Goal: Task Accomplishment & Management: Manage account settings

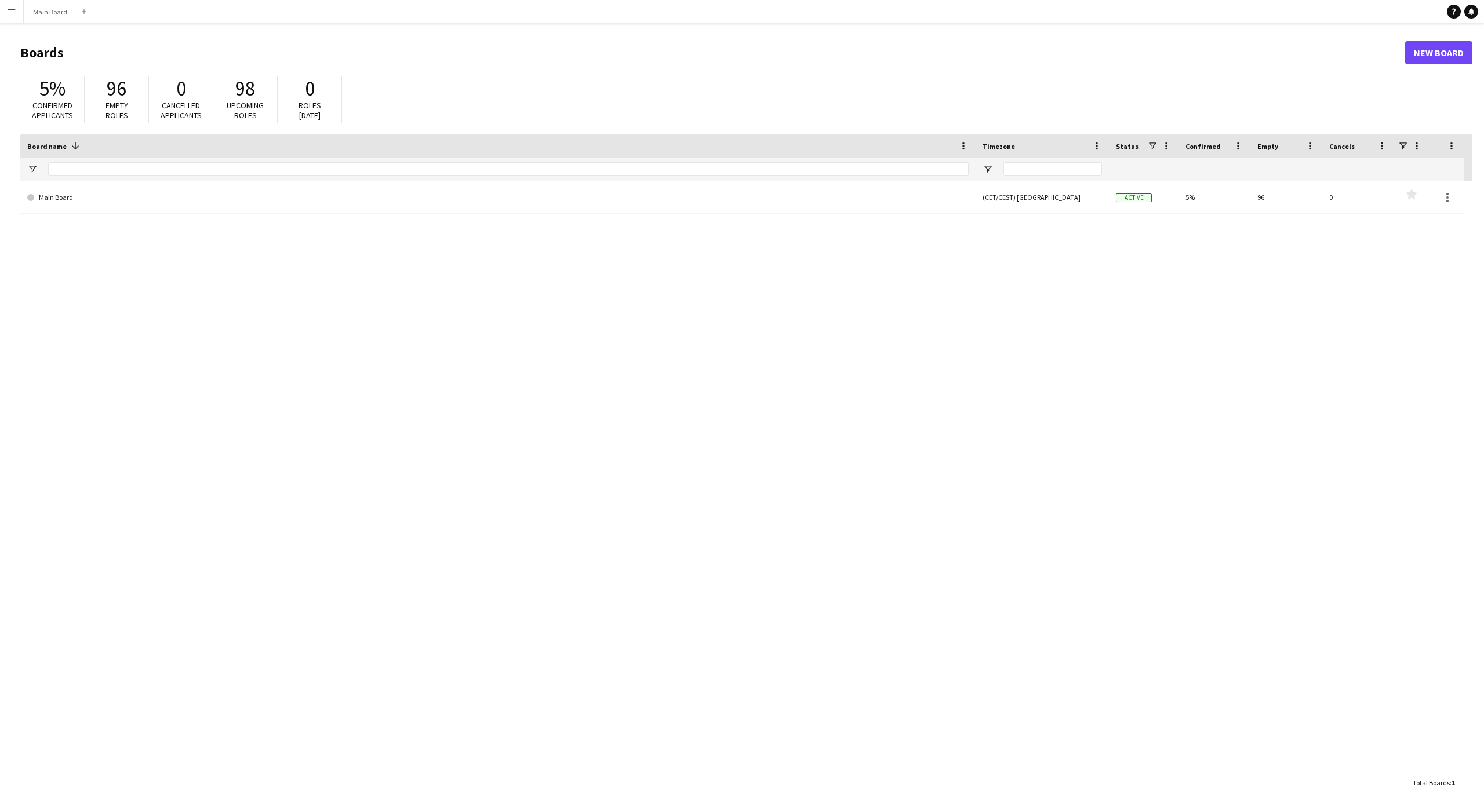
click at [18, 17] on button "Menu" at bounding box center [11, 11] width 23 height 23
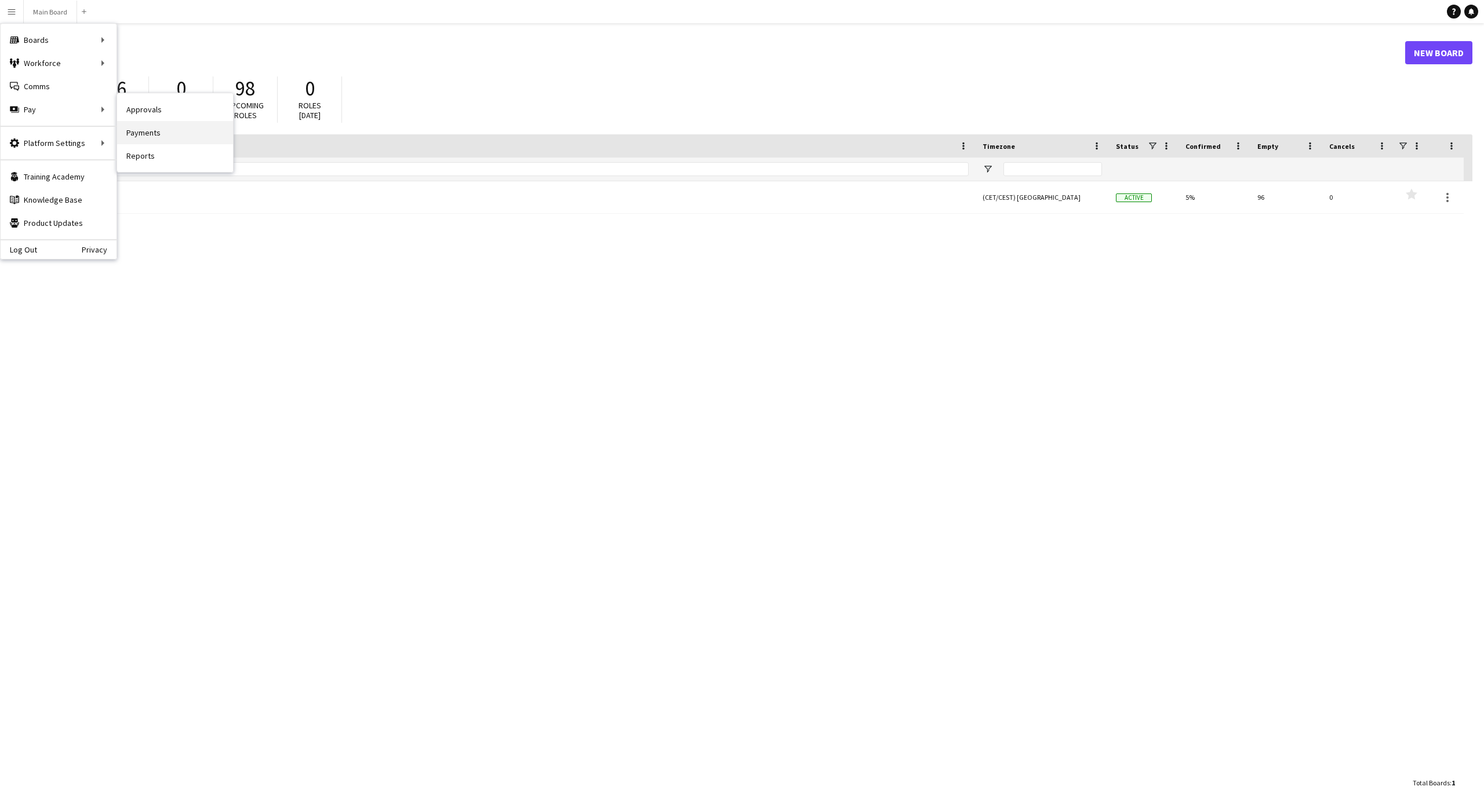
click at [136, 131] on link "Payments" at bounding box center [175, 132] width 116 height 23
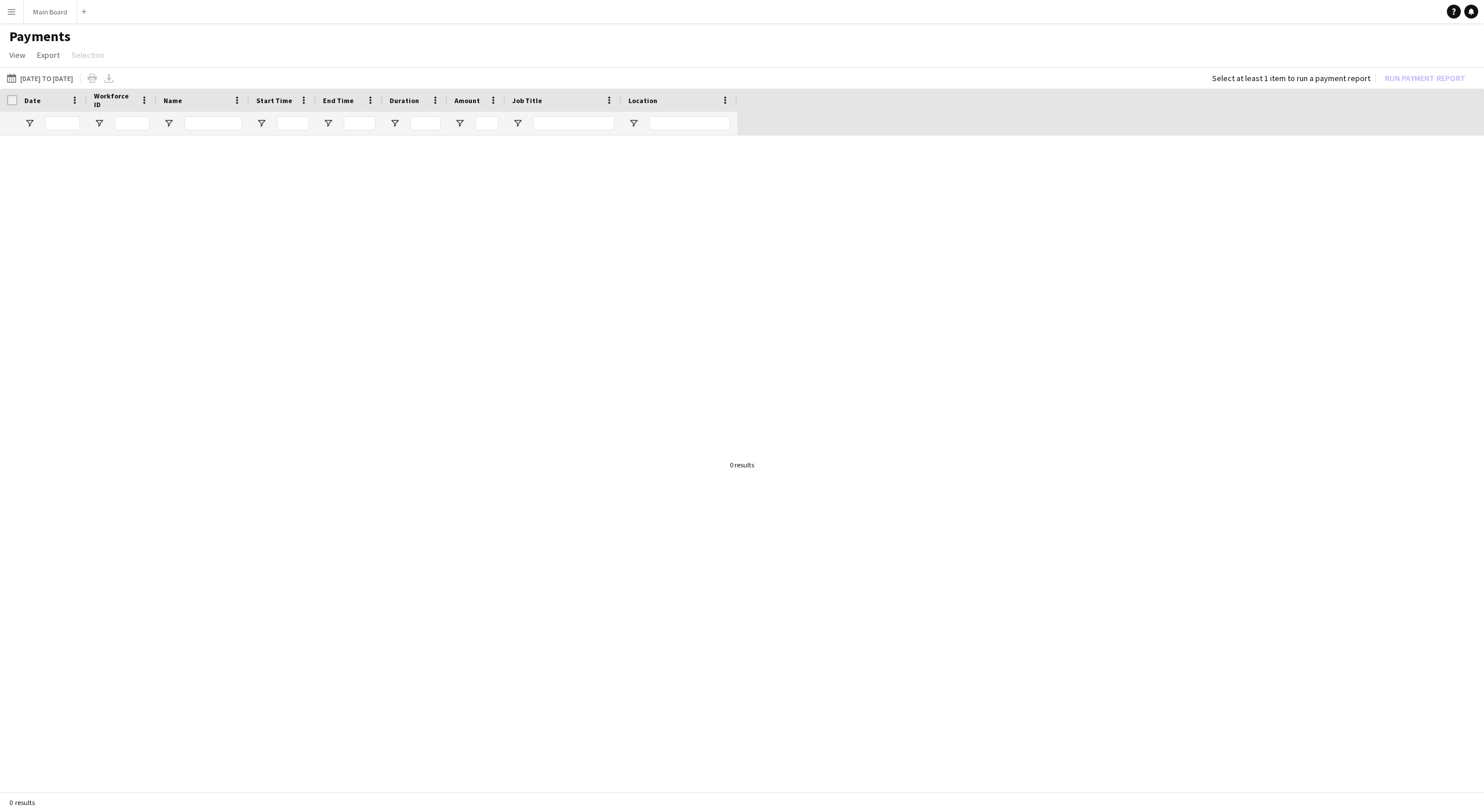
click at [16, 10] on button "Menu" at bounding box center [11, 11] width 23 height 23
click at [146, 114] on link "Approvals" at bounding box center [175, 110] width 116 height 23
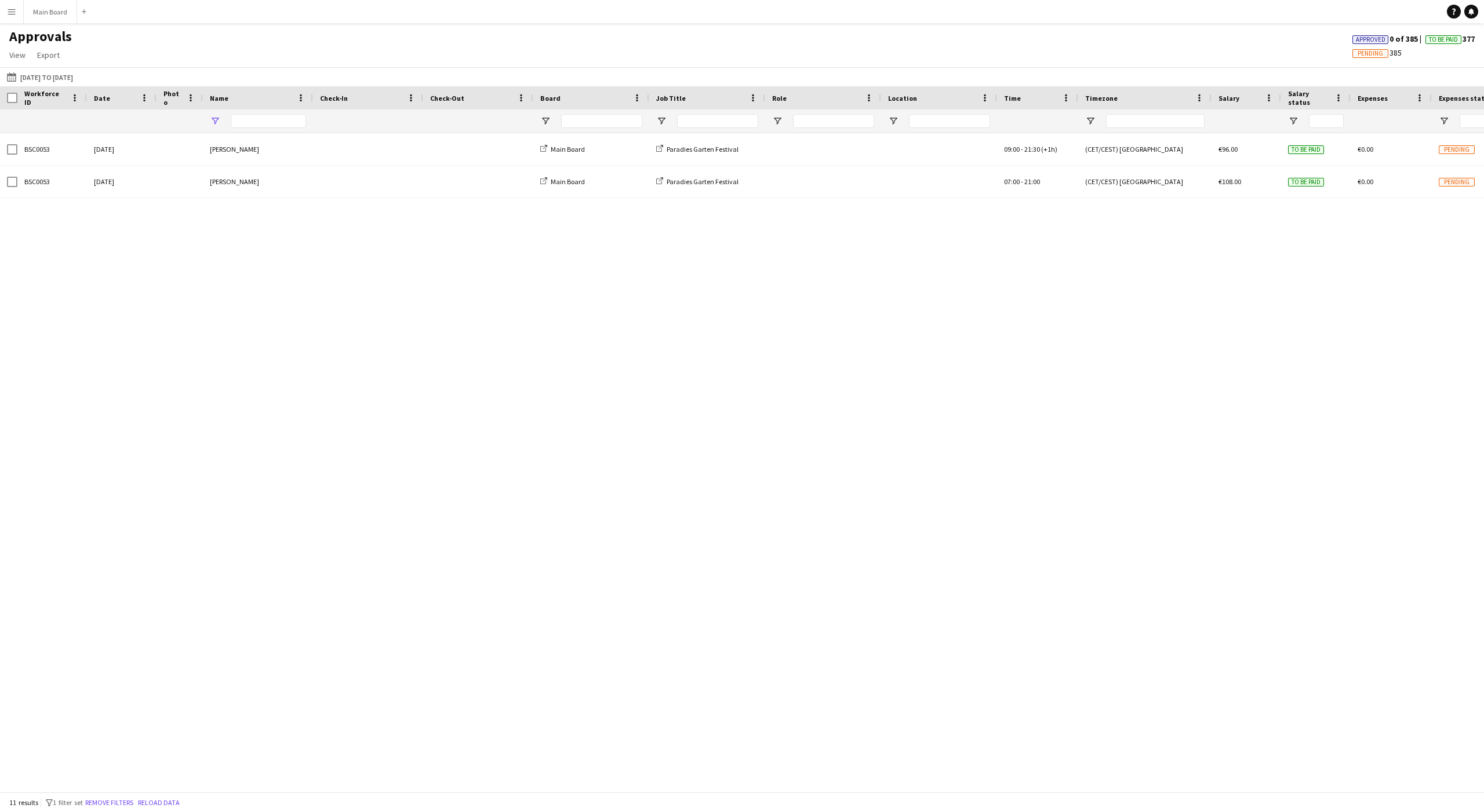
type input "****"
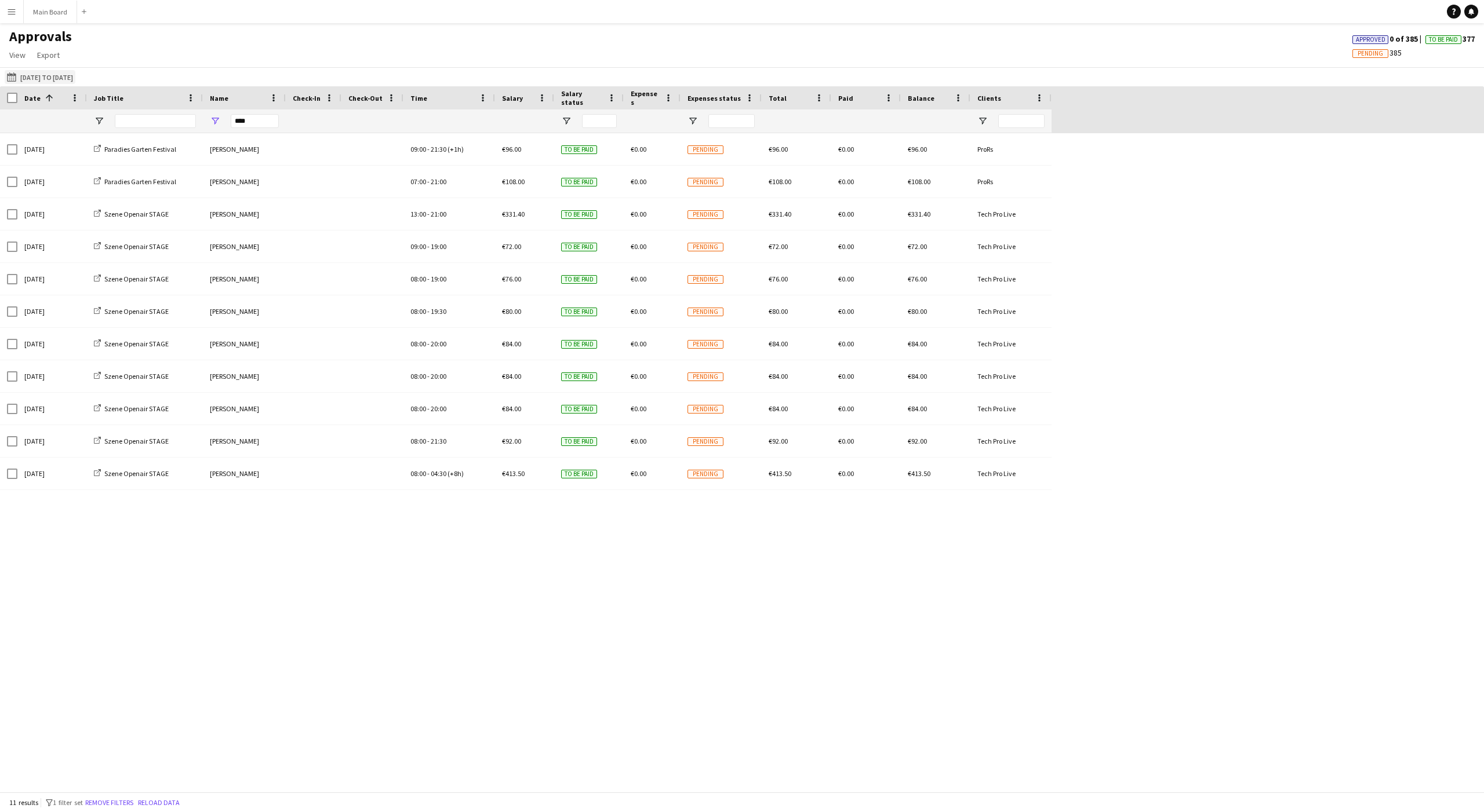
click at [75, 81] on button "16-07-2025 to 31-07-2025 16-07-2025 to 31-07-2025" at bounding box center [40, 77] width 71 height 14
click at [144, 119] on span "Previous month" at bounding box center [143, 123] width 23 height 23
click at [90, 184] on span "1" at bounding box center [91, 182] width 14 height 14
click at [171, 121] on span "Next month" at bounding box center [166, 123] width 23 height 23
click at [165, 234] on span "31" at bounding box center [167, 231] width 14 height 14
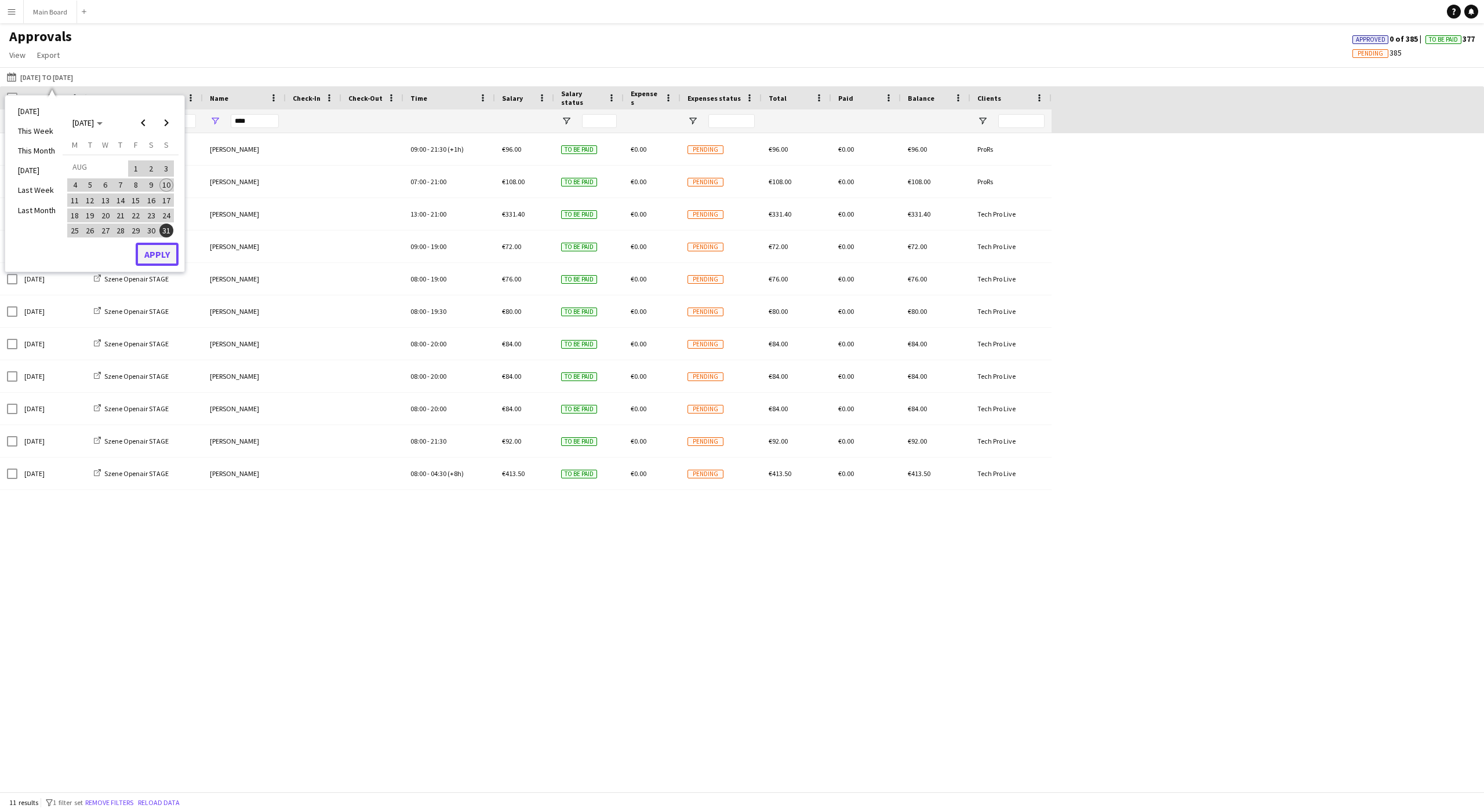
click at [160, 255] on button "Apply" at bounding box center [157, 254] width 43 height 23
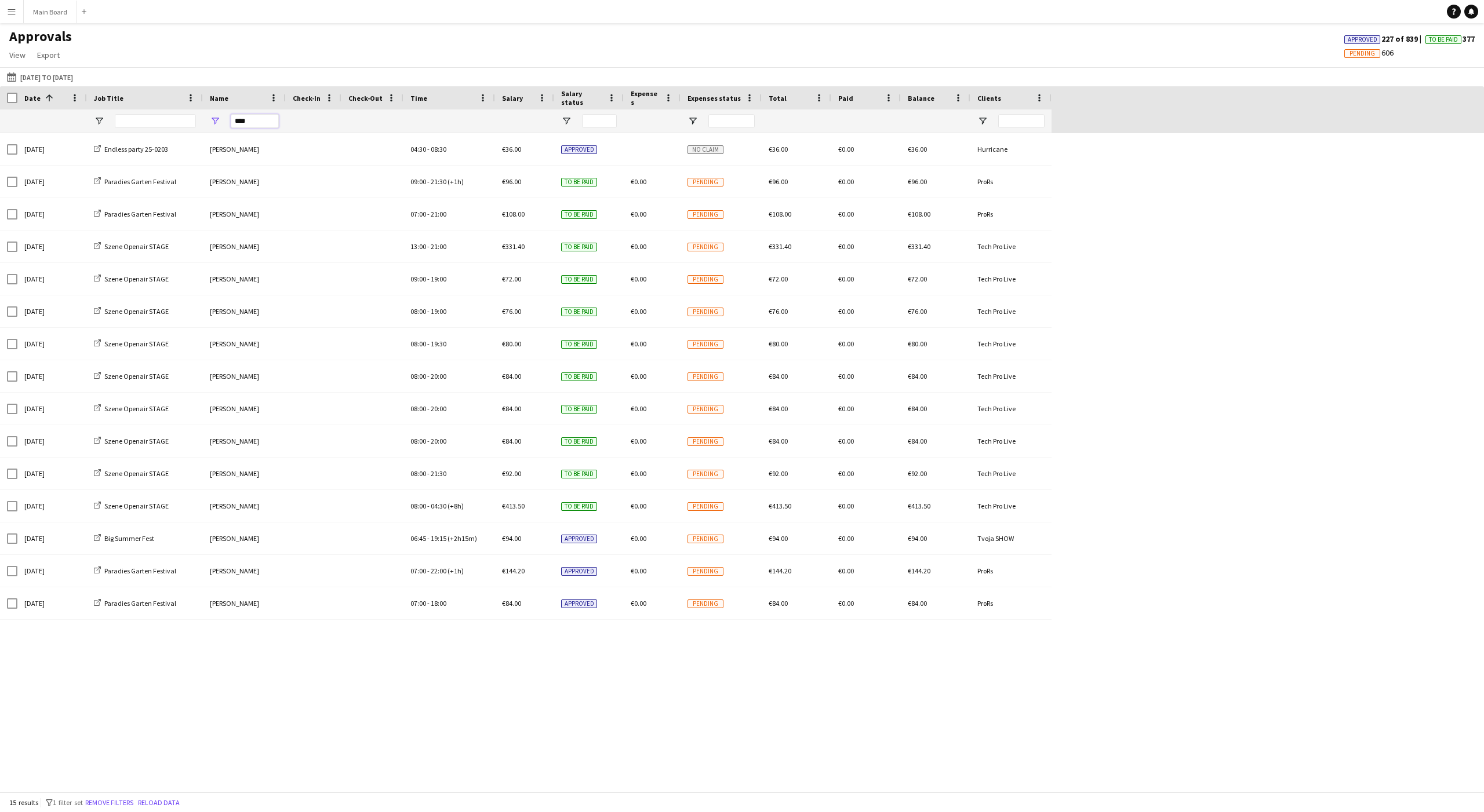
click at [248, 124] on input "****" at bounding box center [255, 121] width 48 height 14
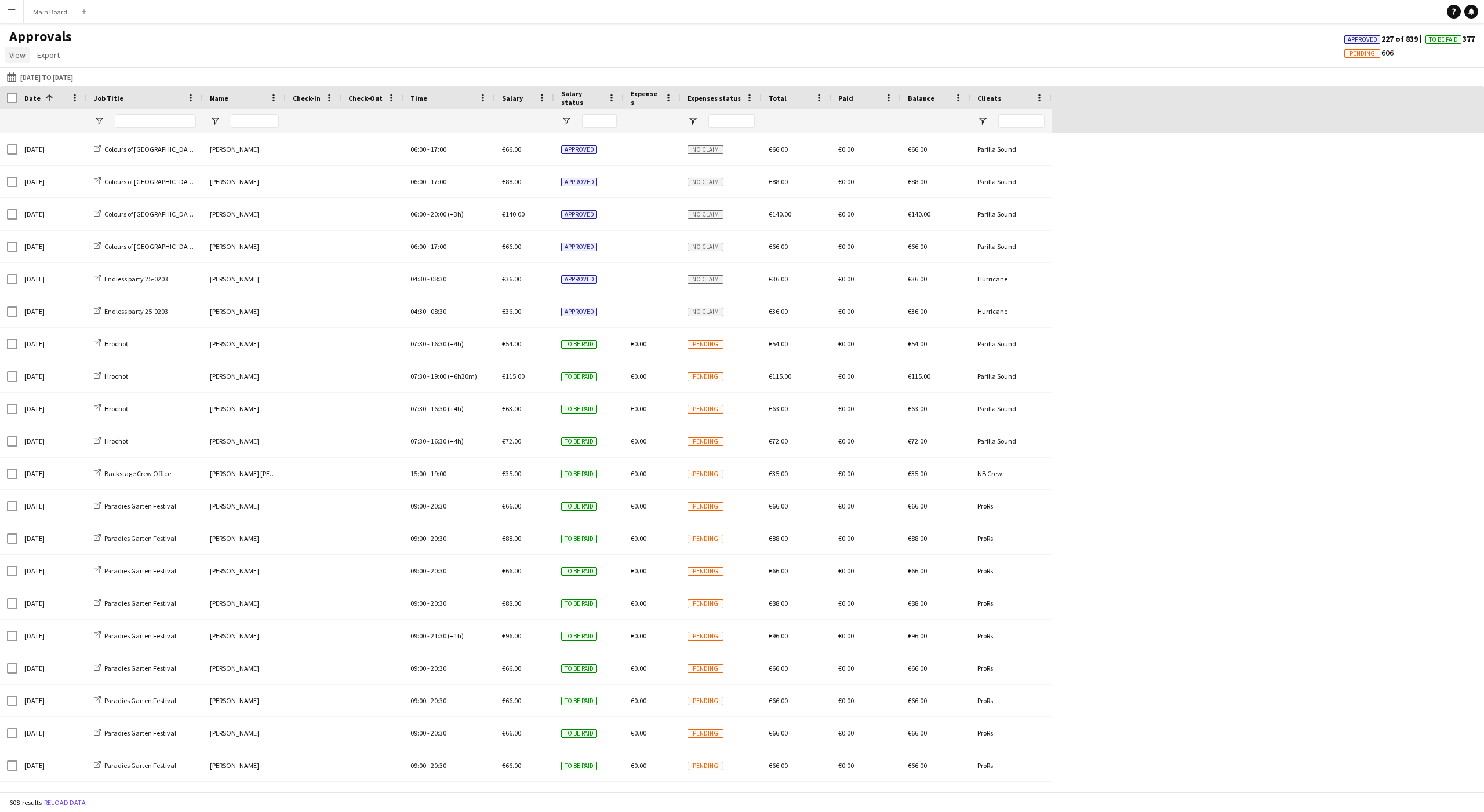
click at [21, 56] on span "View" at bounding box center [18, 55] width 16 height 10
click at [29, 73] on link "Customise view" at bounding box center [46, 80] width 81 height 24
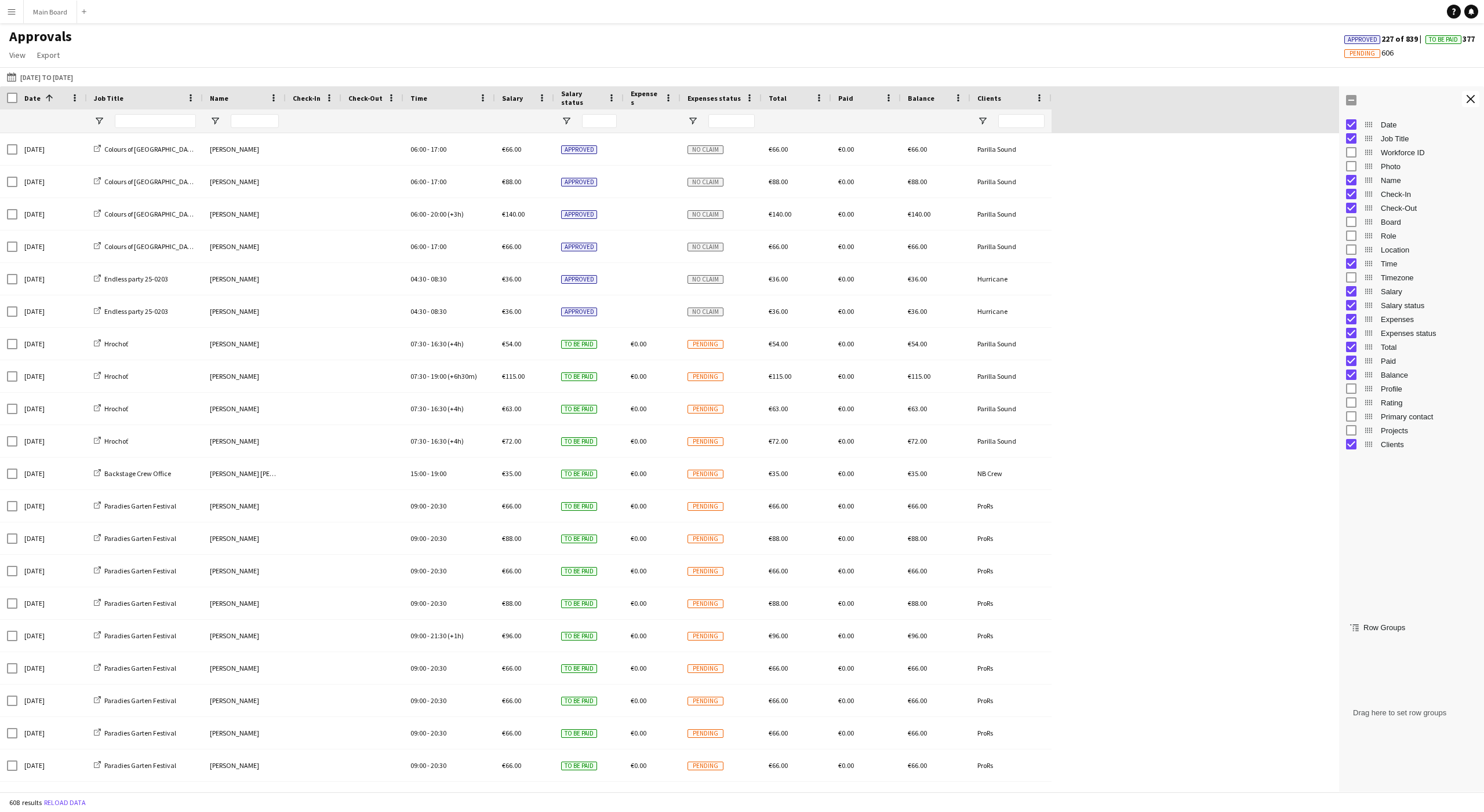
click at [191, 76] on div "16-07-2025 to 31-07-2025 01-07-2025 to 31-08-2025 Today This Week This Month Ye…" at bounding box center [742, 77] width 1484 height 19
click at [52, 52] on span "Export" at bounding box center [49, 55] width 23 height 10
click at [18, 58] on span "View" at bounding box center [18, 55] width 16 height 10
click at [598, 115] on div "Date 1 Name Check-In" at bounding box center [669, 110] width 1339 height 47
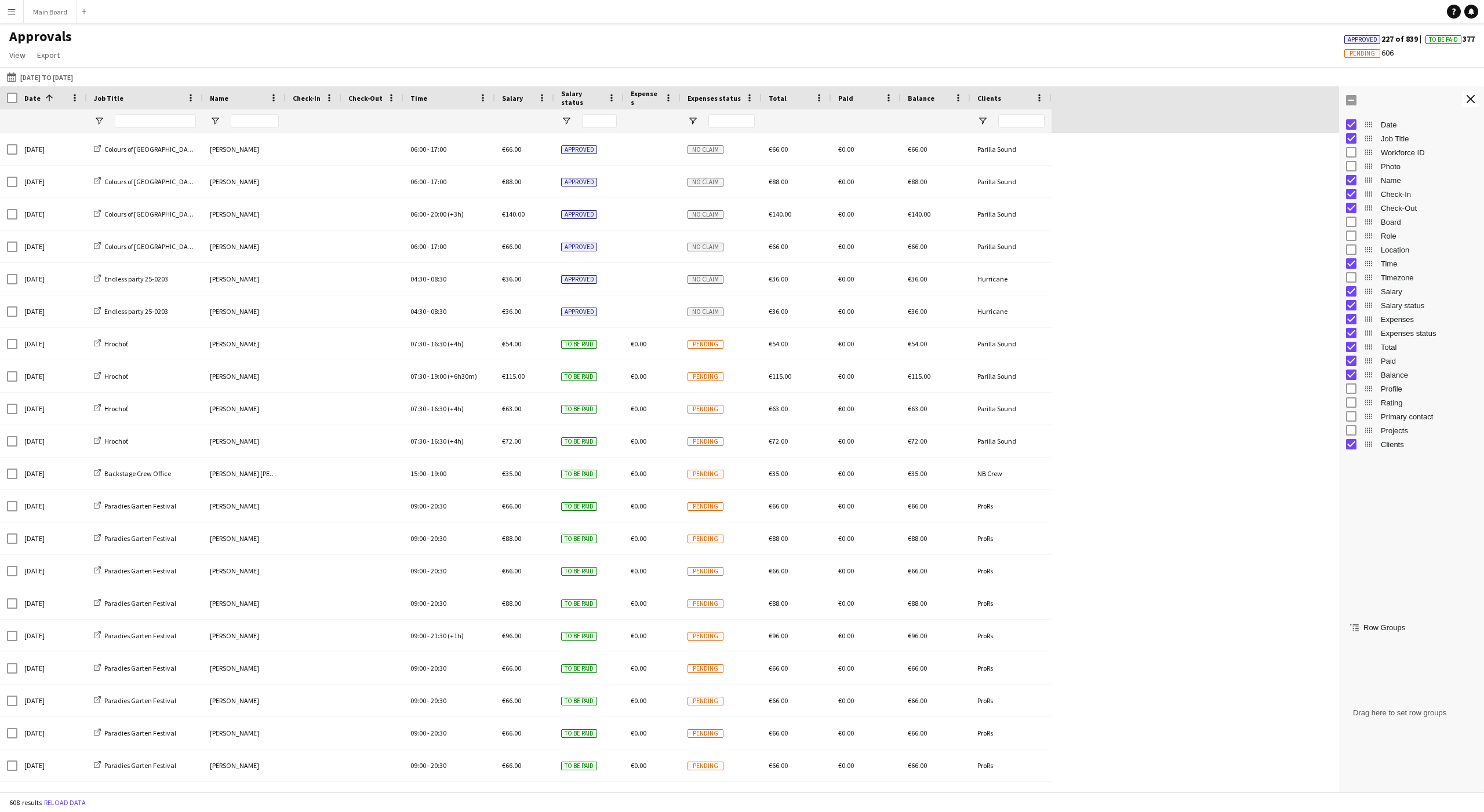
click at [4, 6] on button "Menu" at bounding box center [11, 11] width 23 height 23
click at [148, 143] on link "App settings" at bounding box center [175, 143] width 116 height 23
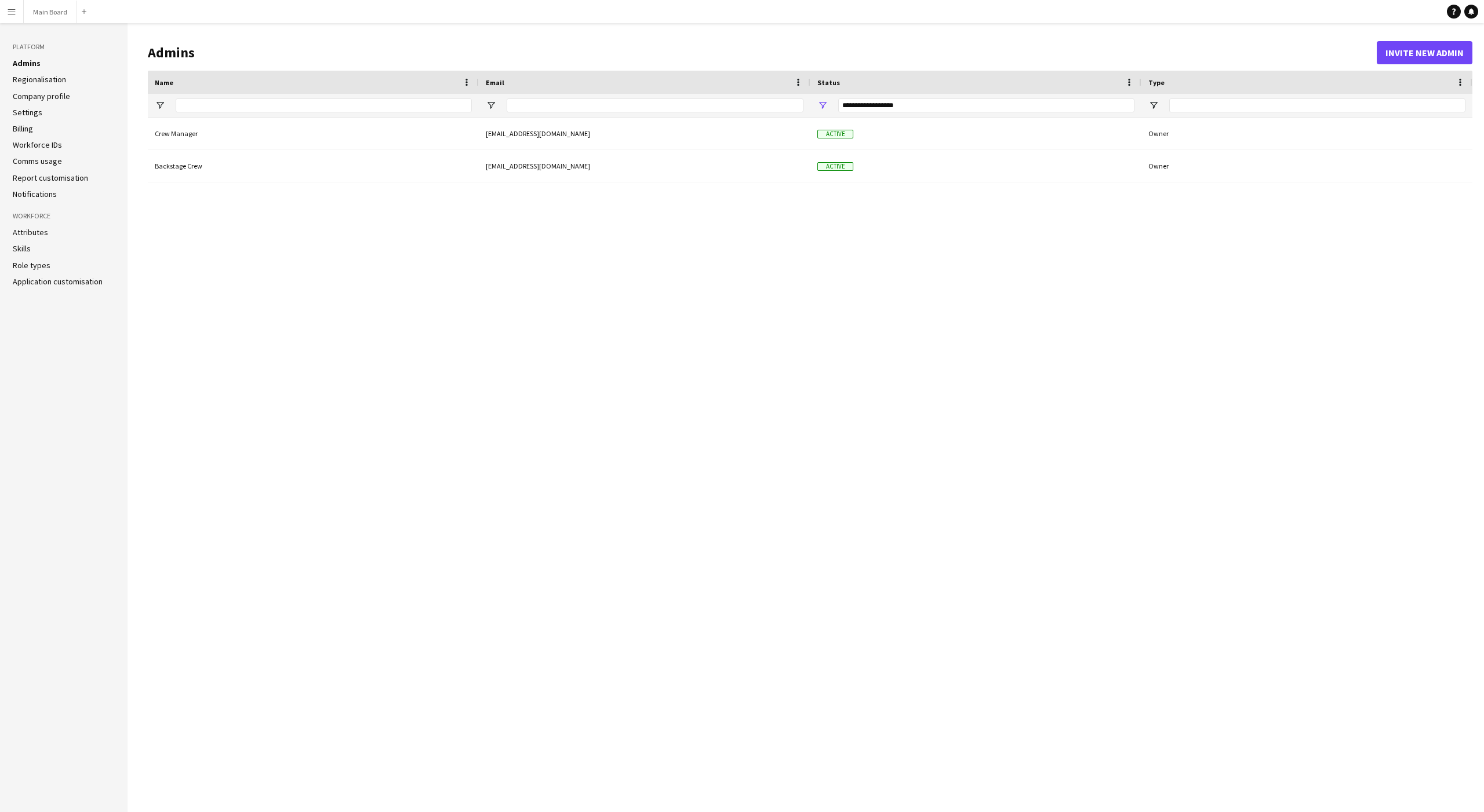
click at [29, 106] on ul "Admins Regionalisation Company profile Settings Billing Workforce IDs Comms usa…" at bounding box center [63, 128] width 102 height 141
click at [29, 115] on link "Settings" at bounding box center [27, 112] width 30 height 10
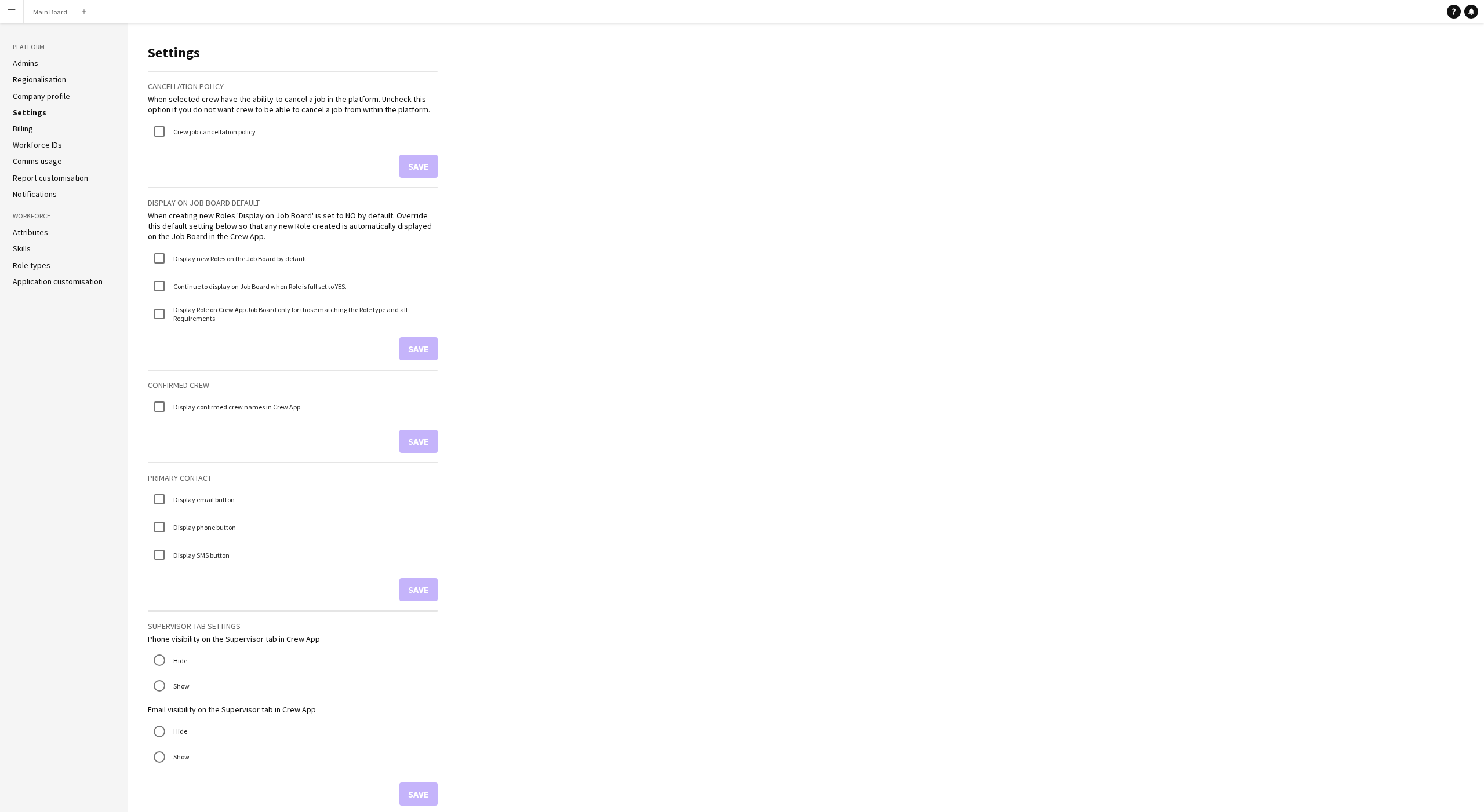
click at [35, 265] on link "Role types" at bounding box center [31, 265] width 37 height 10
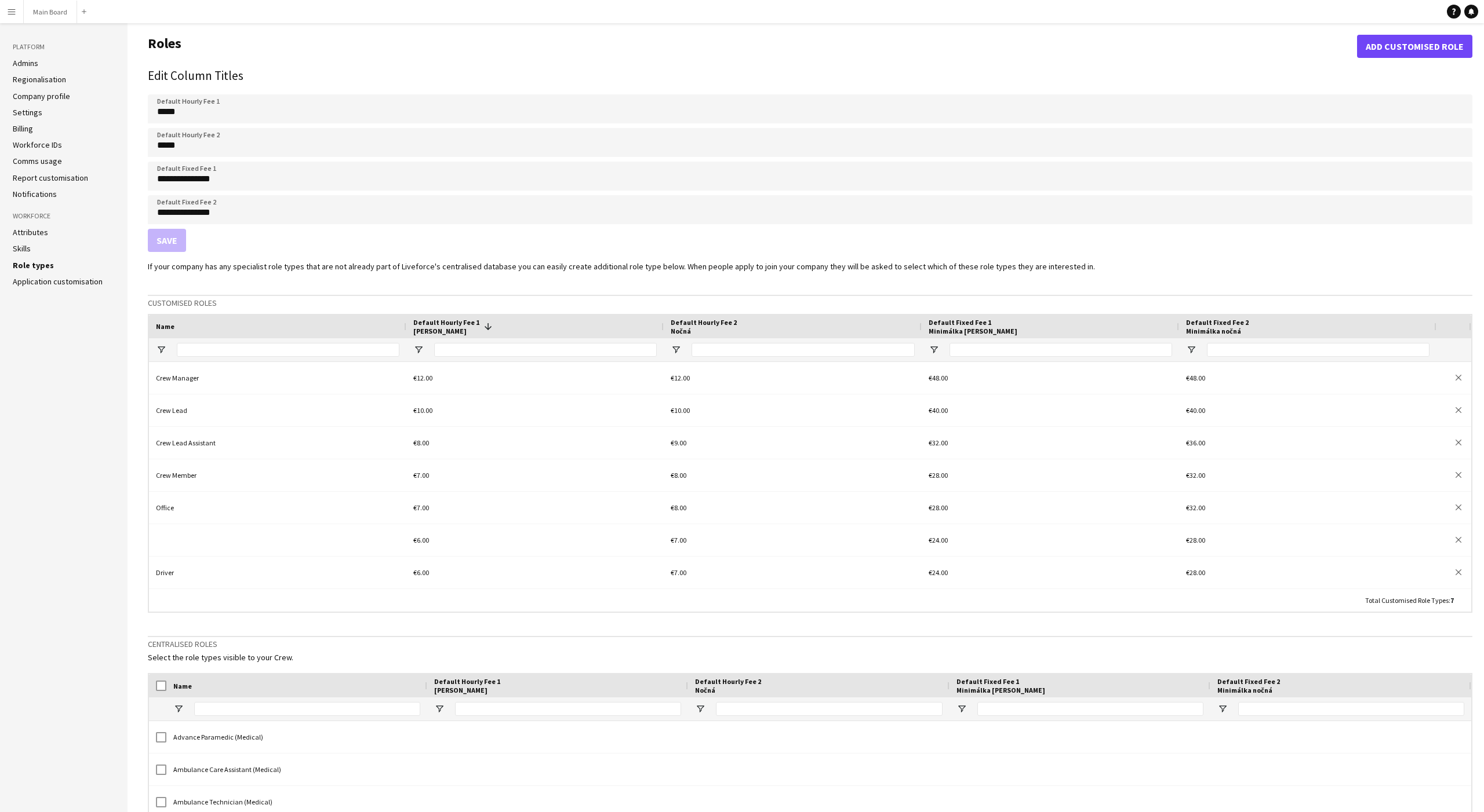
click at [44, 279] on link "Application customisation" at bounding box center [58, 281] width 90 height 10
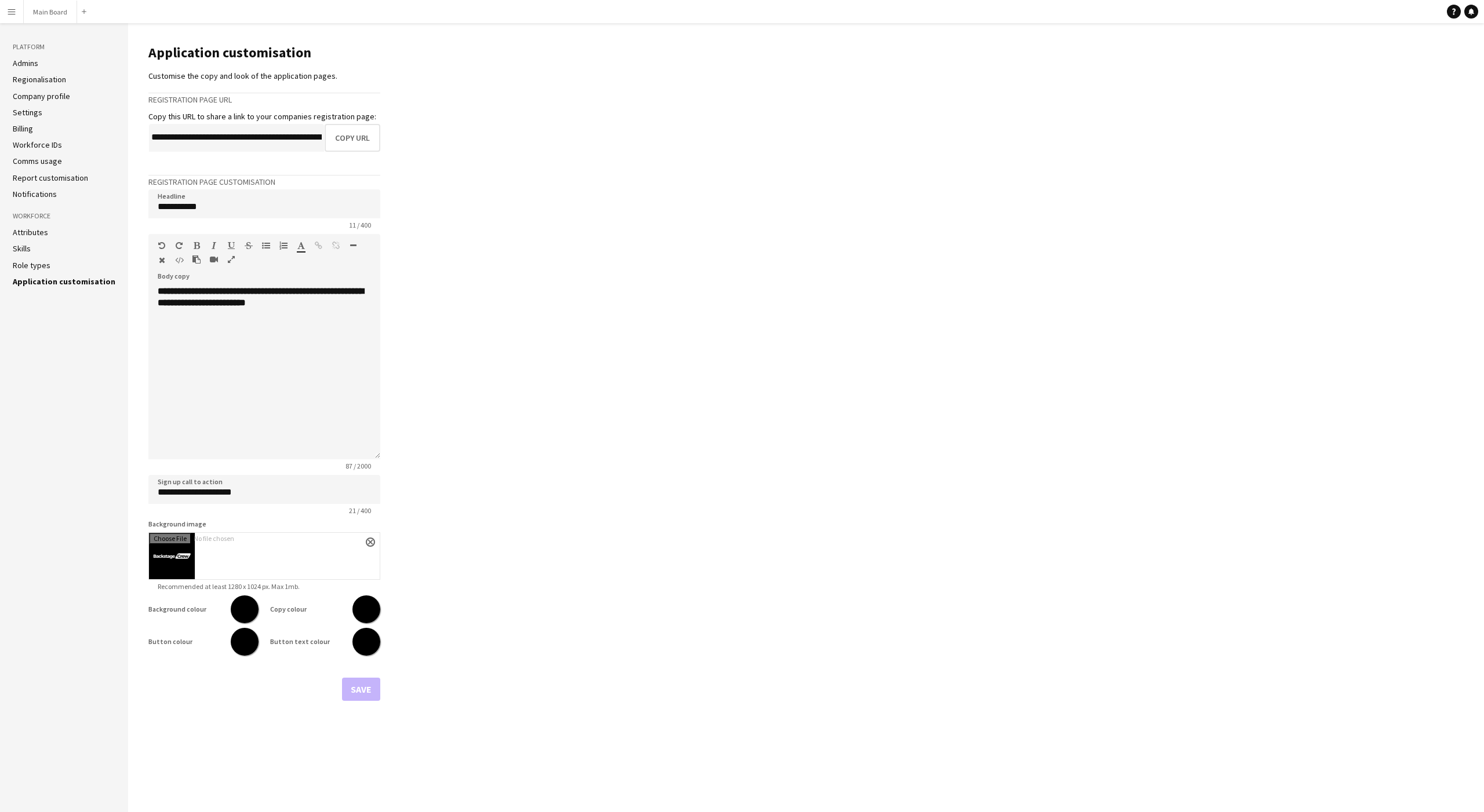
click at [34, 258] on ul "Attributes Skills Role types Application customisation" at bounding box center [64, 257] width 103 height 60
click at [42, 263] on link "Role types" at bounding box center [31, 265] width 37 height 10
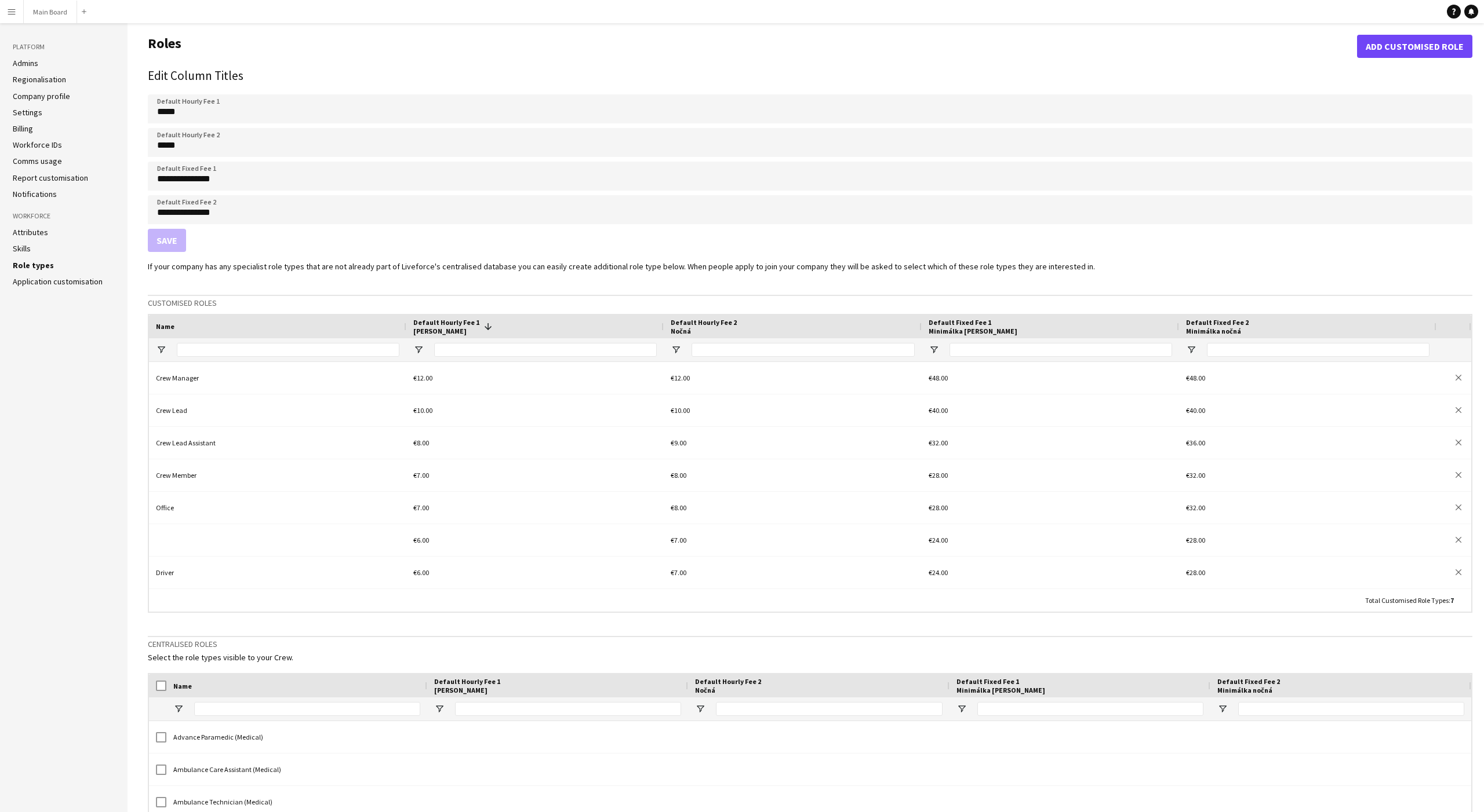
click at [17, 11] on button "Menu" at bounding box center [11, 11] width 23 height 23
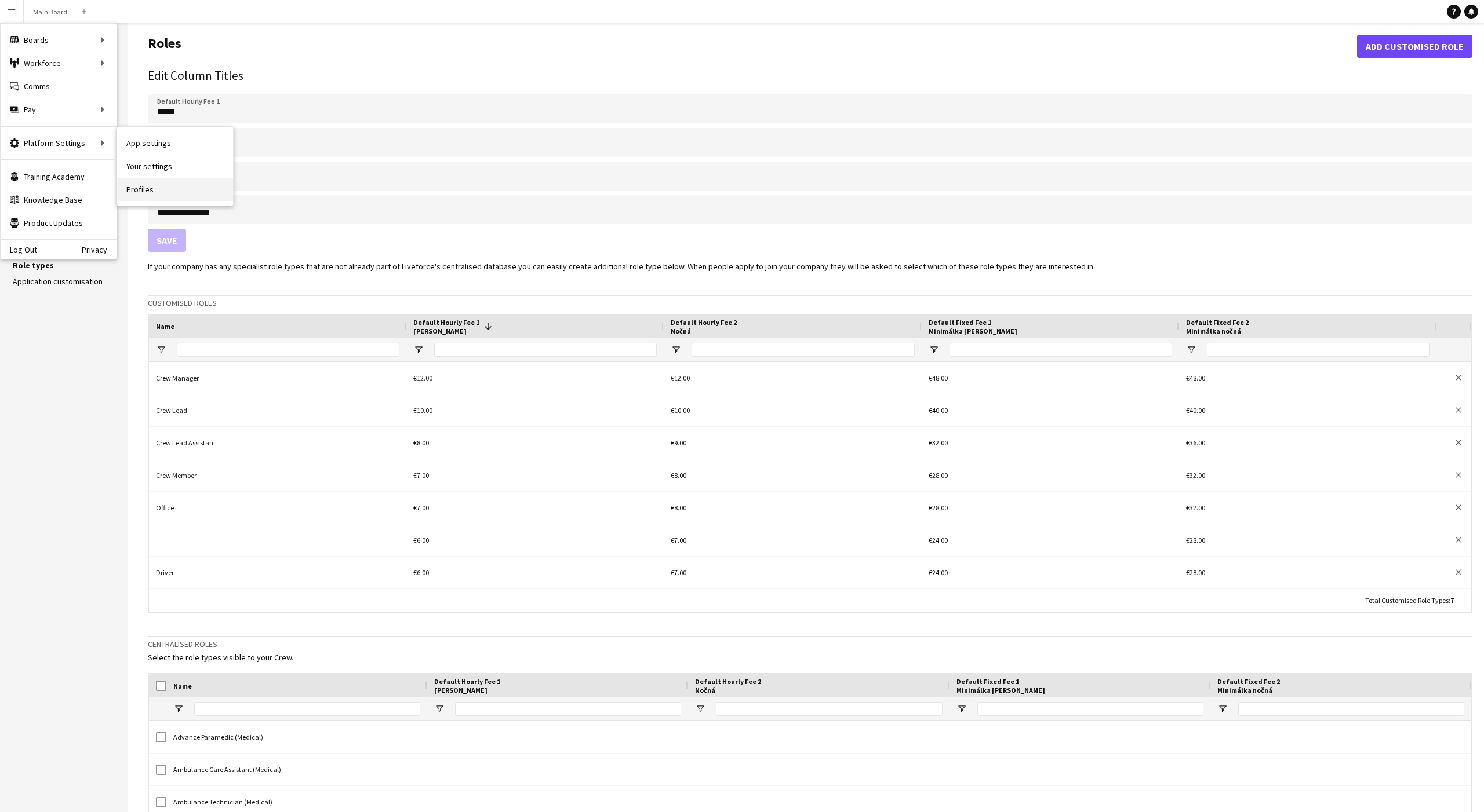
click at [150, 186] on link "Profiles" at bounding box center [175, 189] width 116 height 23
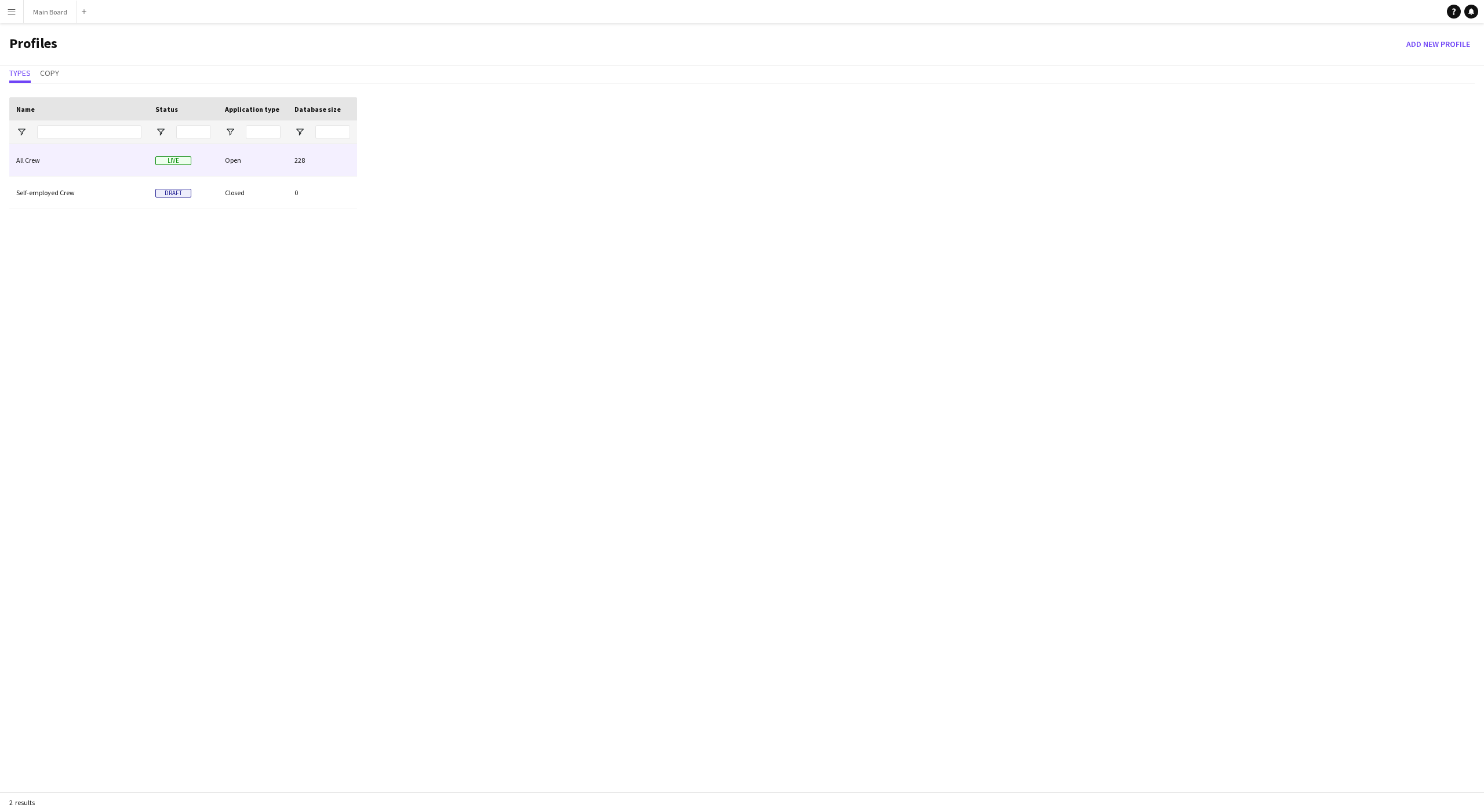
click at [96, 163] on div "All Crew" at bounding box center [79, 160] width 139 height 32
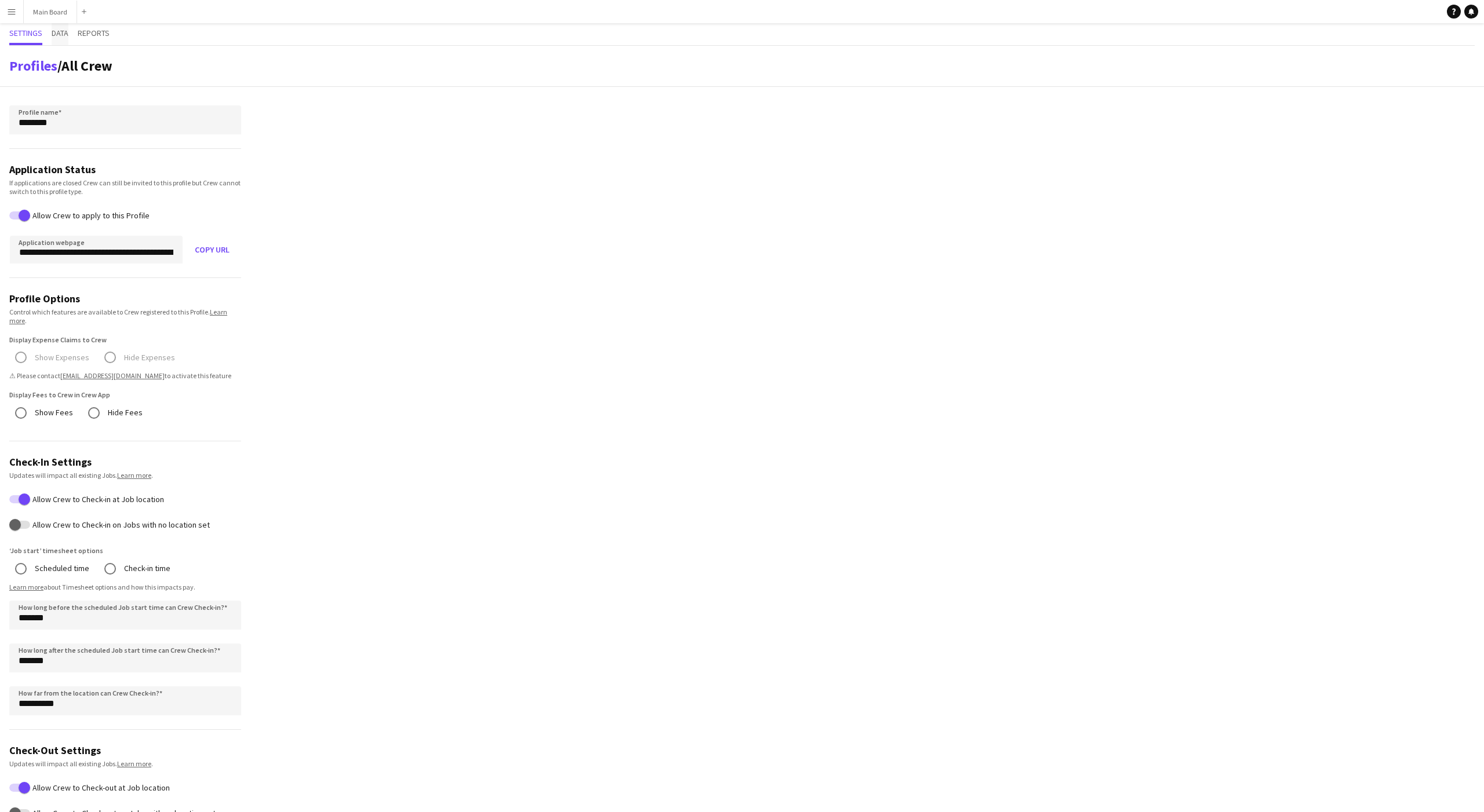
click at [63, 31] on span "Data" at bounding box center [60, 33] width 17 height 8
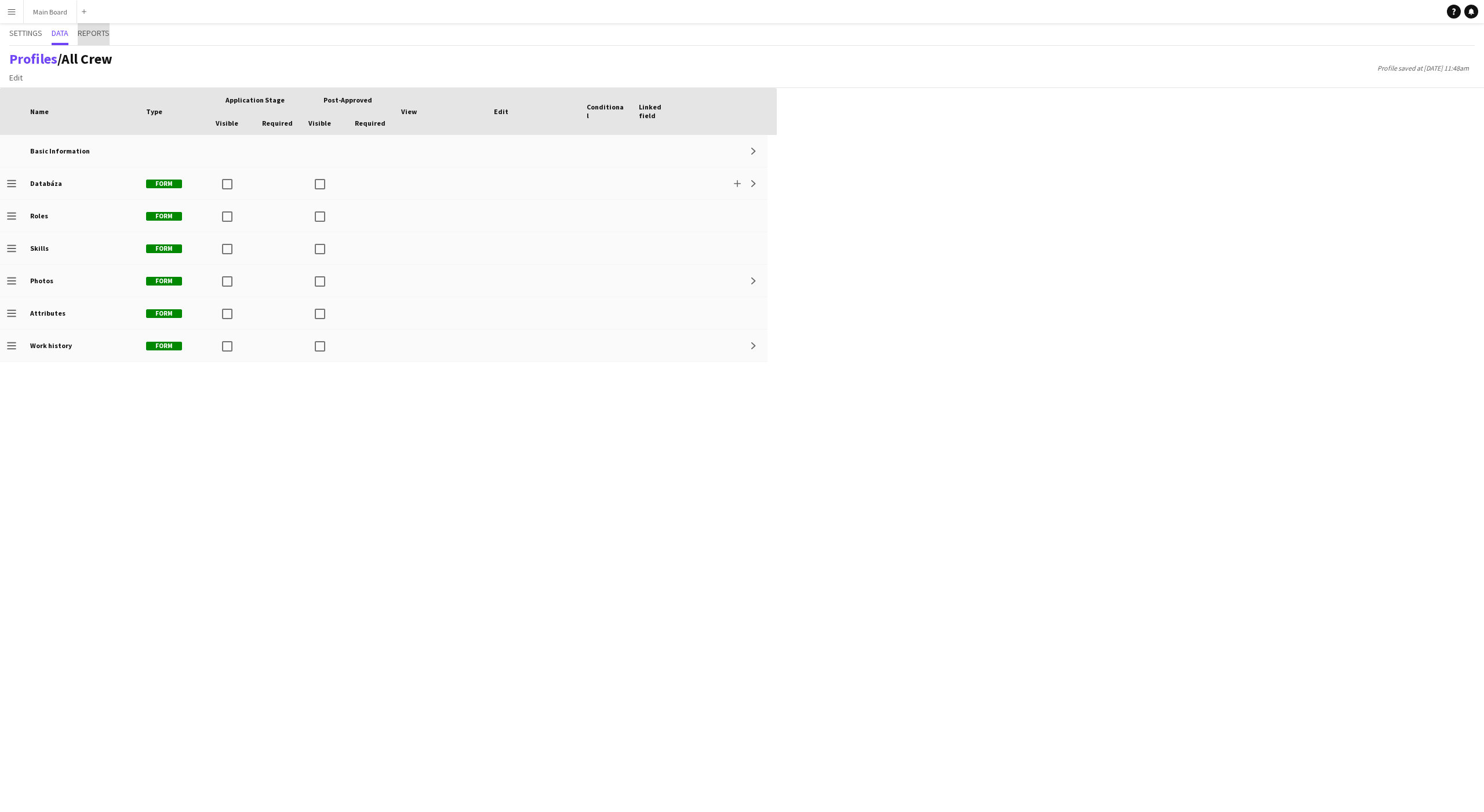
click at [93, 36] on span "Reports" at bounding box center [94, 33] width 32 height 8
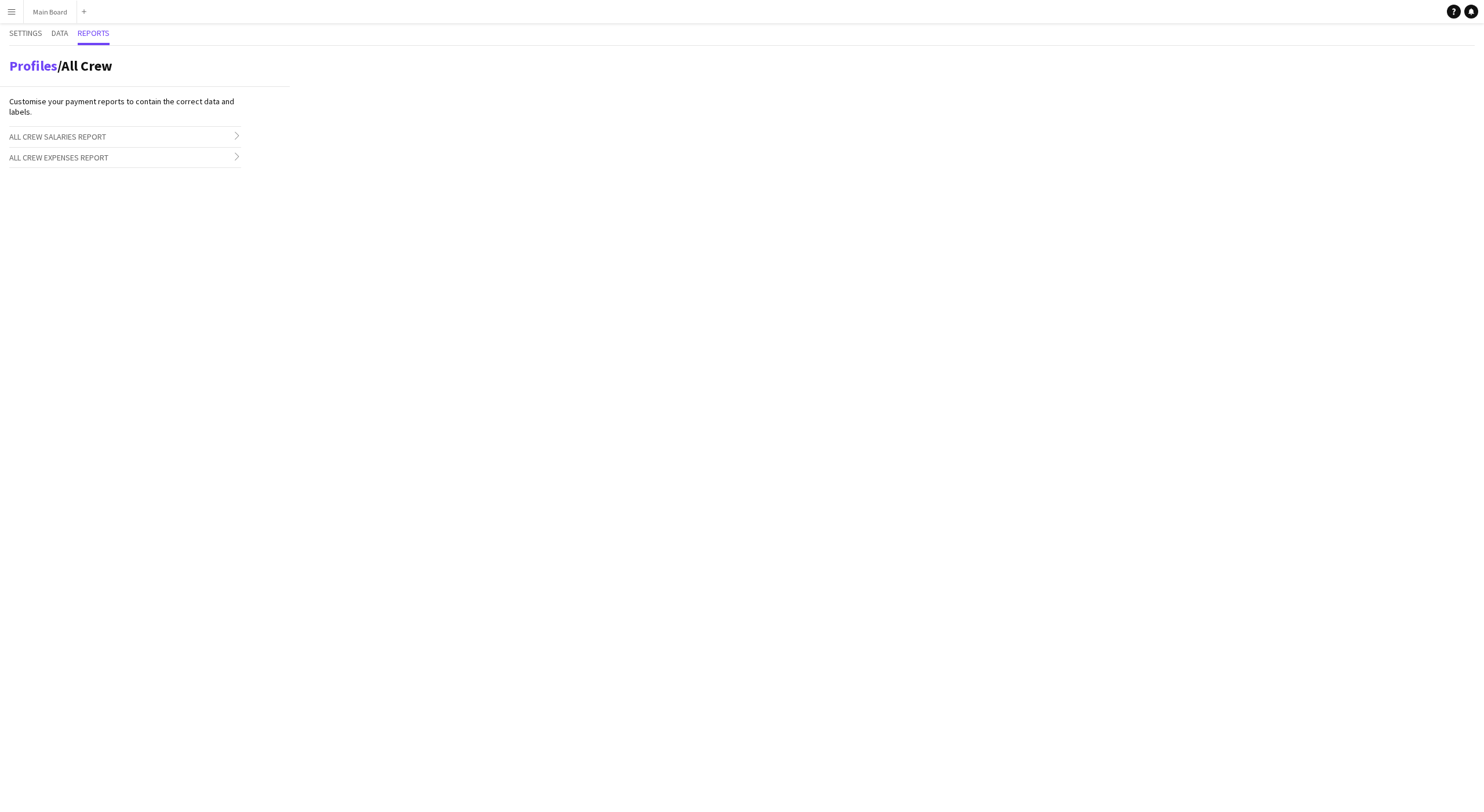
click at [231, 134] on h3 "All Crew Salaries Report chevron-right" at bounding box center [125, 136] width 232 height 20
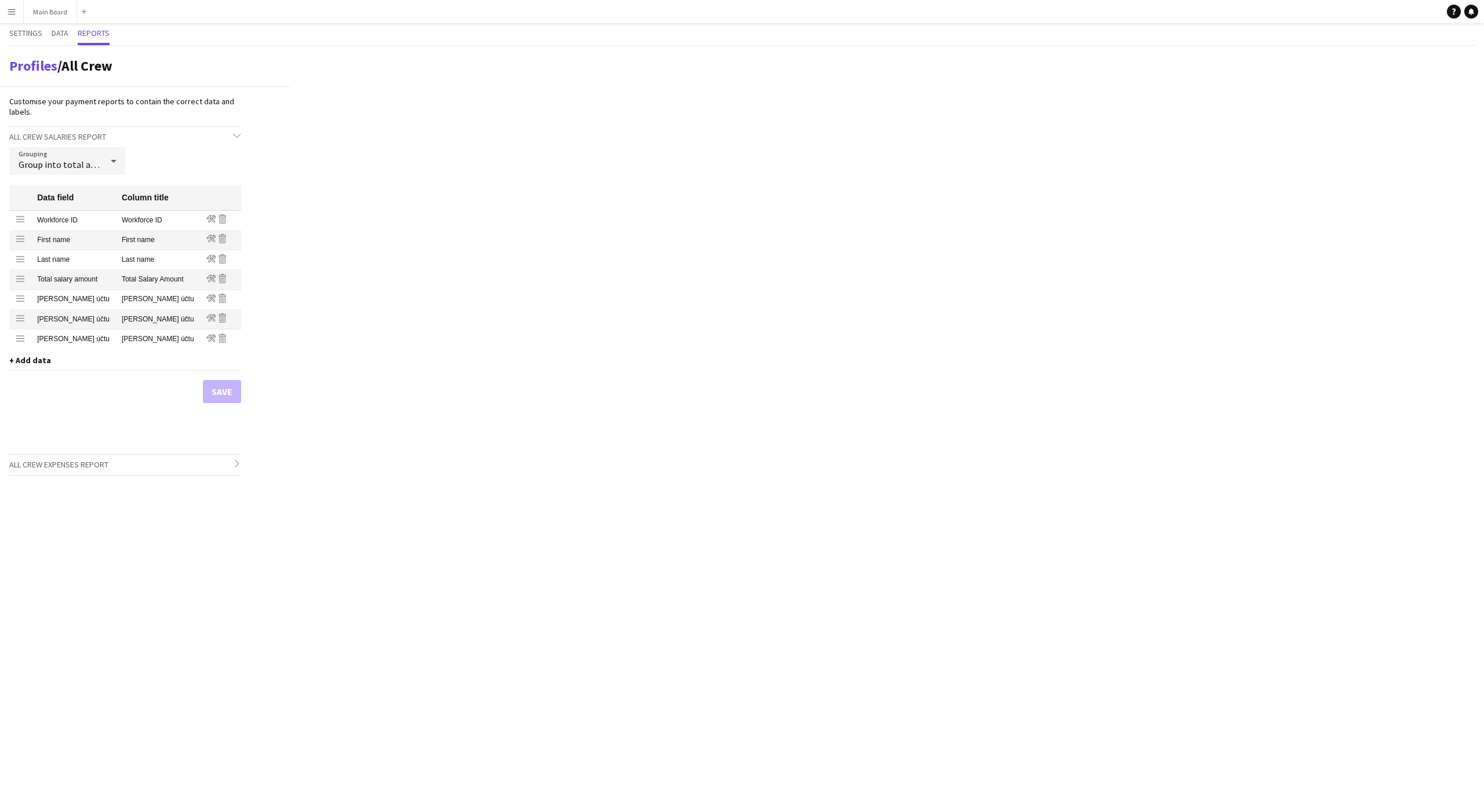
click at [116, 160] on icon at bounding box center [113, 161] width 14 height 23
click at [151, 155] on div at bounding box center [742, 406] width 1484 height 812
click at [235, 130] on h3 "All Crew Salaries Report chevron-down" at bounding box center [125, 136] width 232 height 20
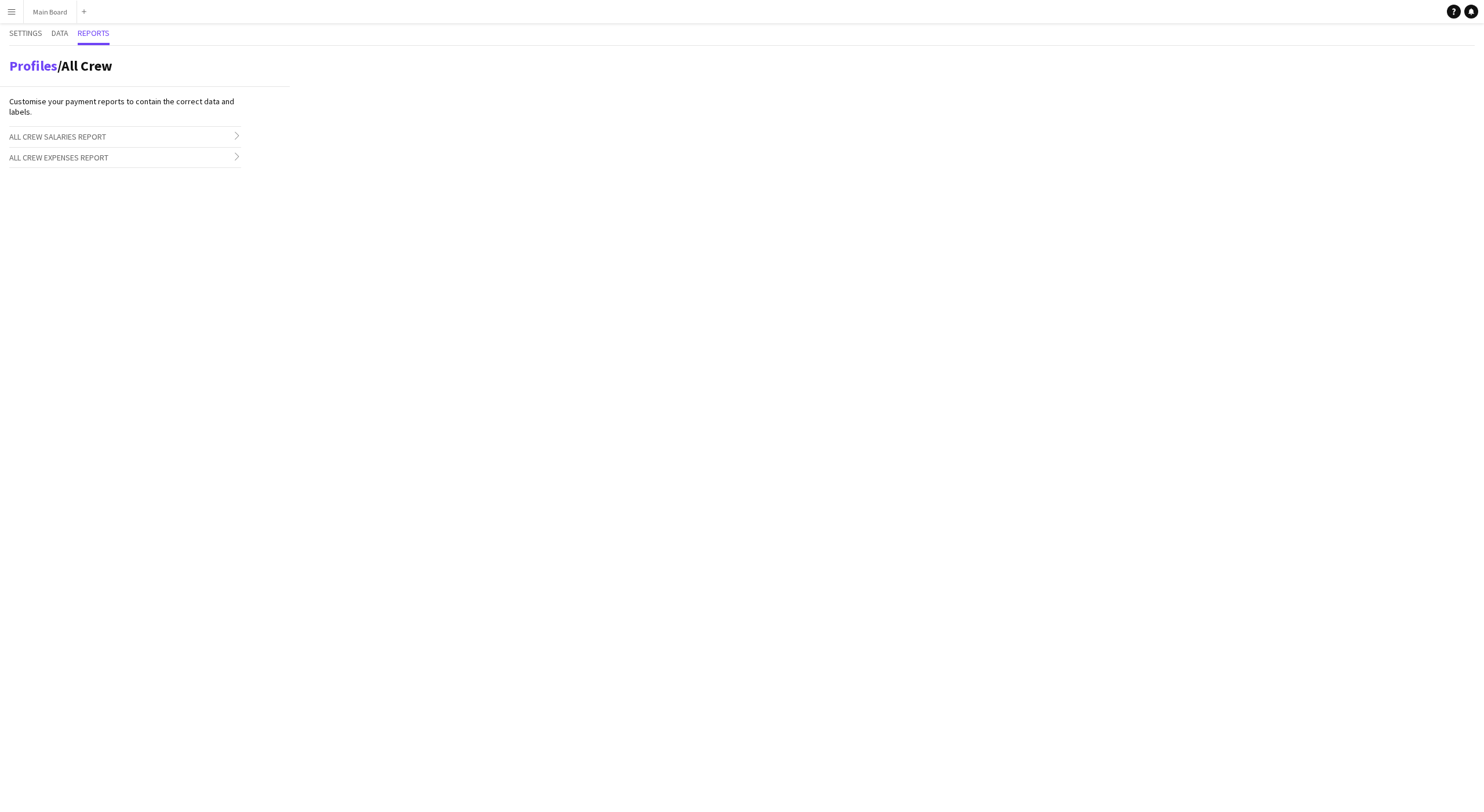
click at [221, 174] on div "Customise your payment reports to contain the correct data and labels. All Crew…" at bounding box center [125, 132] width 250 height 91
click at [234, 156] on icon "chevron-right" at bounding box center [237, 156] width 8 height 8
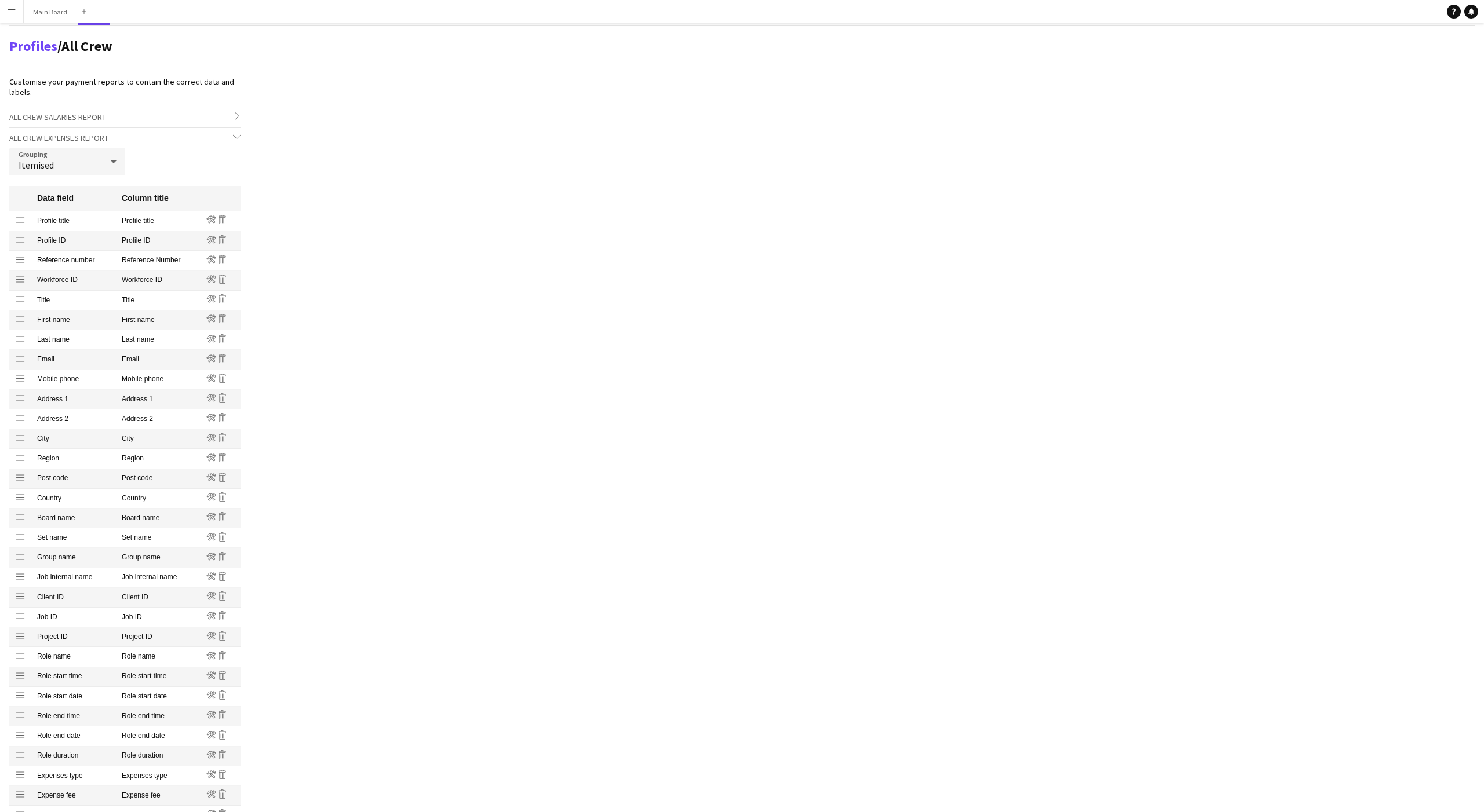
scroll to position [22, 0]
click at [221, 216] on icon "Remove" at bounding box center [222, 218] width 10 height 10
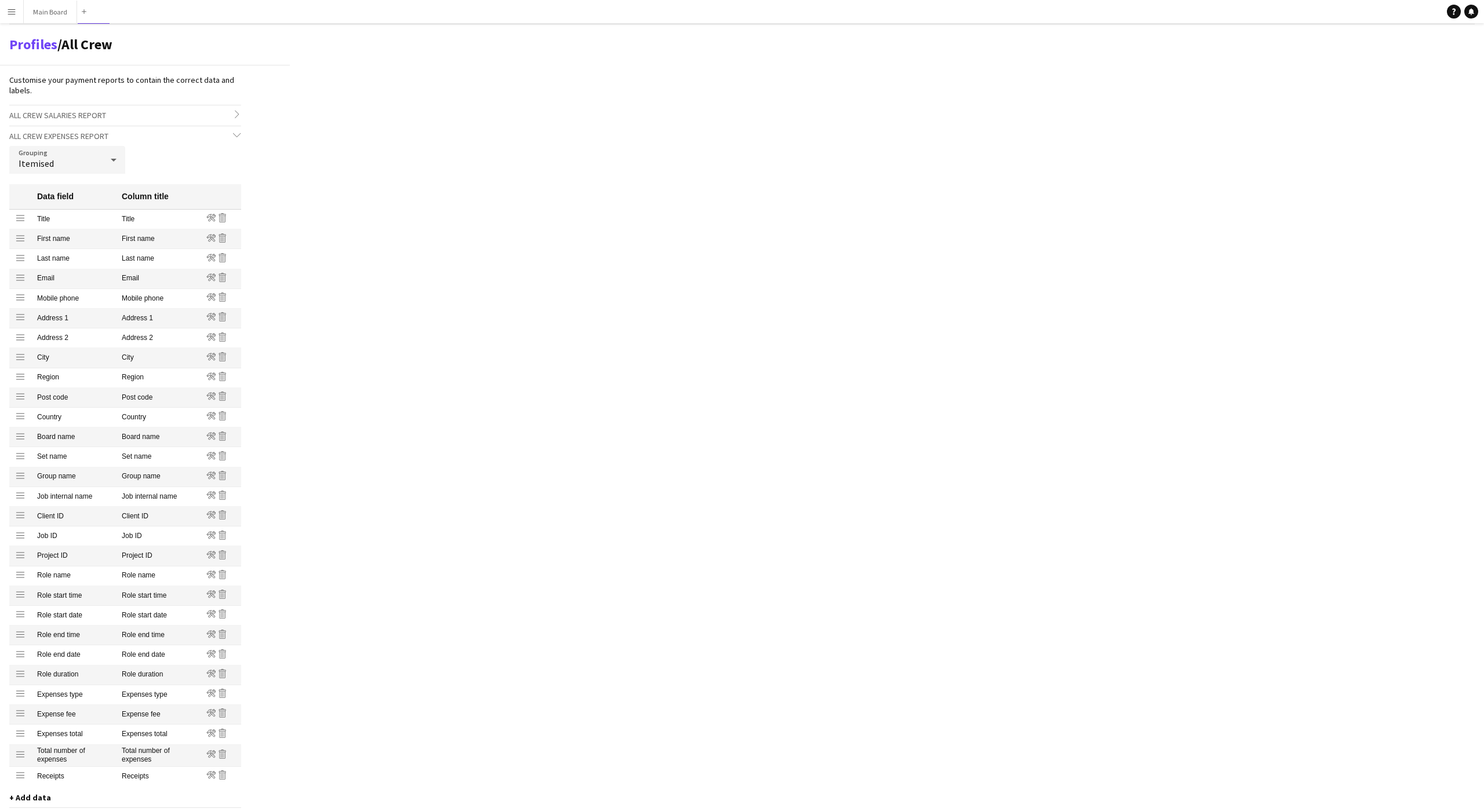
click at [221, 216] on icon "Remove" at bounding box center [222, 218] width 10 height 10
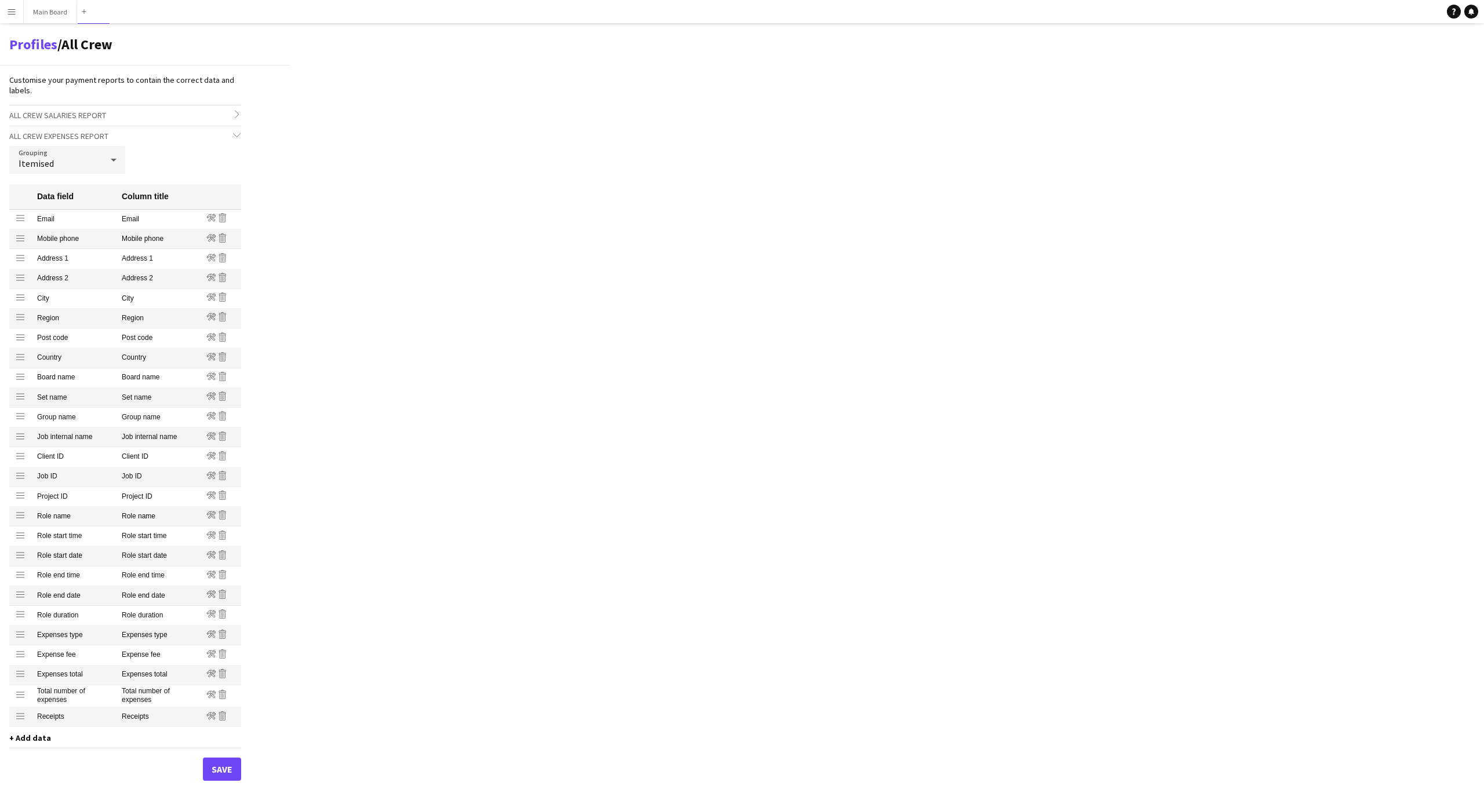
click at [221, 216] on icon "Remove" at bounding box center [222, 218] width 10 height 10
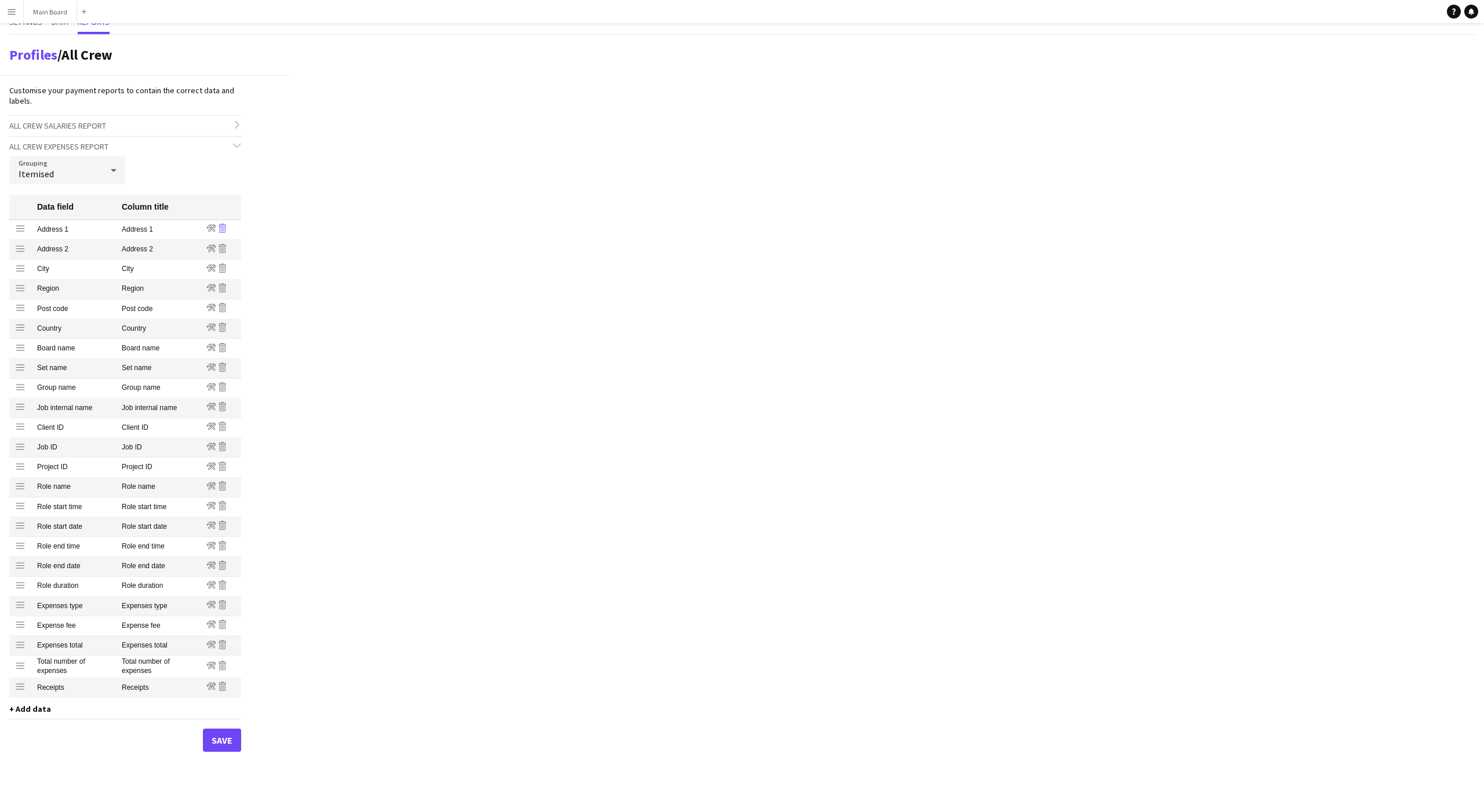
click at [221, 227] on icon at bounding box center [221, 230] width 1 height 5
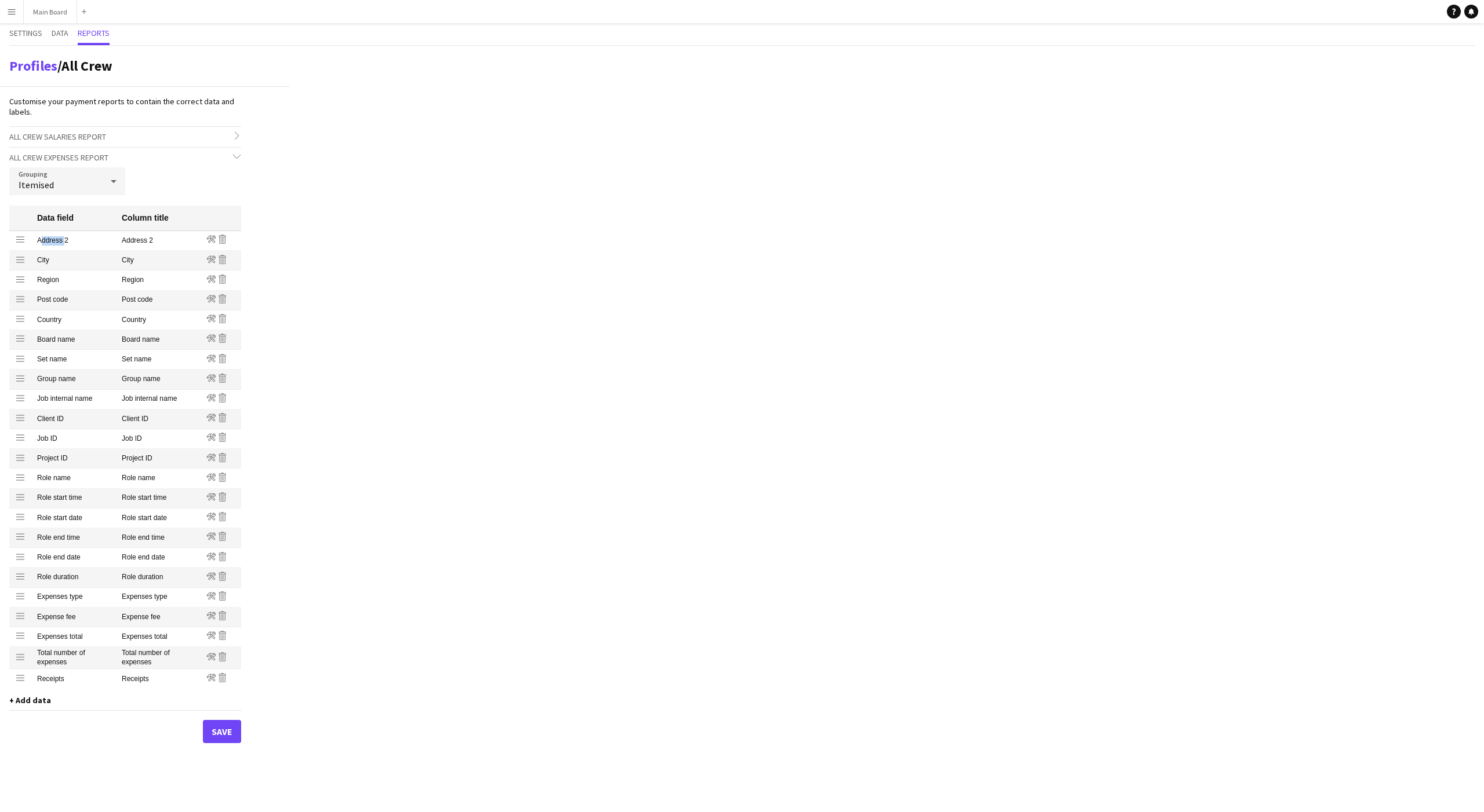
click at [221, 227] on mat-header-cell at bounding box center [221, 219] width 41 height 25
click at [221, 243] on icon at bounding box center [222, 239] width 7 height 10
click at [221, 241] on icon "Remove" at bounding box center [222, 239] width 10 height 10
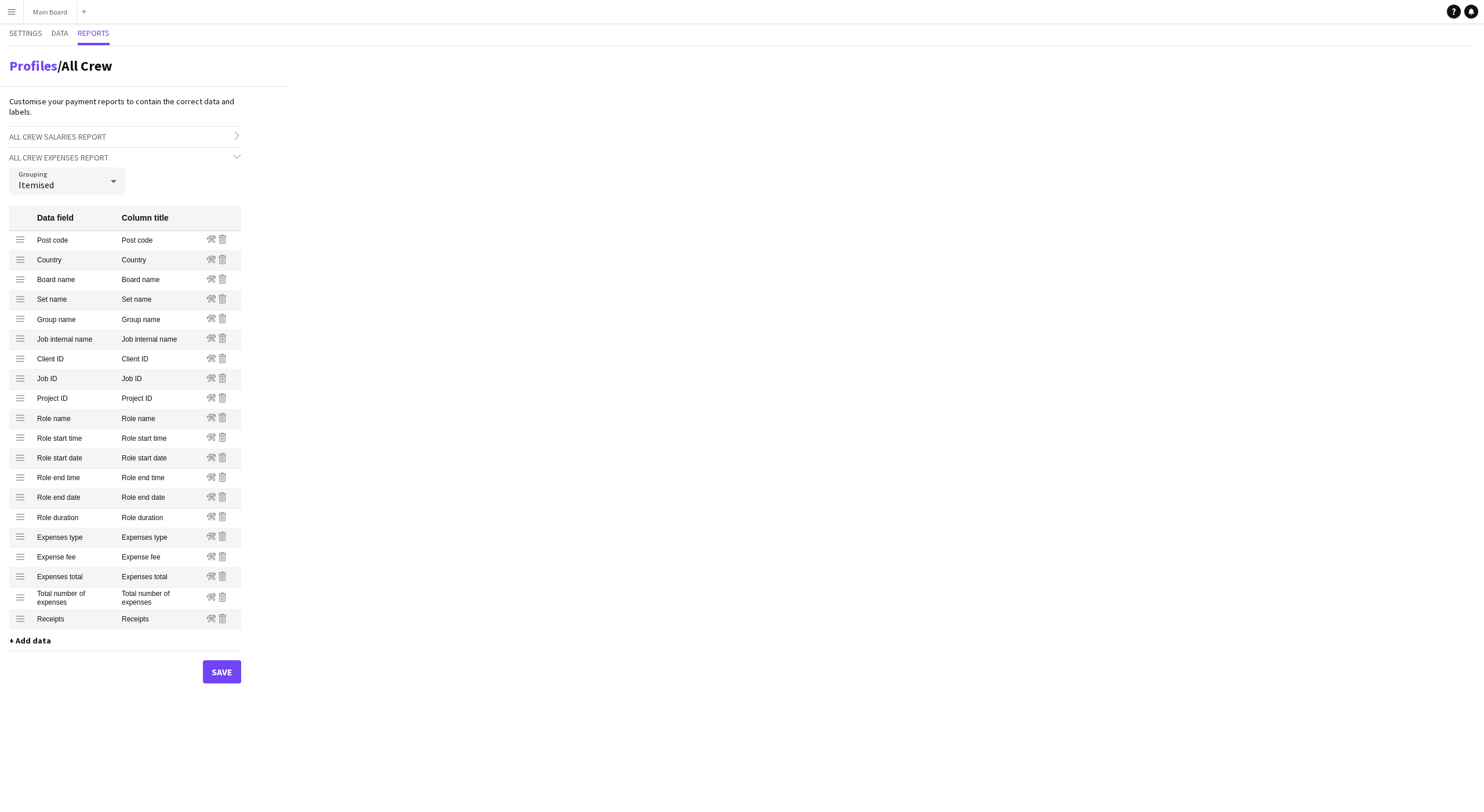
click at [221, 241] on icon "Remove" at bounding box center [222, 239] width 10 height 10
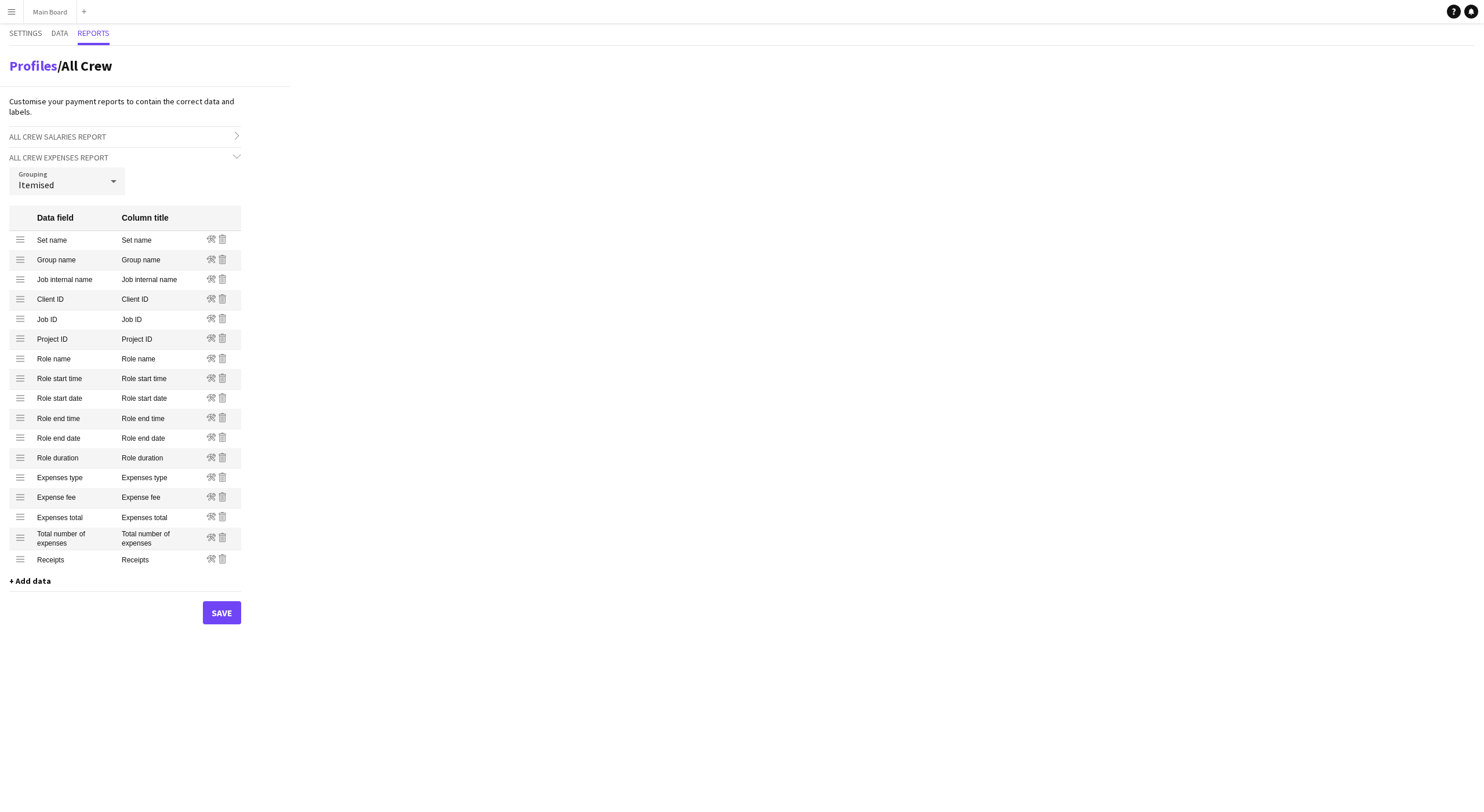
click at [221, 241] on icon "Remove" at bounding box center [222, 239] width 10 height 10
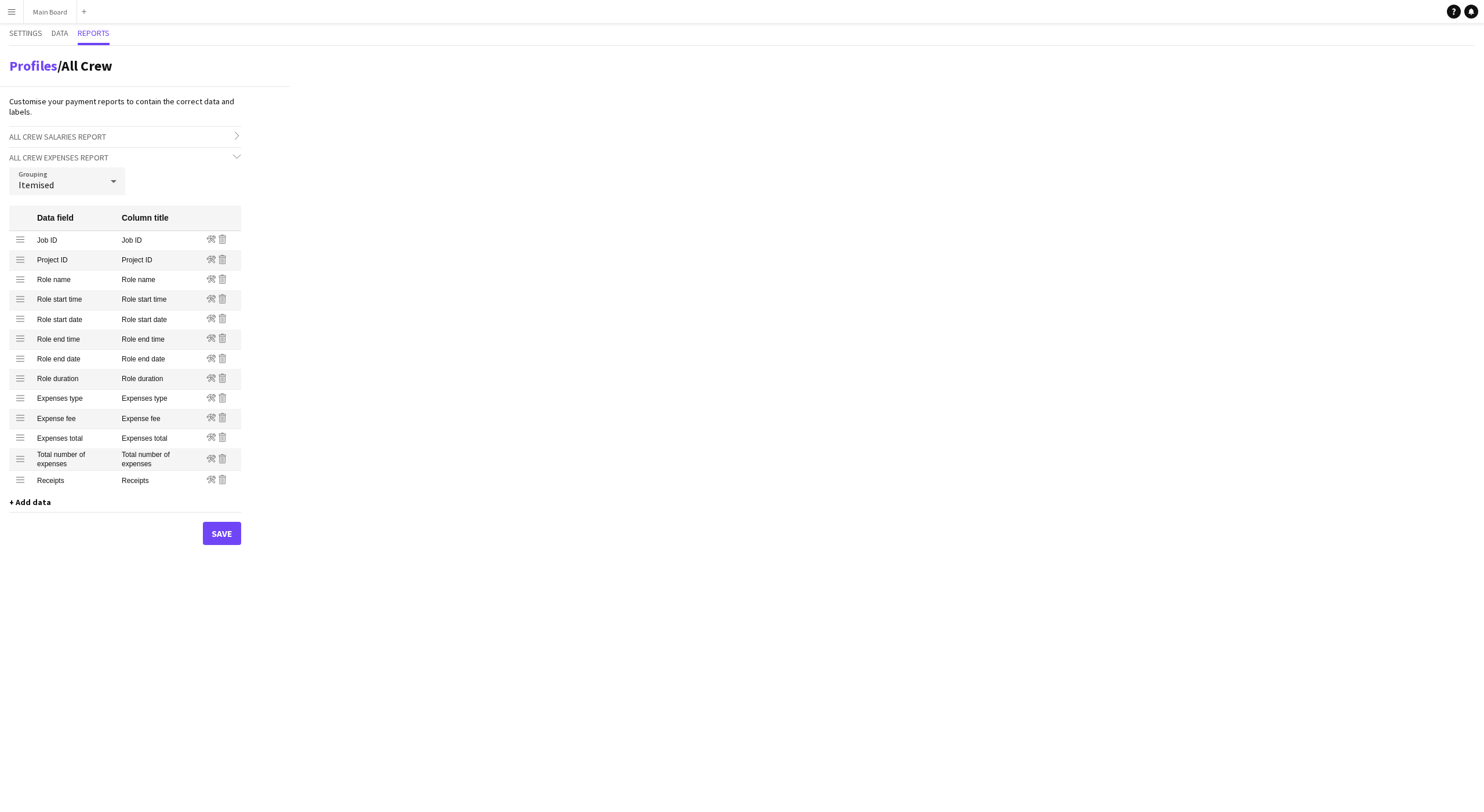
click at [221, 241] on icon "Remove" at bounding box center [222, 239] width 10 height 10
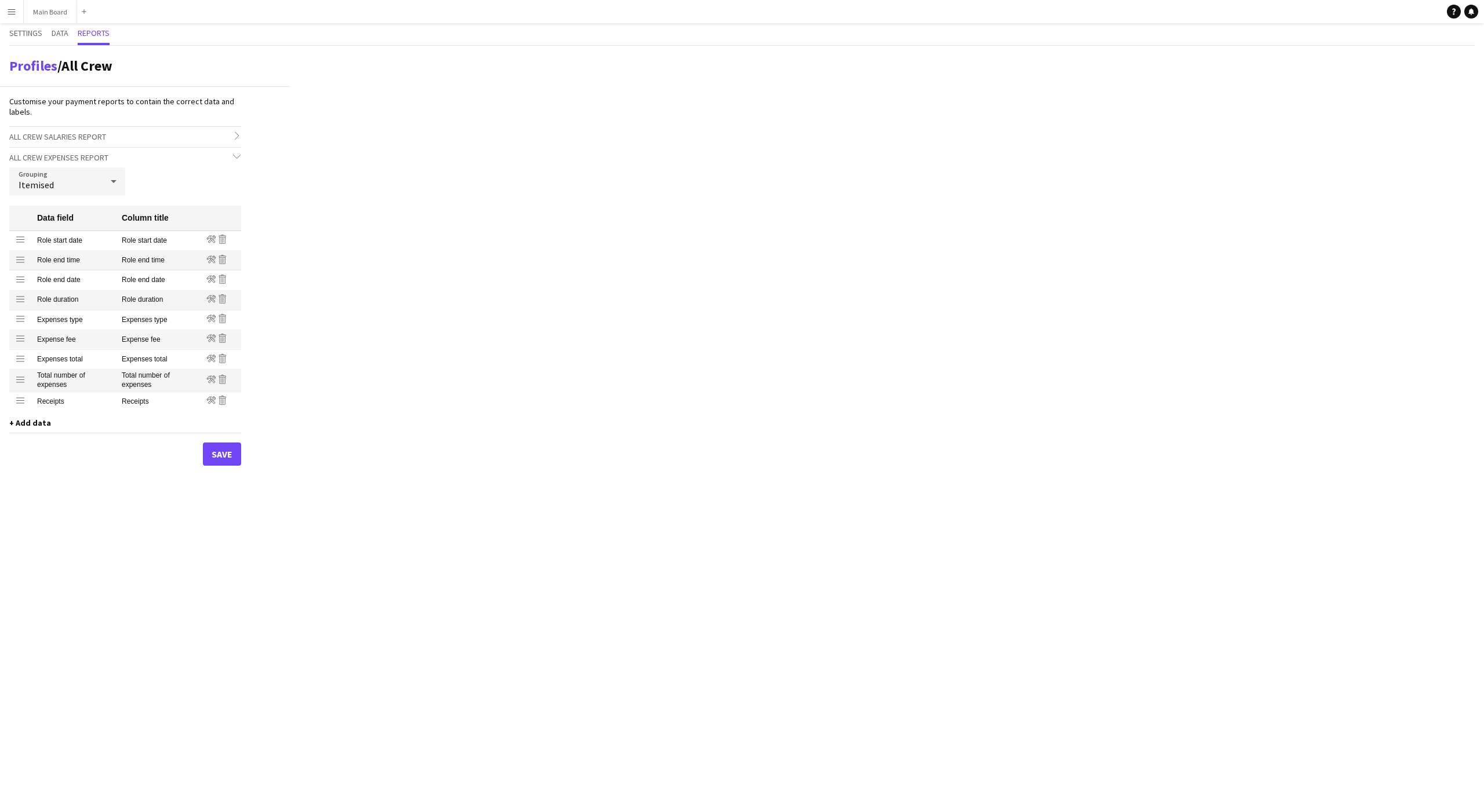
click at [221, 241] on icon "Remove" at bounding box center [222, 239] width 10 height 10
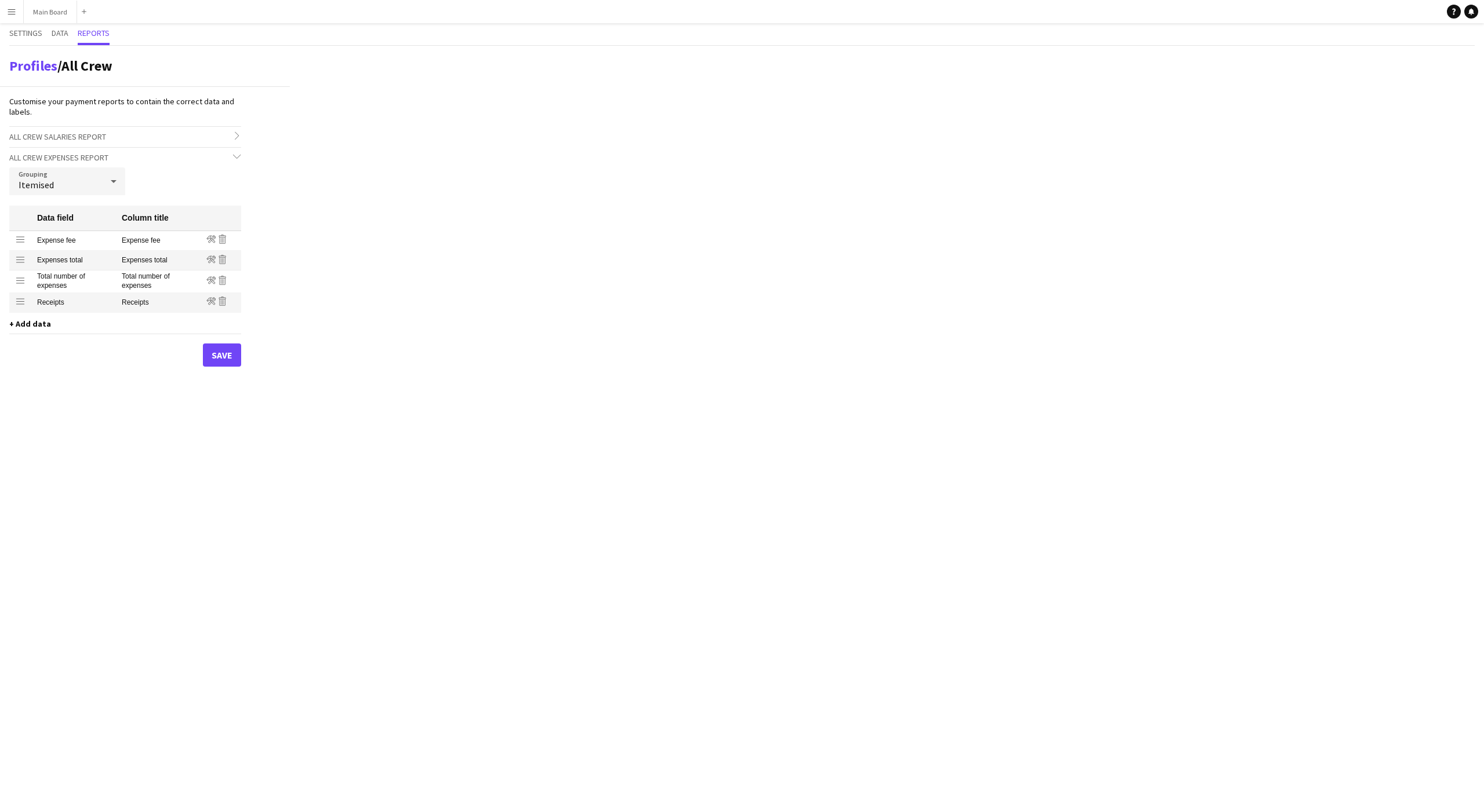
click at [221, 241] on icon "Remove" at bounding box center [222, 239] width 10 height 10
click at [221, 241] on icon "Remove" at bounding box center [222, 240] width 10 height 10
click at [221, 241] on div "Edit Remove" at bounding box center [209, 241] width 36 height 12
click at [207, 238] on icon "Remove" at bounding box center [207, 239] width 10 height 10
click at [18, 243] on div "No data to display" at bounding box center [125, 242] width 232 height 10
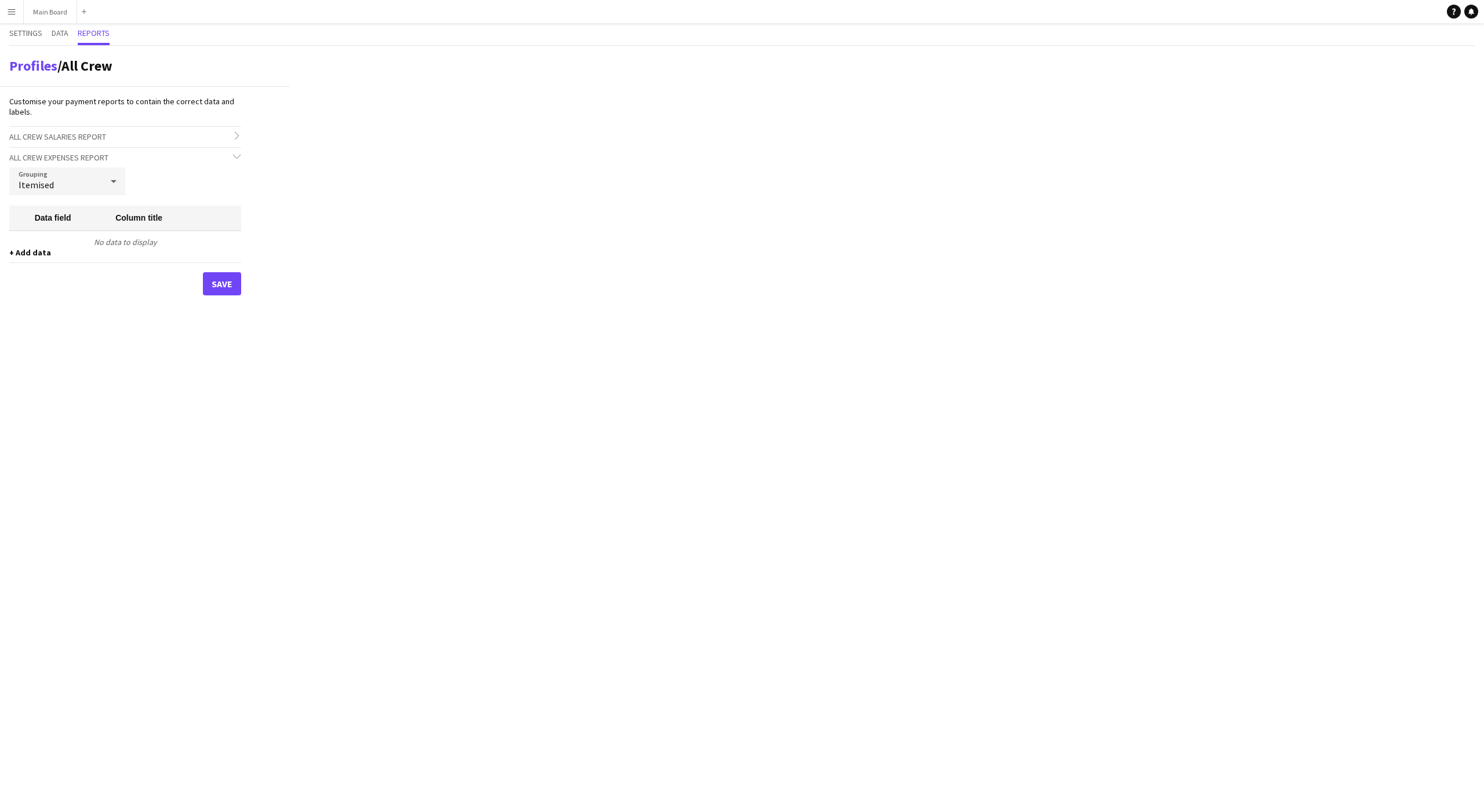
click at [24, 248] on span "+ Add data" at bounding box center [30, 253] width 42 height 10
click at [56, 328] on div "Role start time" at bounding box center [97, 324] width 174 height 13
click at [42, 346] on div "Role start date" at bounding box center [97, 347] width 174 height 13
drag, startPoint x: 18, startPoint y: 263, endPoint x: 18, endPoint y: 241, distance: 22.0
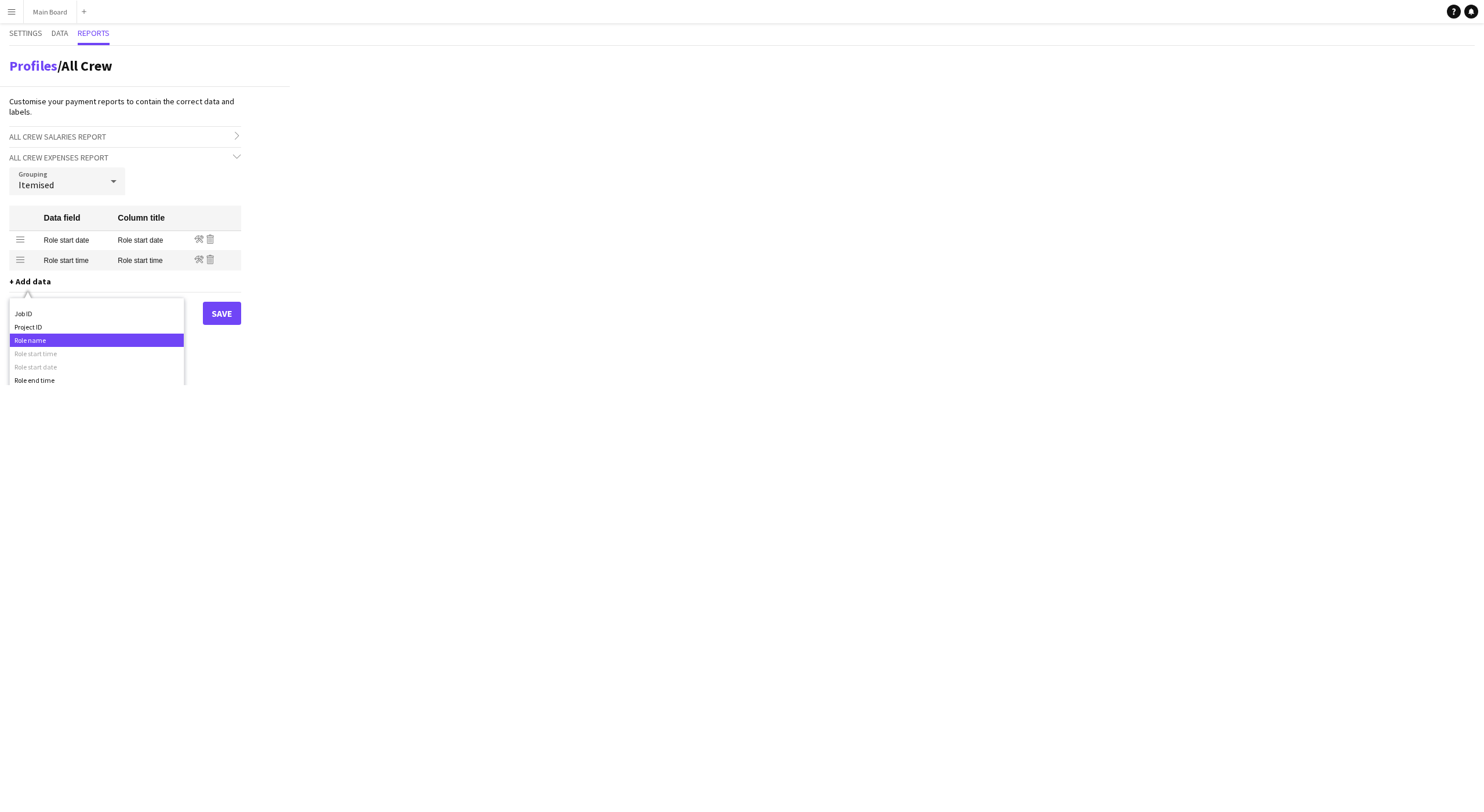
scroll to position [307, 0]
click at [42, 369] on div "Role end time" at bounding box center [97, 372] width 174 height 13
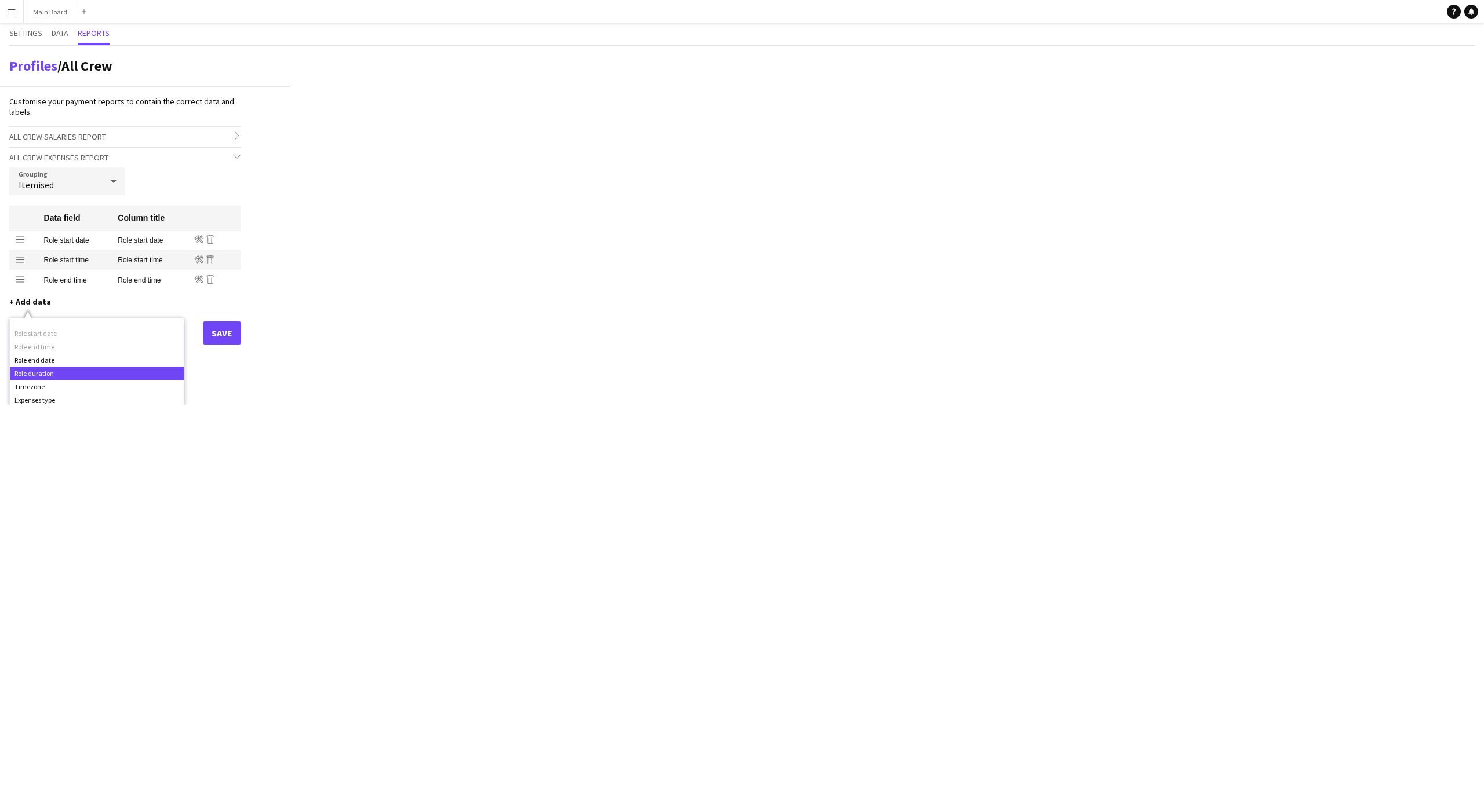
click at [45, 372] on div "Role duration" at bounding box center [97, 373] width 174 height 13
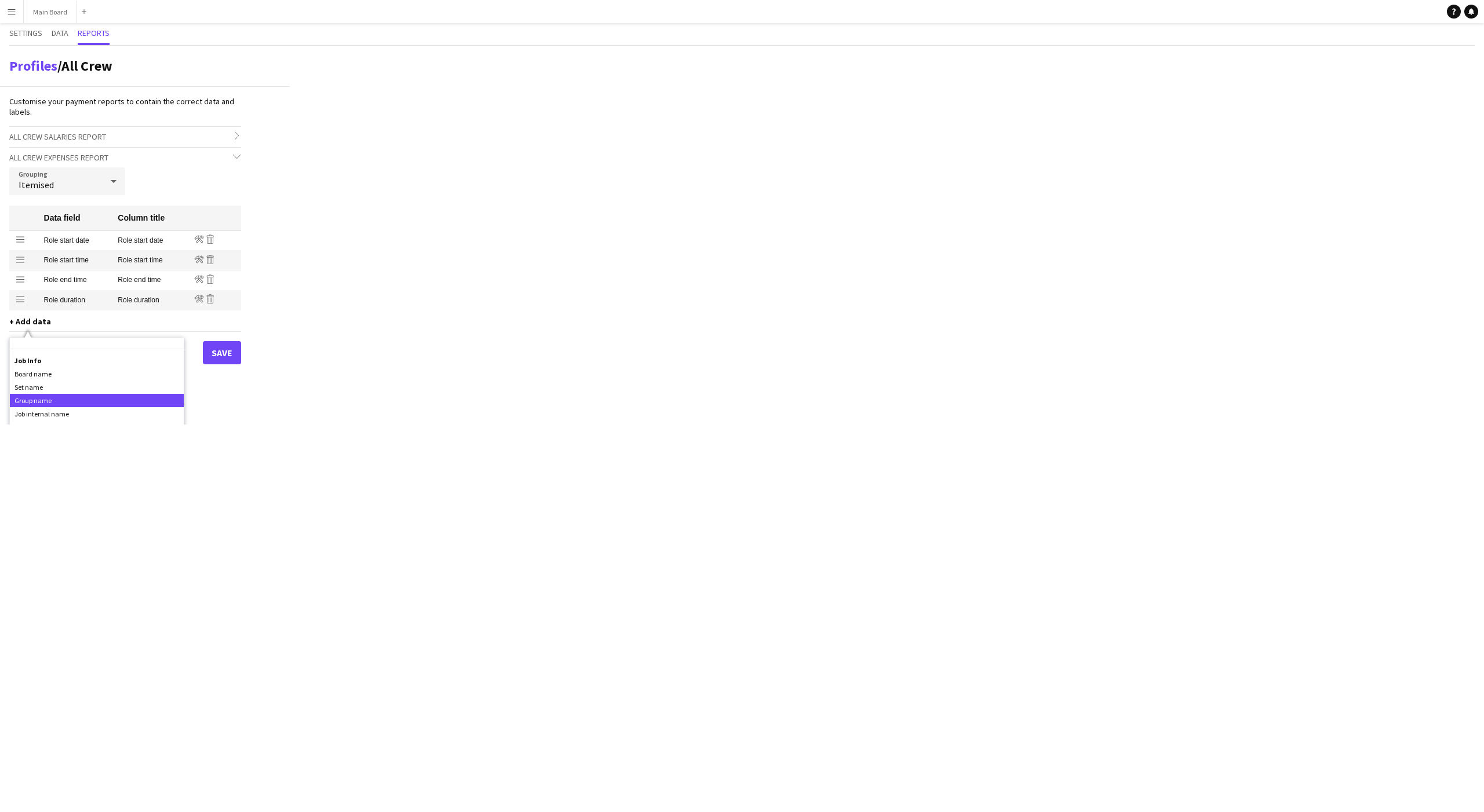
scroll to position [227, 0]
click at [45, 397] on div "Job internal name" at bounding box center [97, 398] width 174 height 13
drag, startPoint x: 22, startPoint y: 320, endPoint x: 22, endPoint y: 236, distance: 84.0
click at [426, 289] on div "Profiles / All Crew Customise your payment reports to contain the correct data …" at bounding box center [742, 244] width 1484 height 398
click at [225, 372] on button "Save" at bounding box center [222, 372] width 38 height 23
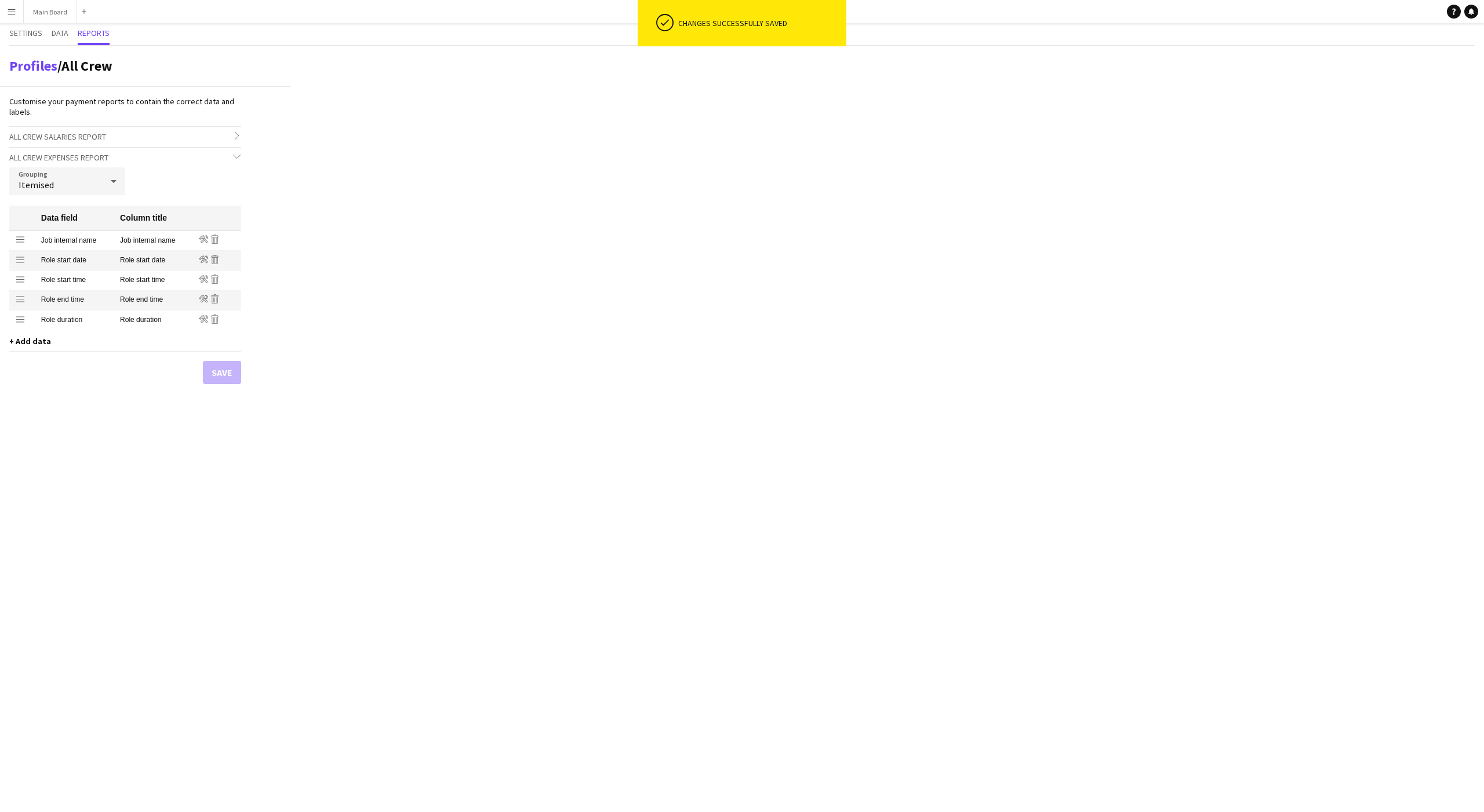
click at [10, 8] on app-icon "Menu" at bounding box center [11, 11] width 10 height 10
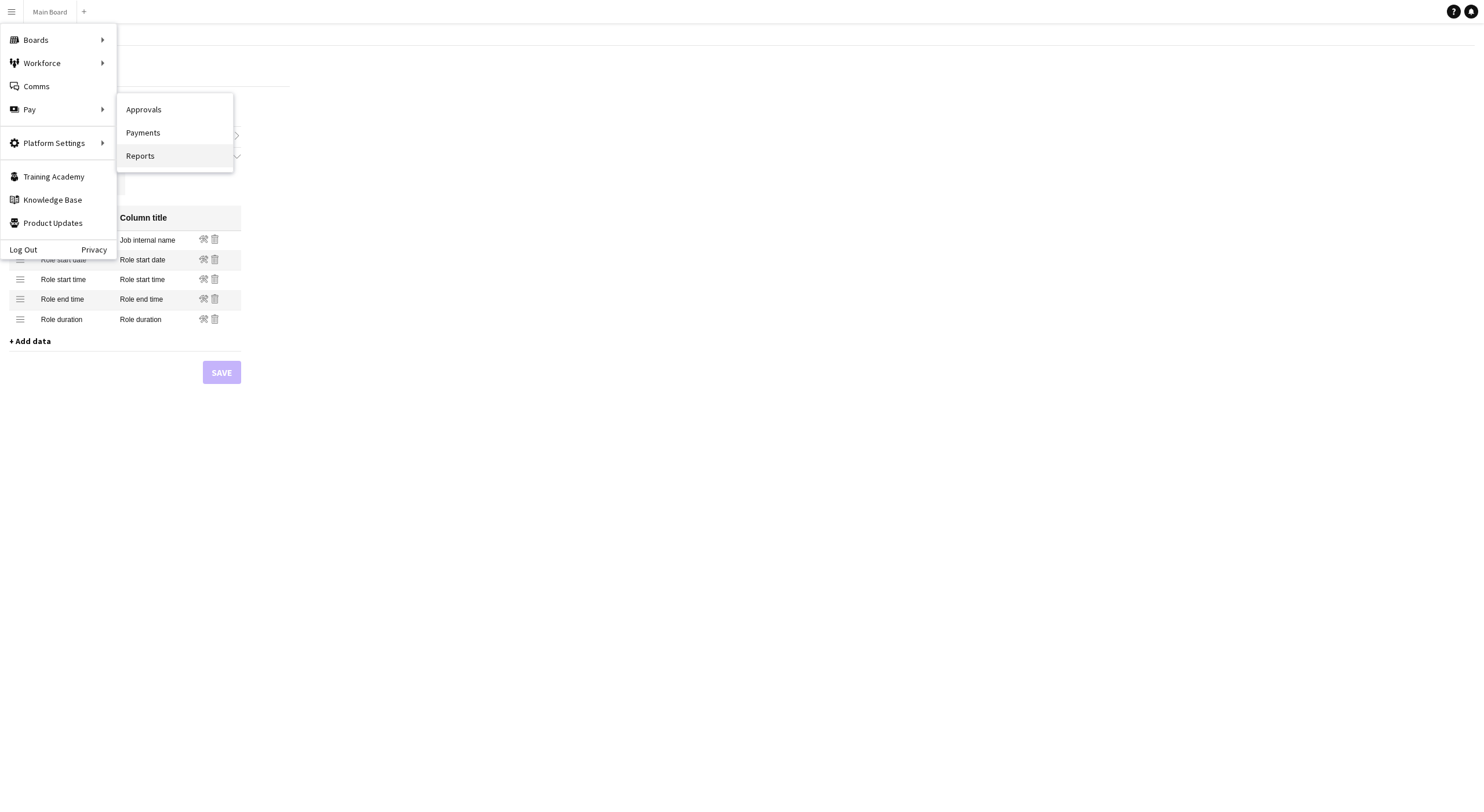
click at [142, 158] on link "Reports" at bounding box center [175, 156] width 116 height 23
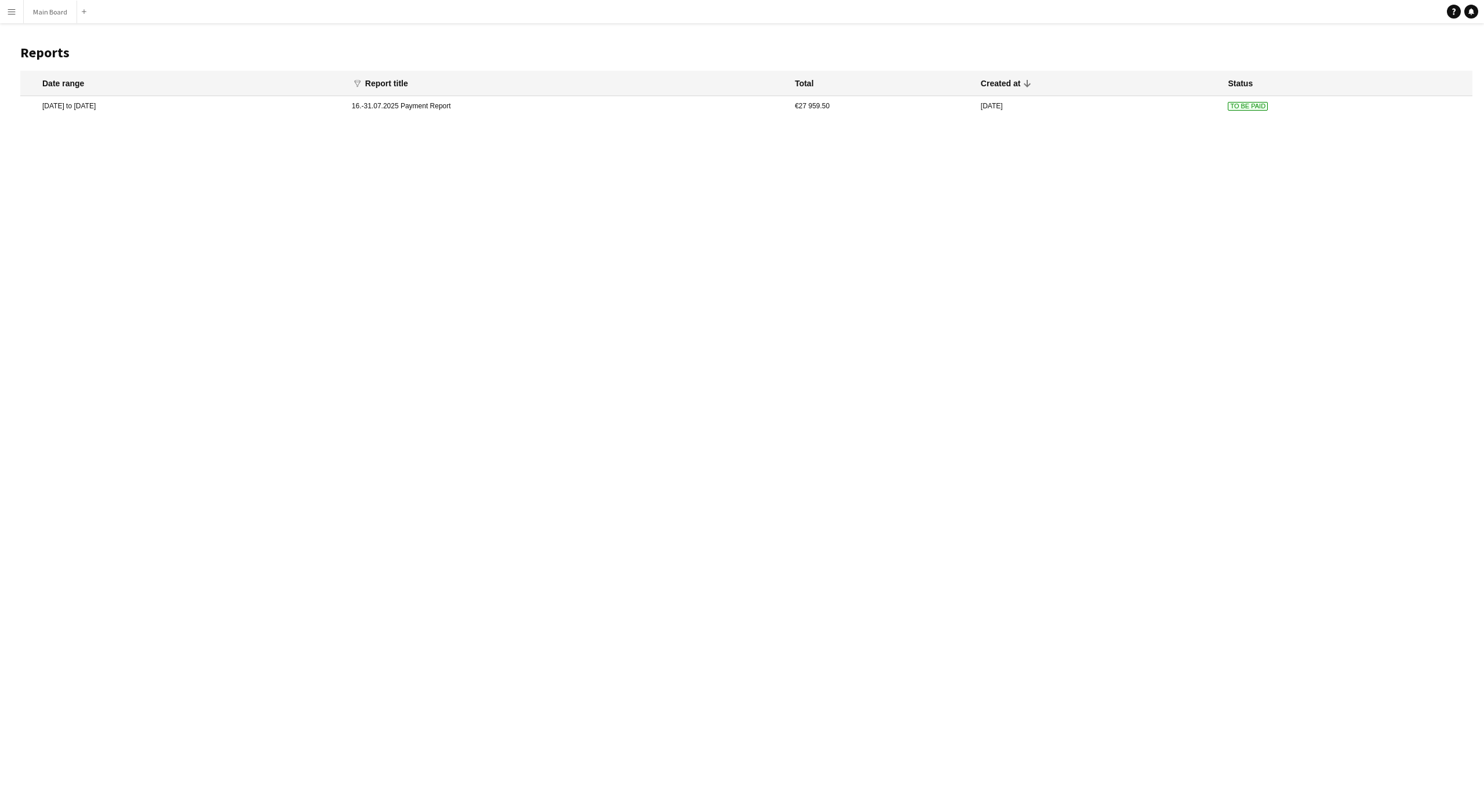
click at [13, 12] on app-icon "Menu" at bounding box center [11, 11] width 10 height 10
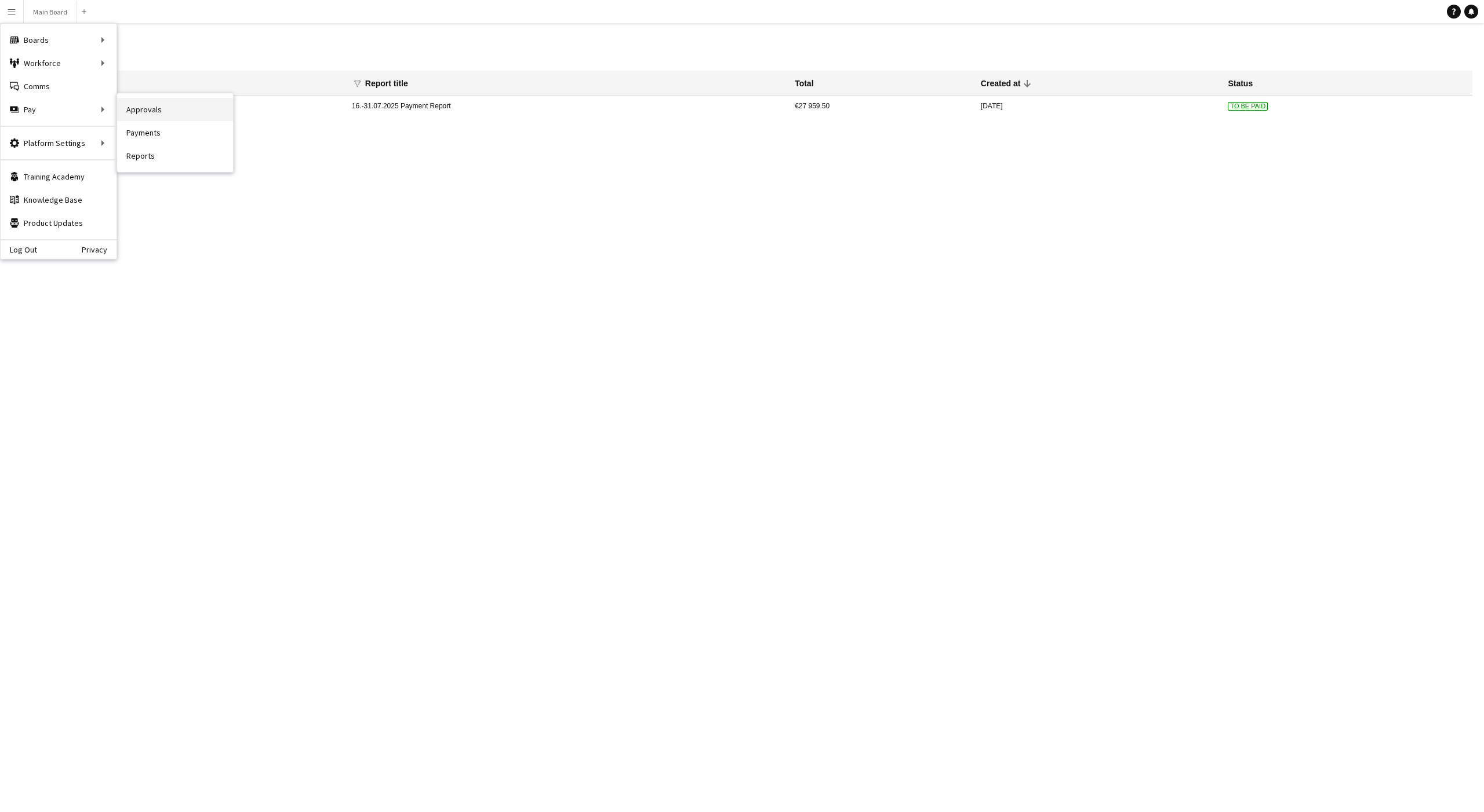
click at [141, 112] on link "Approvals" at bounding box center [175, 110] width 116 height 23
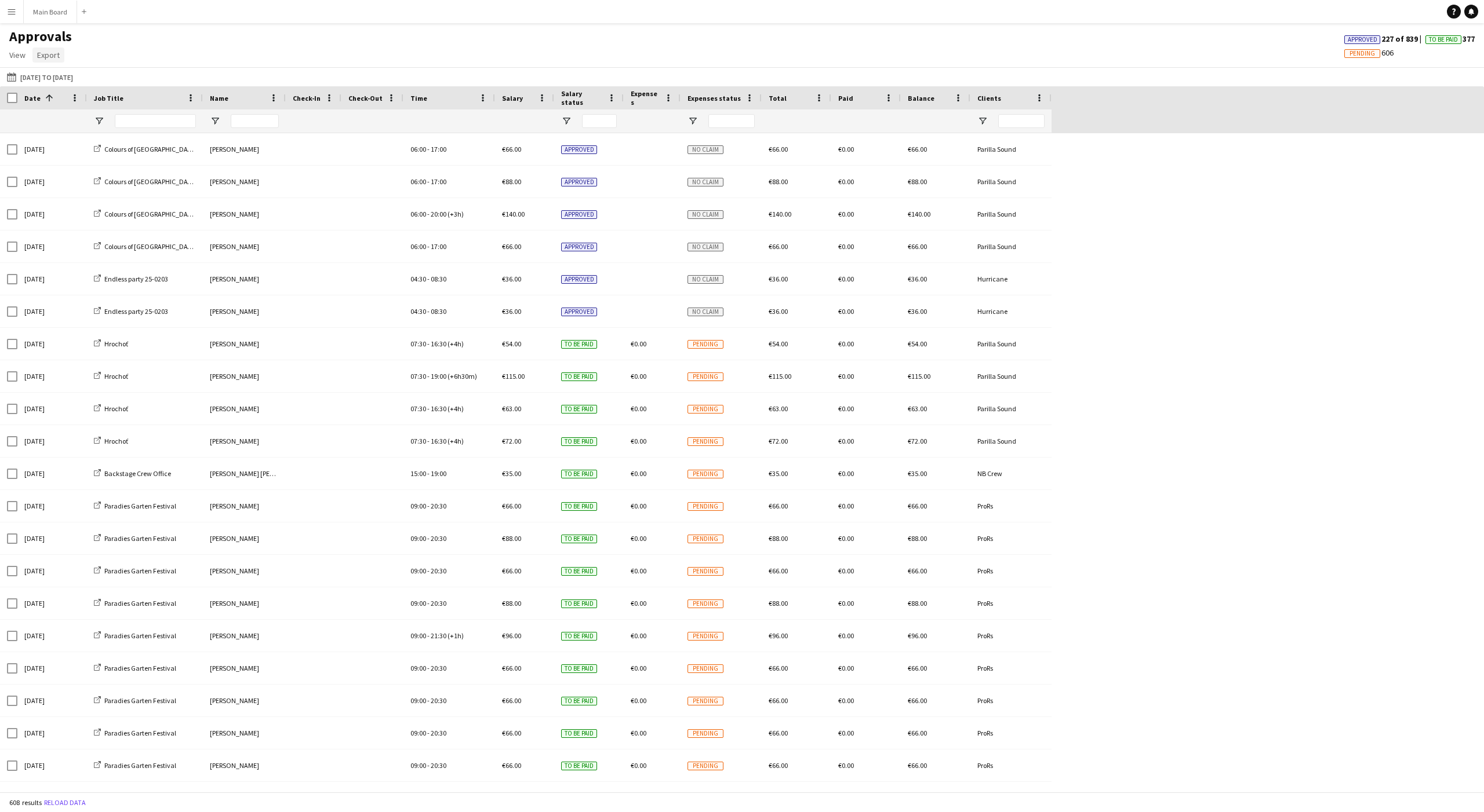
click at [51, 51] on span "Export" at bounding box center [49, 55] width 23 height 10
click at [300, 61] on div "Approvals View Customise view Customise filters Reset Filters Reset View Reset …" at bounding box center [742, 48] width 1484 height 39
click at [44, 77] on button "01-07-2025 to 31-08-2025 01-07-2025 to 31-08-2025" at bounding box center [40, 77] width 71 height 14
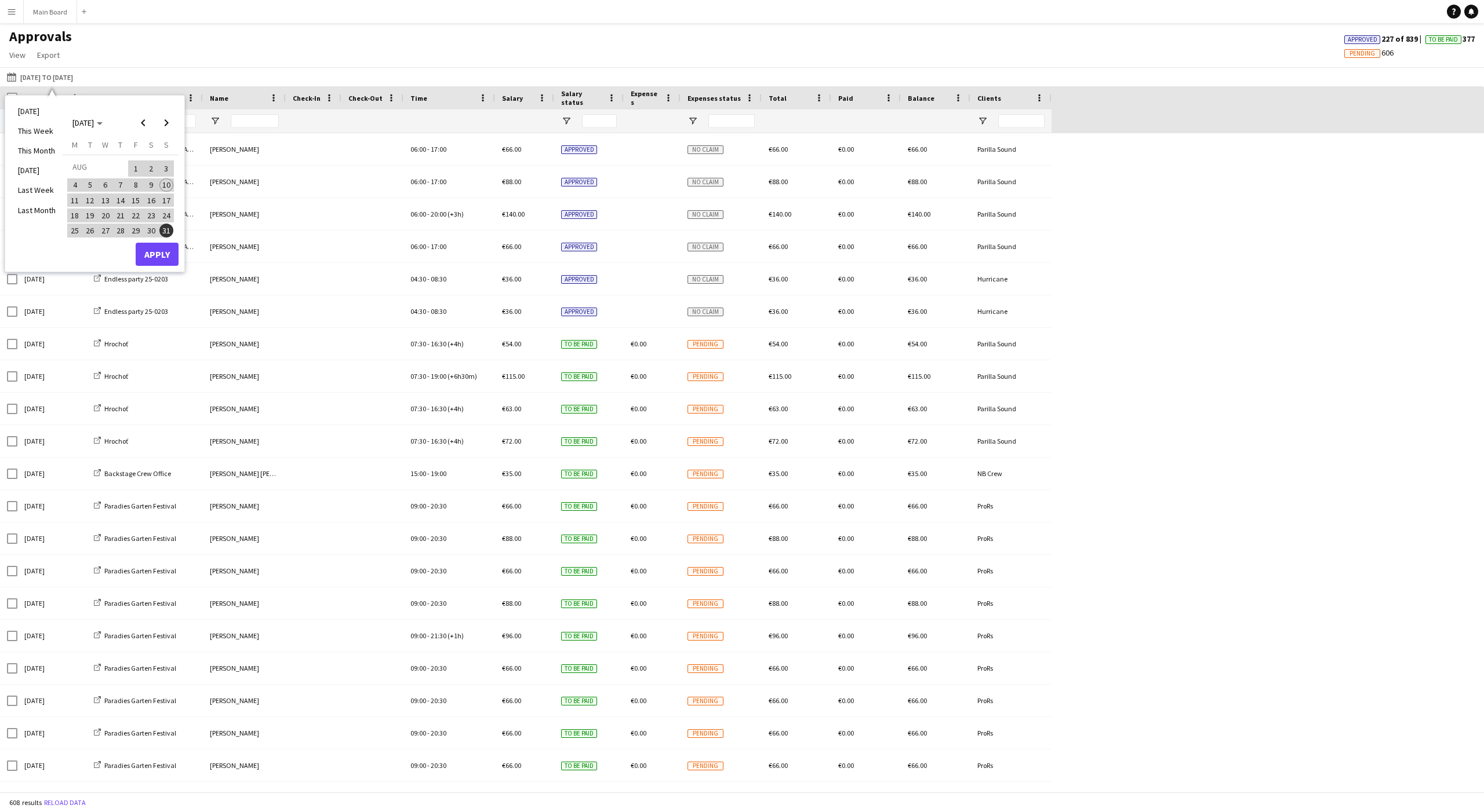
click at [187, 54] on div "Approvals View Customise view Customise filters Reset Filters Reset View Reset …" at bounding box center [742, 48] width 1484 height 39
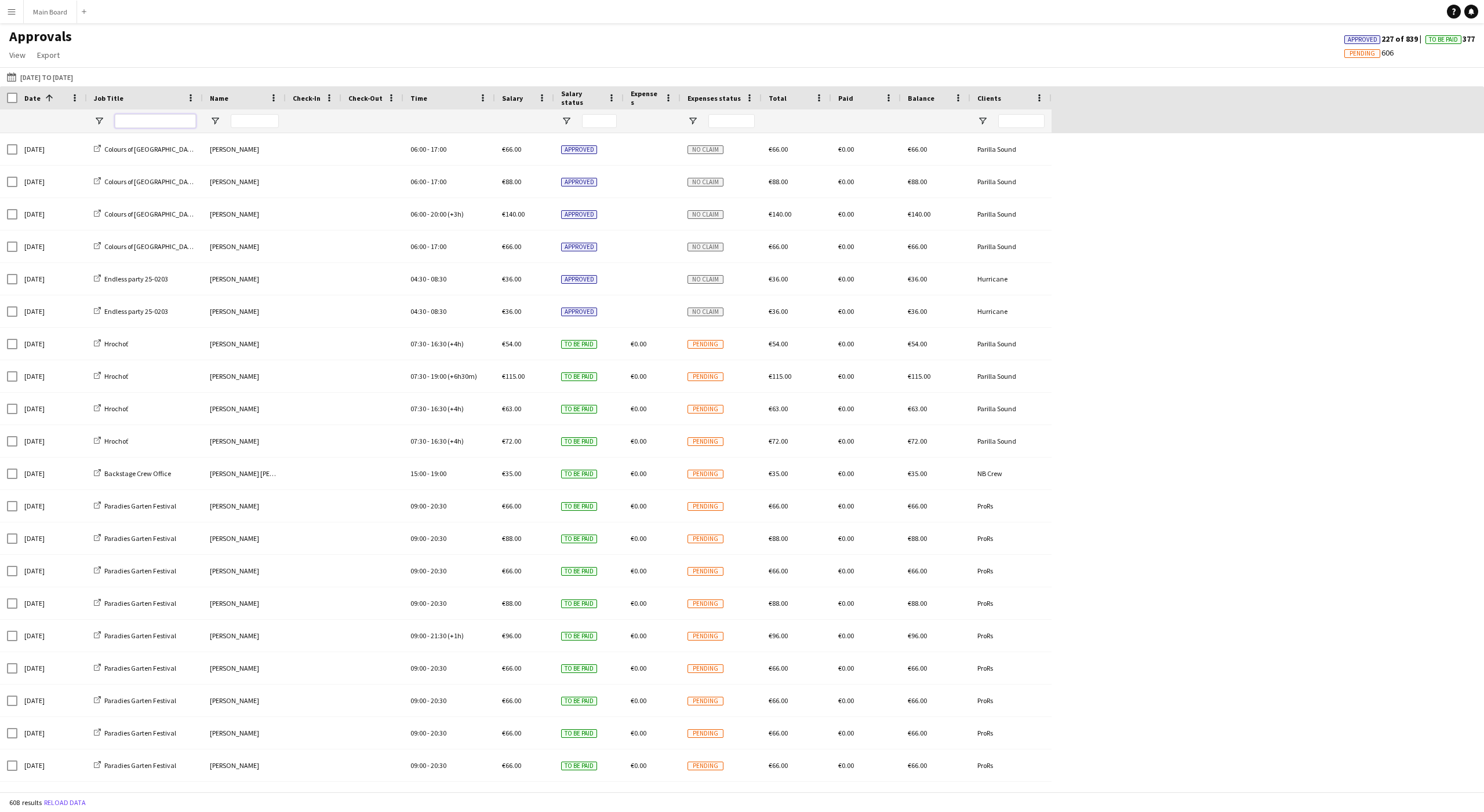
click at [160, 125] on input "Job Title Filter Input" at bounding box center [155, 121] width 81 height 14
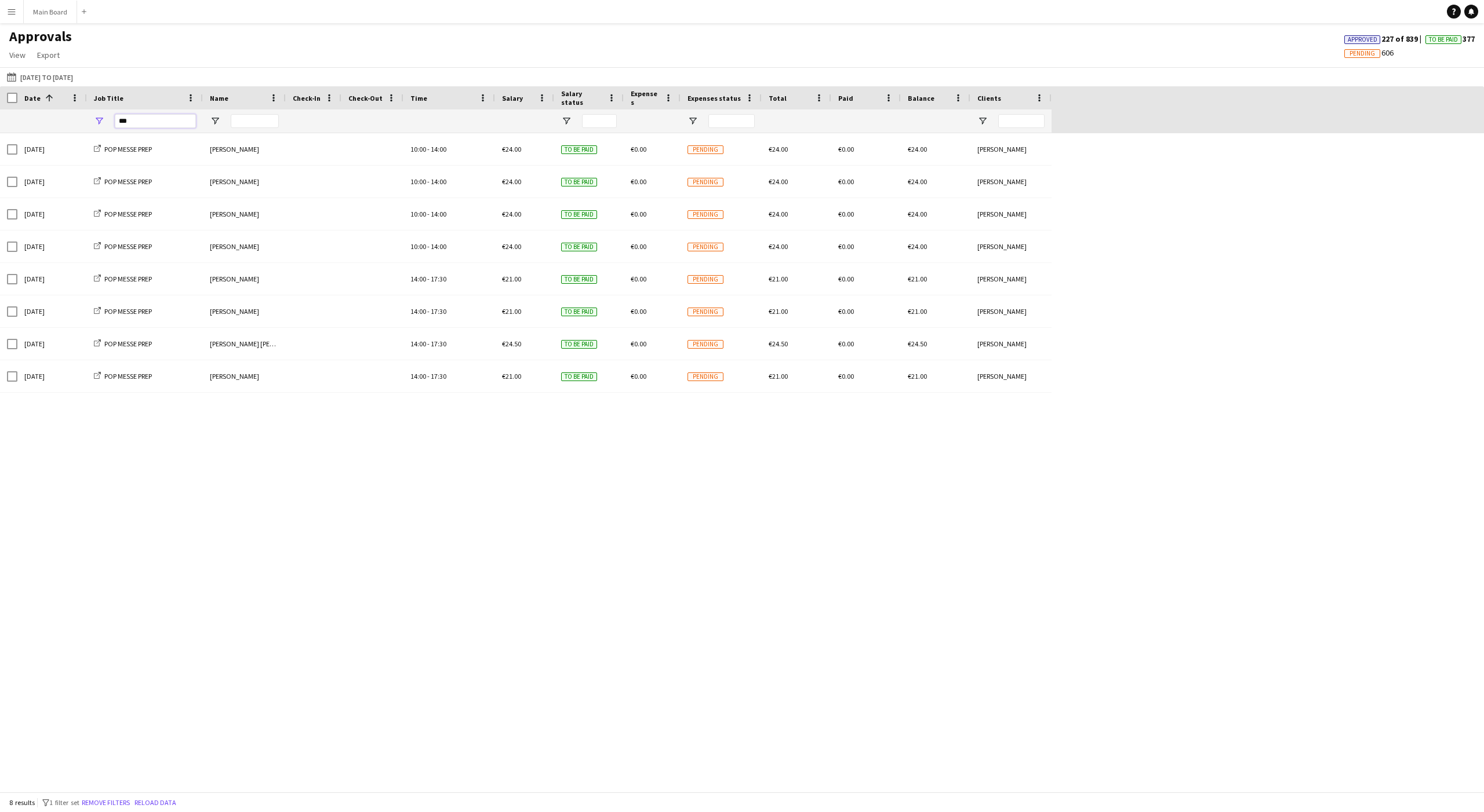
type input "***"
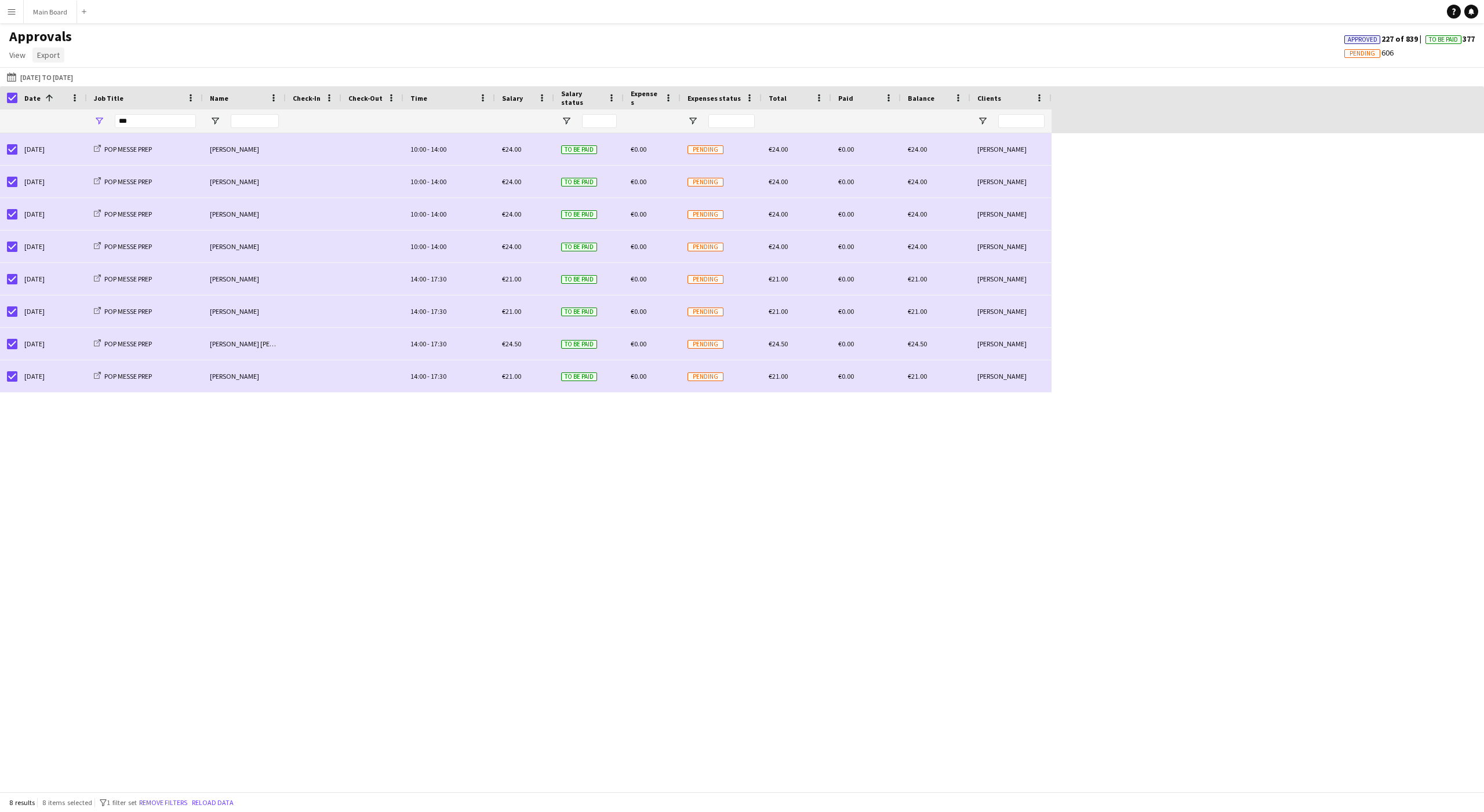
click at [50, 54] on span "Export" at bounding box center [49, 55] width 23 height 10
click at [90, 48] on div "Approvals View Customise view Customise filters Reset Filters Reset View Reset …" at bounding box center [742, 48] width 1484 height 39
click at [20, 12] on button "Menu" at bounding box center [11, 11] width 23 height 23
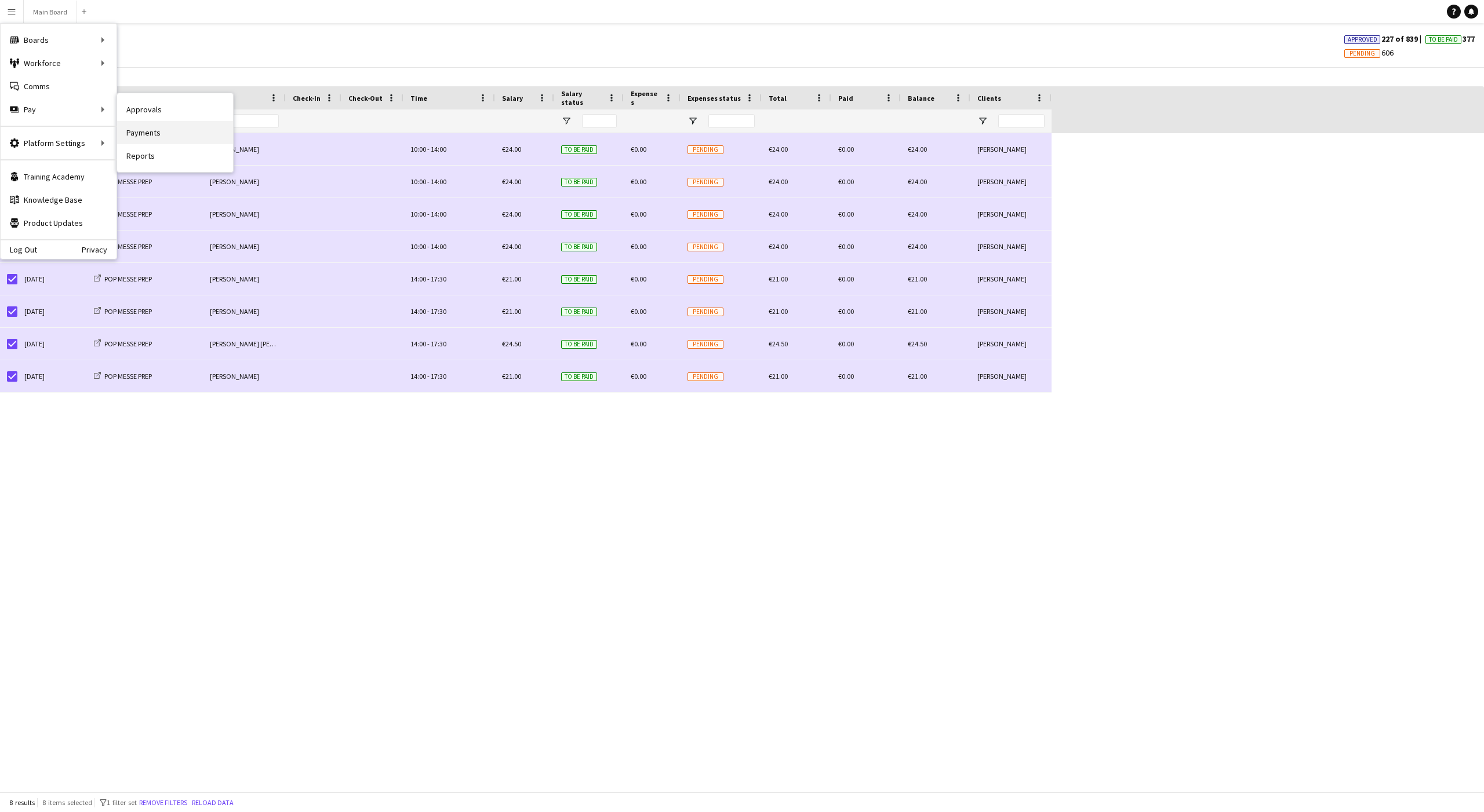
click at [157, 133] on link "Payments" at bounding box center [175, 132] width 116 height 23
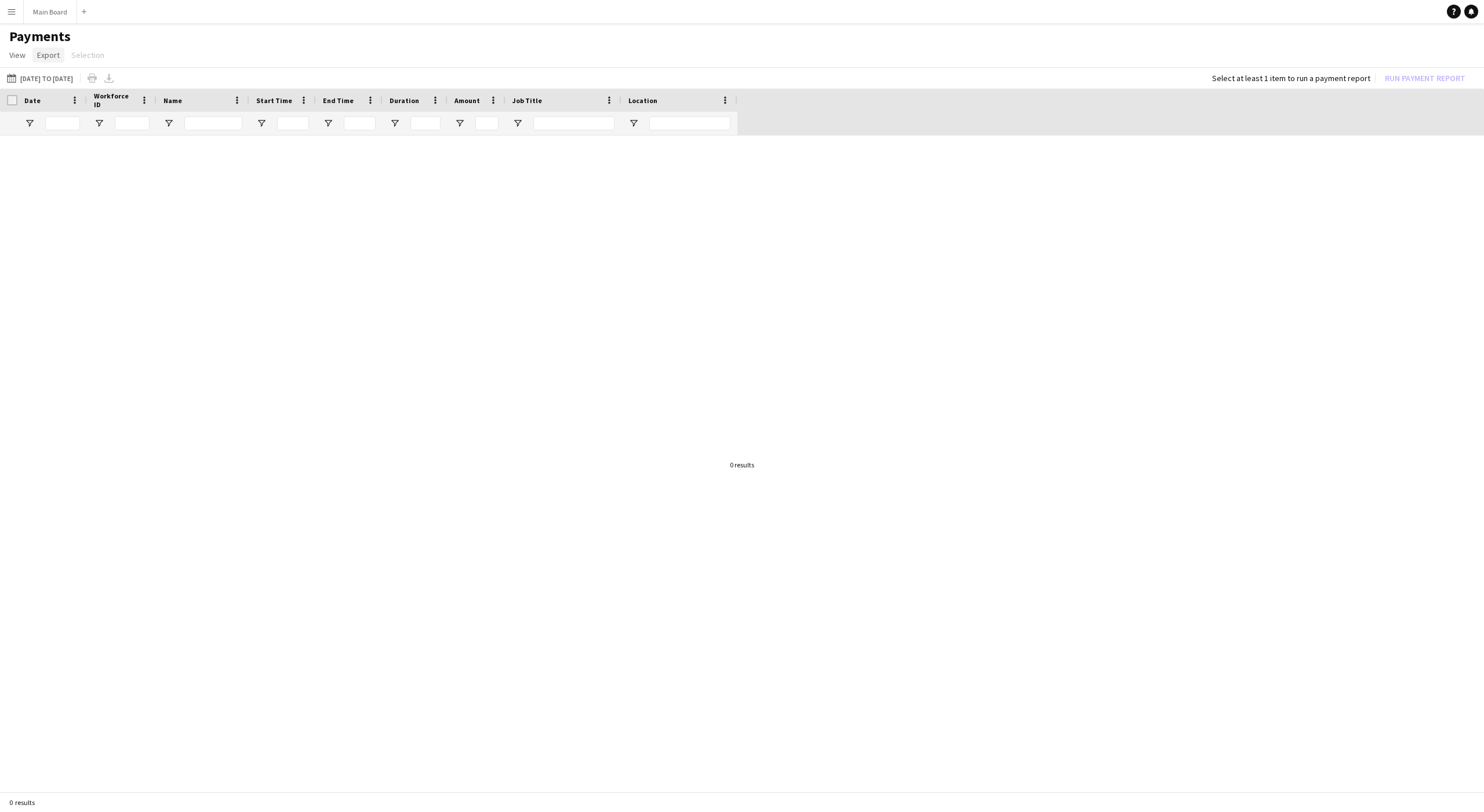
click at [49, 59] on span "Export" at bounding box center [49, 55] width 23 height 10
click at [84, 58] on app-page-menu "View Customise view Customise filters Reset Filters Reset View Reset All Export…" at bounding box center [742, 56] width 1484 height 22
click at [25, 62] on app-page-menu "View Customise view Customise filters Reset Filters Reset View Reset All Export…" at bounding box center [742, 56] width 1484 height 22
click at [23, 58] on span "View" at bounding box center [18, 55] width 16 height 10
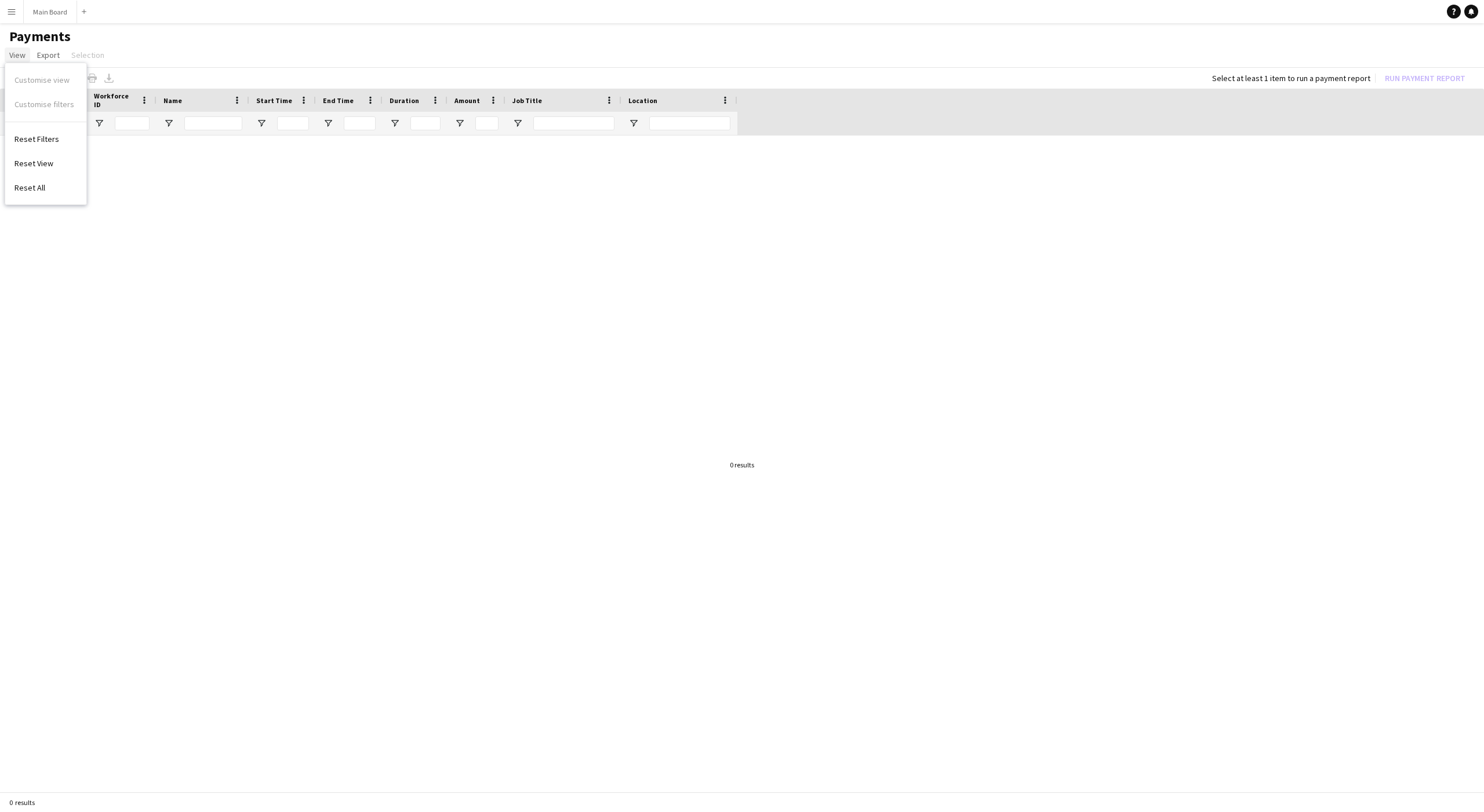
click at [19, 48] on link "View" at bounding box center [17, 55] width 25 height 15
click at [15, 20] on button "Menu" at bounding box center [11, 11] width 23 height 23
click at [143, 160] on link "Reports" at bounding box center [175, 156] width 116 height 23
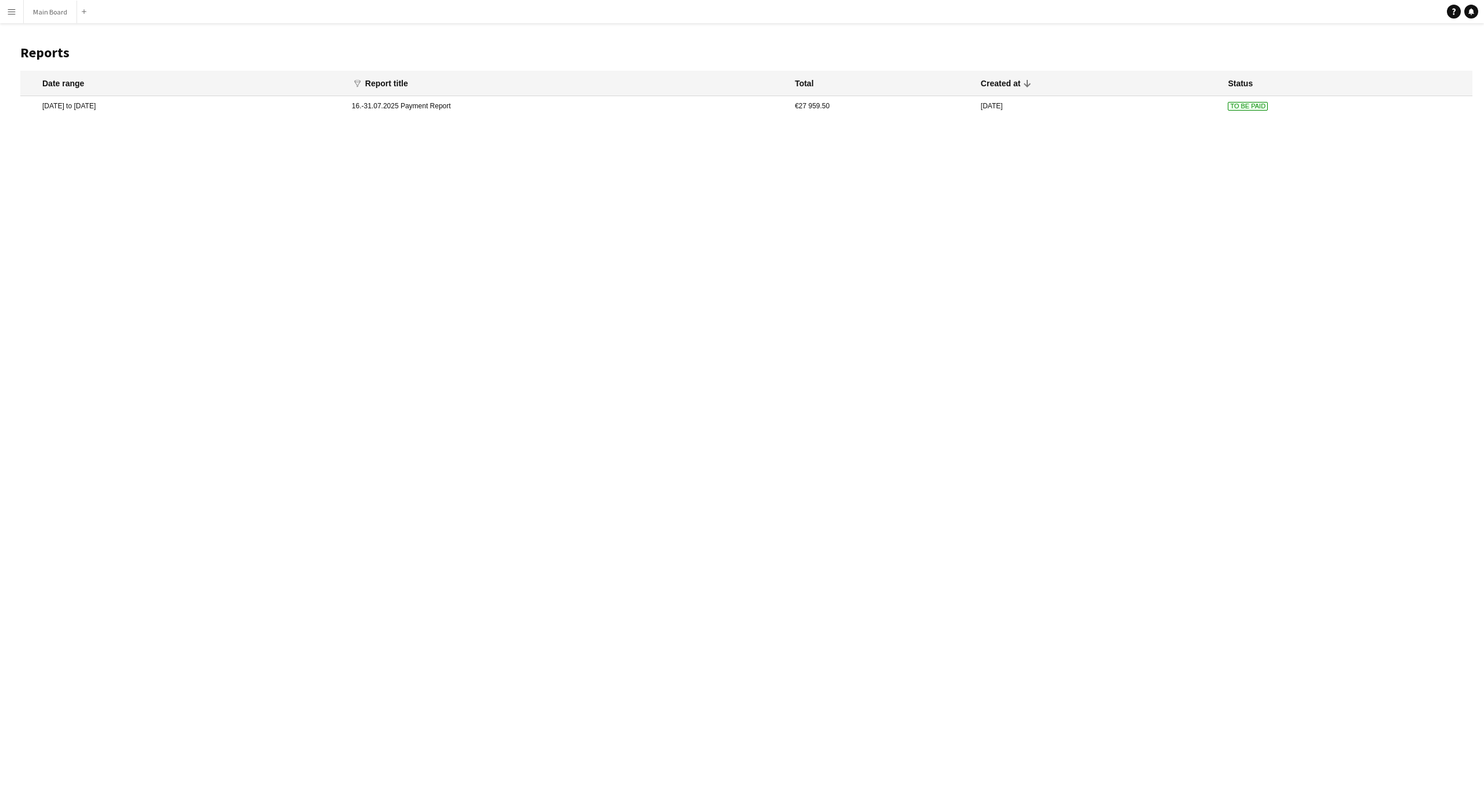
click at [11, 13] on app-icon "Menu" at bounding box center [11, 11] width 10 height 10
click at [138, 63] on link "My Workforce" at bounding box center [175, 63] width 116 height 23
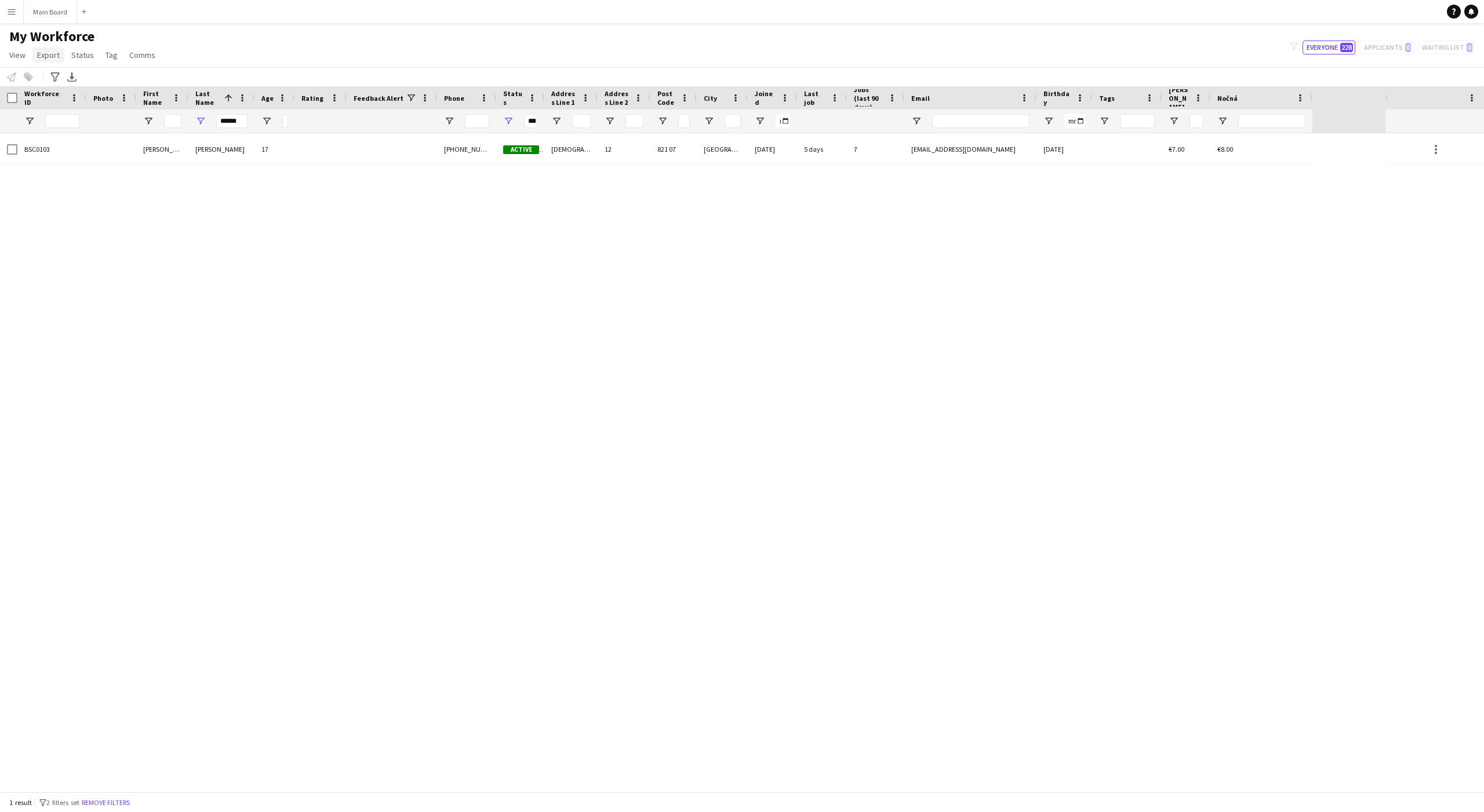
click at [51, 48] on link "Export" at bounding box center [48, 55] width 32 height 15
click at [153, 402] on div "Evan Melich BSC0103 Active Žitavská 12 Bratislava 821 07 08-07-2025 5 days 7 ev…" at bounding box center [693, 462] width 1385 height 659
click at [238, 124] on input "******" at bounding box center [231, 121] width 31 height 14
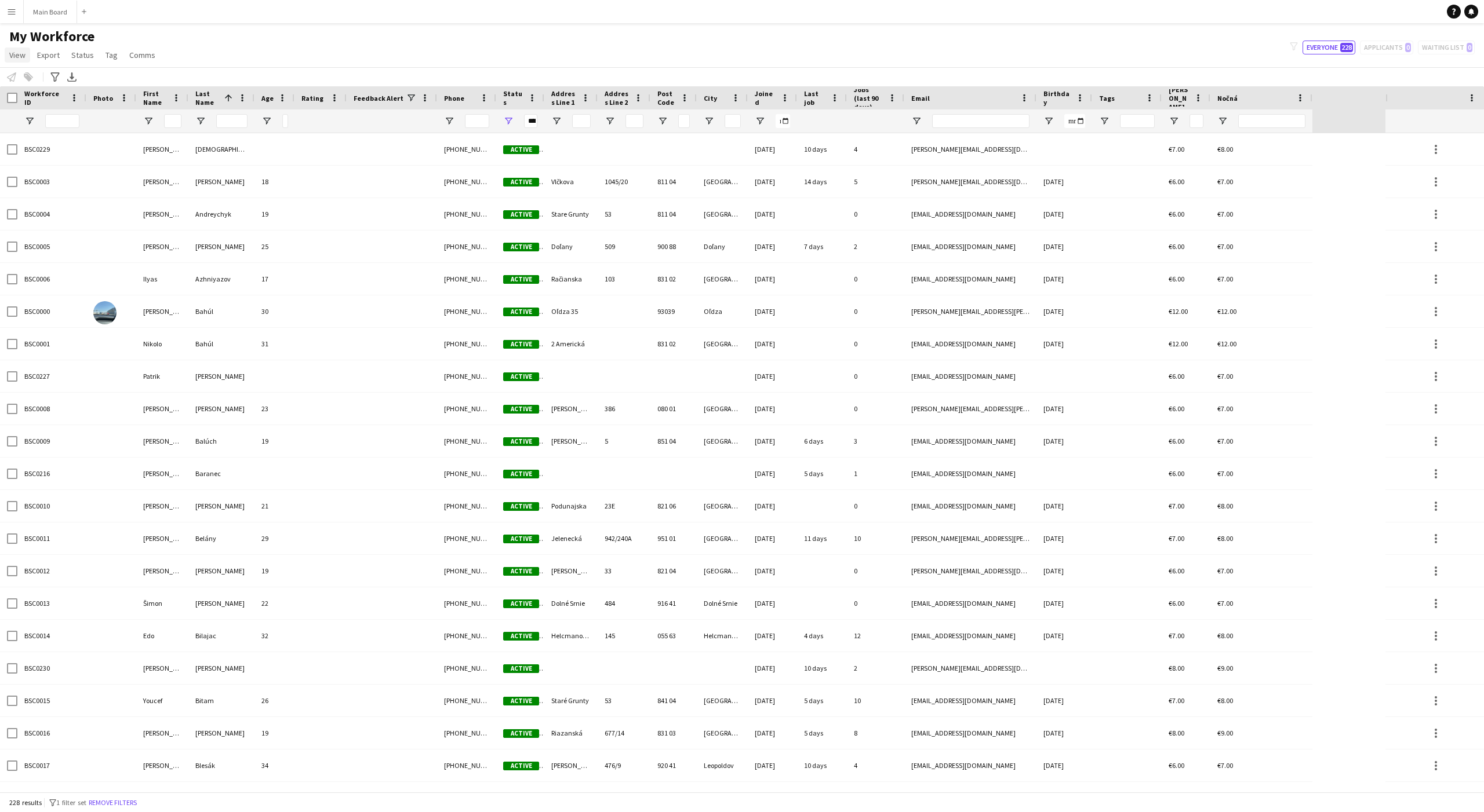
click at [23, 51] on span "View" at bounding box center [18, 55] width 16 height 10
click at [37, 56] on span "Export" at bounding box center [49, 55] width 23 height 10
click at [44, 75] on span "New starters report" at bounding box center [77, 80] width 70 height 10
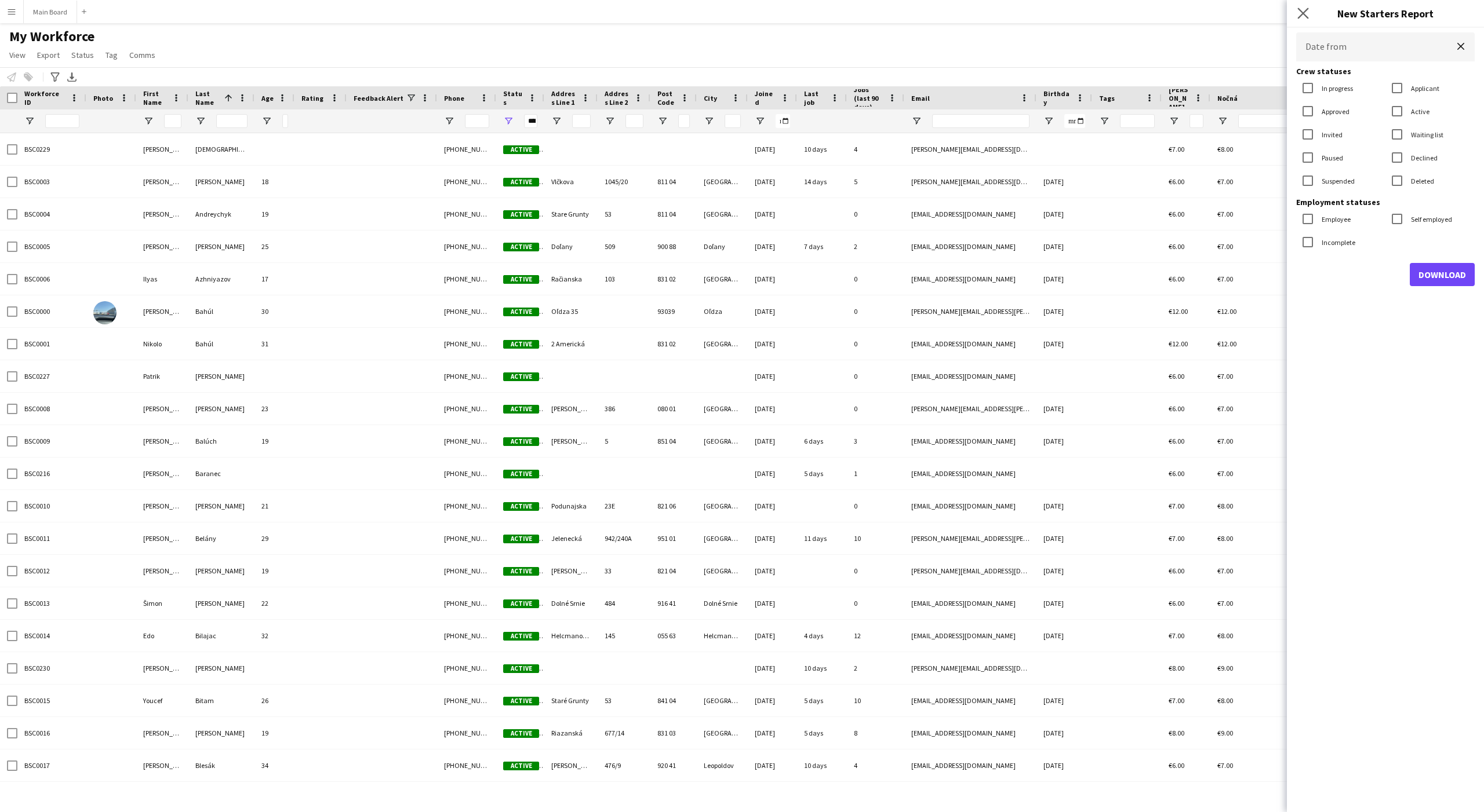
click at [598, 19] on app-icon "Close pop-in" at bounding box center [1303, 13] width 17 height 17
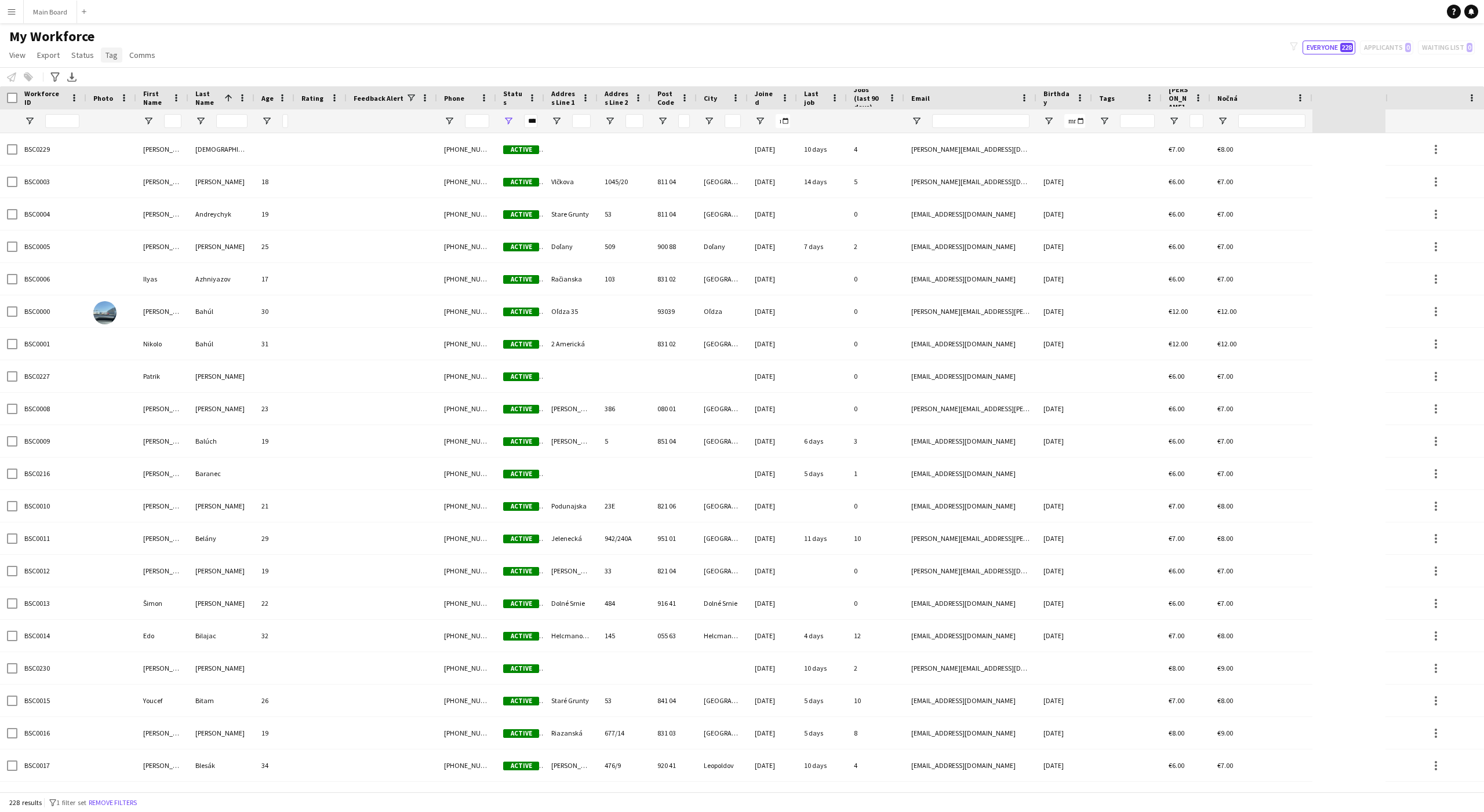
click at [108, 54] on span "Tag" at bounding box center [111, 55] width 12 height 10
click at [73, 53] on span "Status" at bounding box center [83, 55] width 23 height 10
click at [79, 55] on span "Status" at bounding box center [83, 55] width 23 height 10
click at [51, 53] on span "Export" at bounding box center [49, 55] width 23 height 10
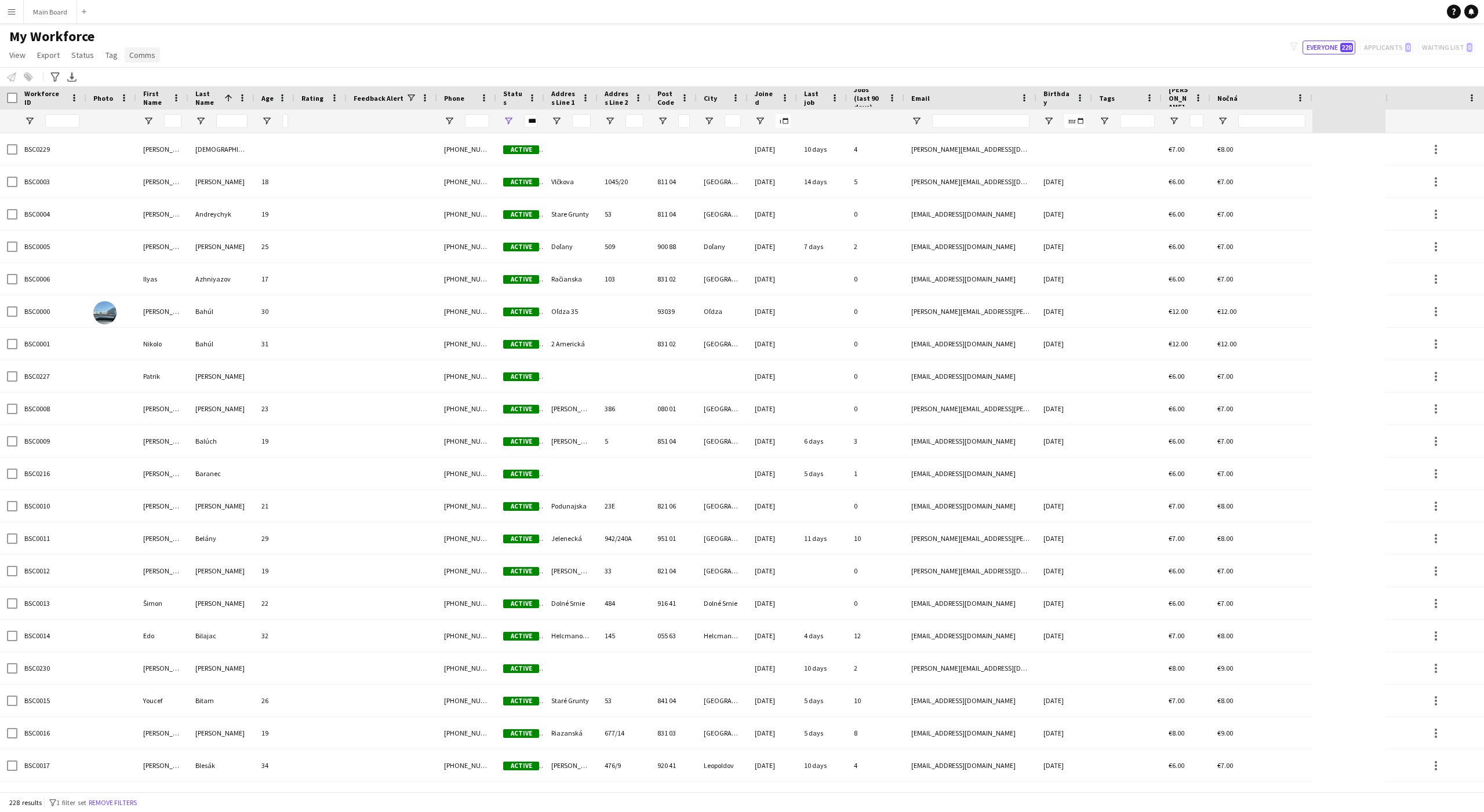
click at [151, 58] on span "Comms" at bounding box center [142, 55] width 26 height 10
click at [51, 51] on span "Export" at bounding box center [49, 55] width 23 height 10
click at [182, 23] on app-navbar "Menu Boards Boards Boards All jobs Status Workforce Workforce My Workforce Recr…" at bounding box center [742, 11] width 1484 height 23
click at [17, 20] on button "Menu" at bounding box center [11, 11] width 23 height 23
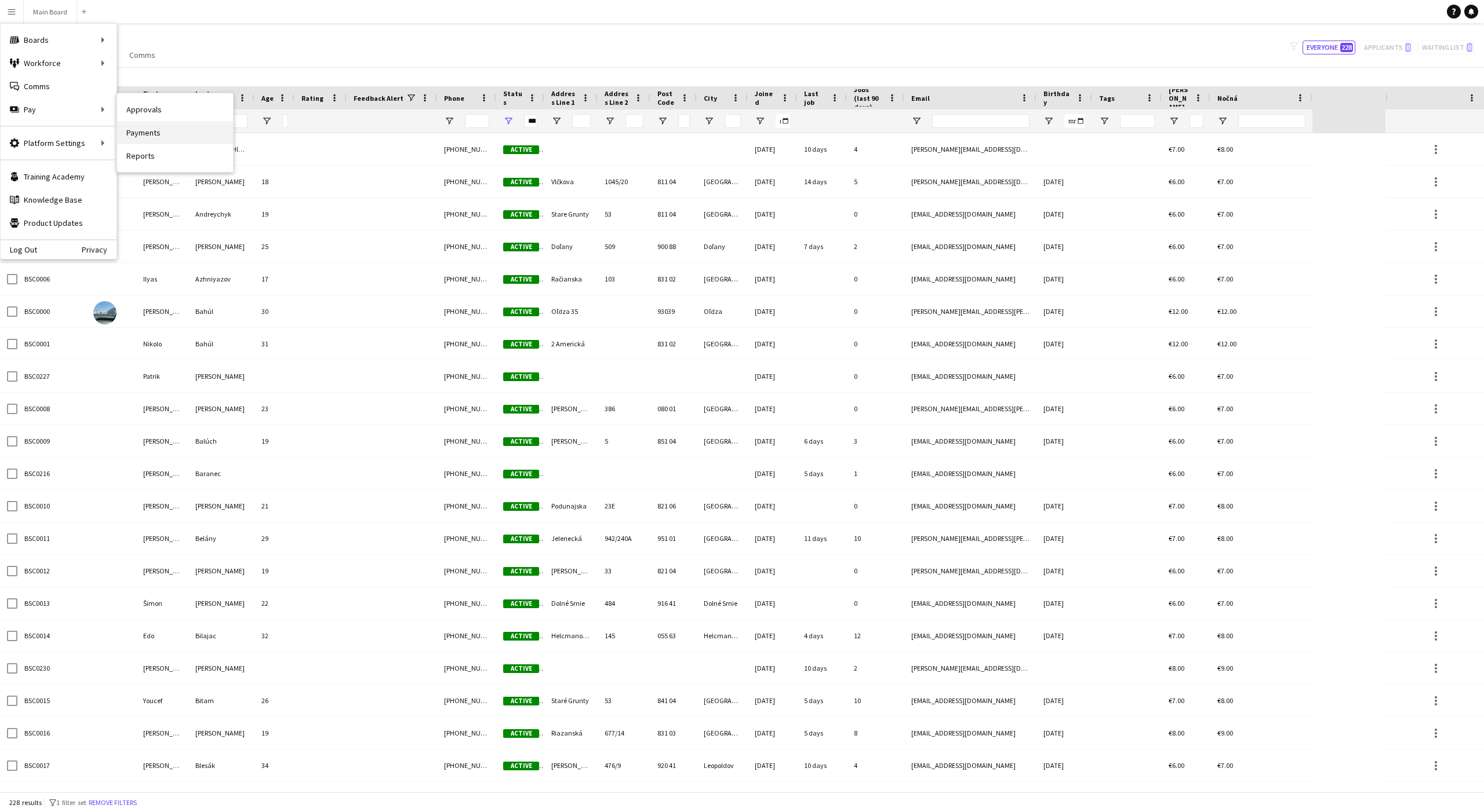
click at [132, 136] on link "Payments" at bounding box center [175, 132] width 116 height 23
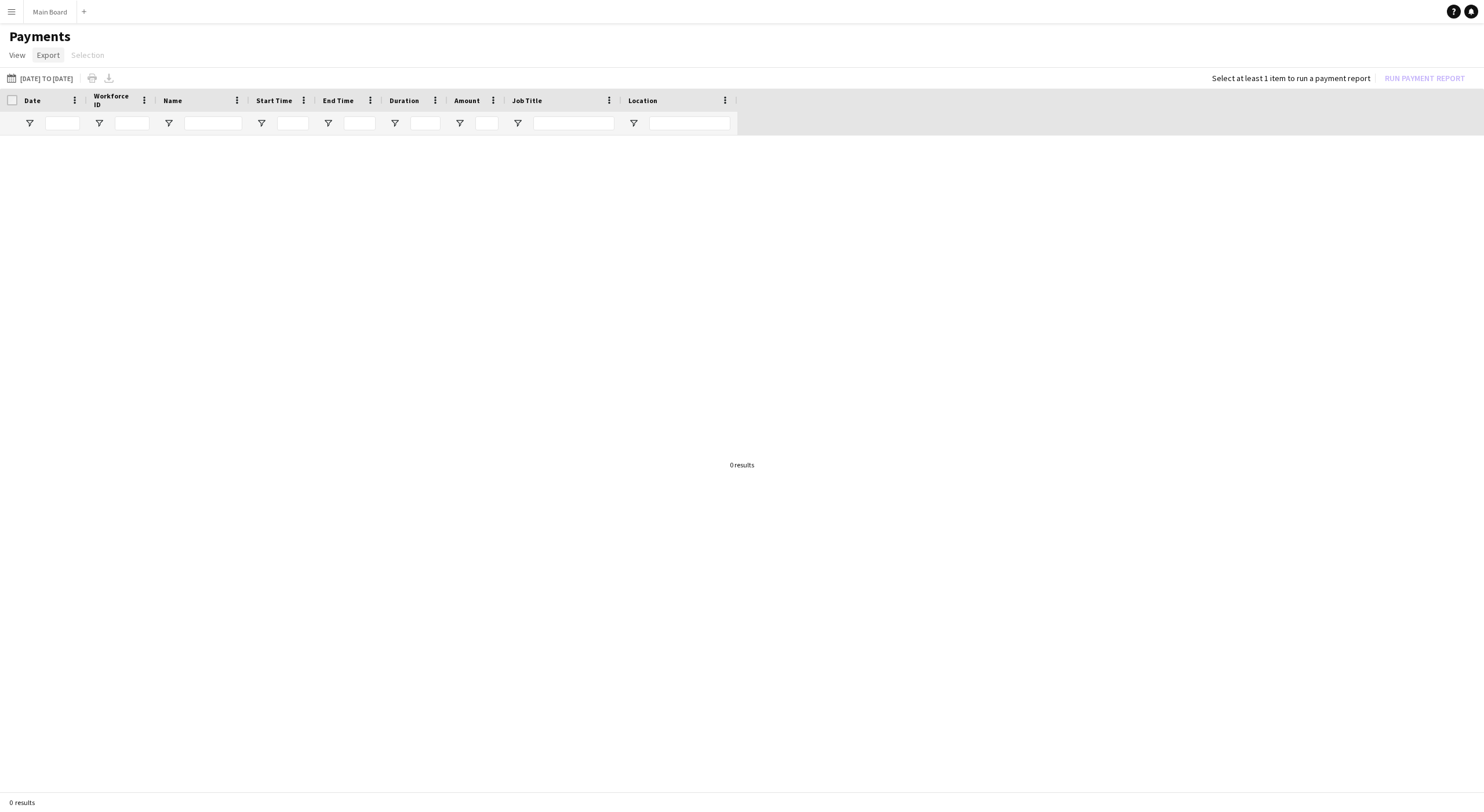
click at [51, 58] on span "Export" at bounding box center [49, 55] width 23 height 10
click at [180, 39] on h1 "Payments" at bounding box center [742, 36] width 1484 height 17
click at [12, 21] on button "Menu" at bounding box center [11, 11] width 23 height 23
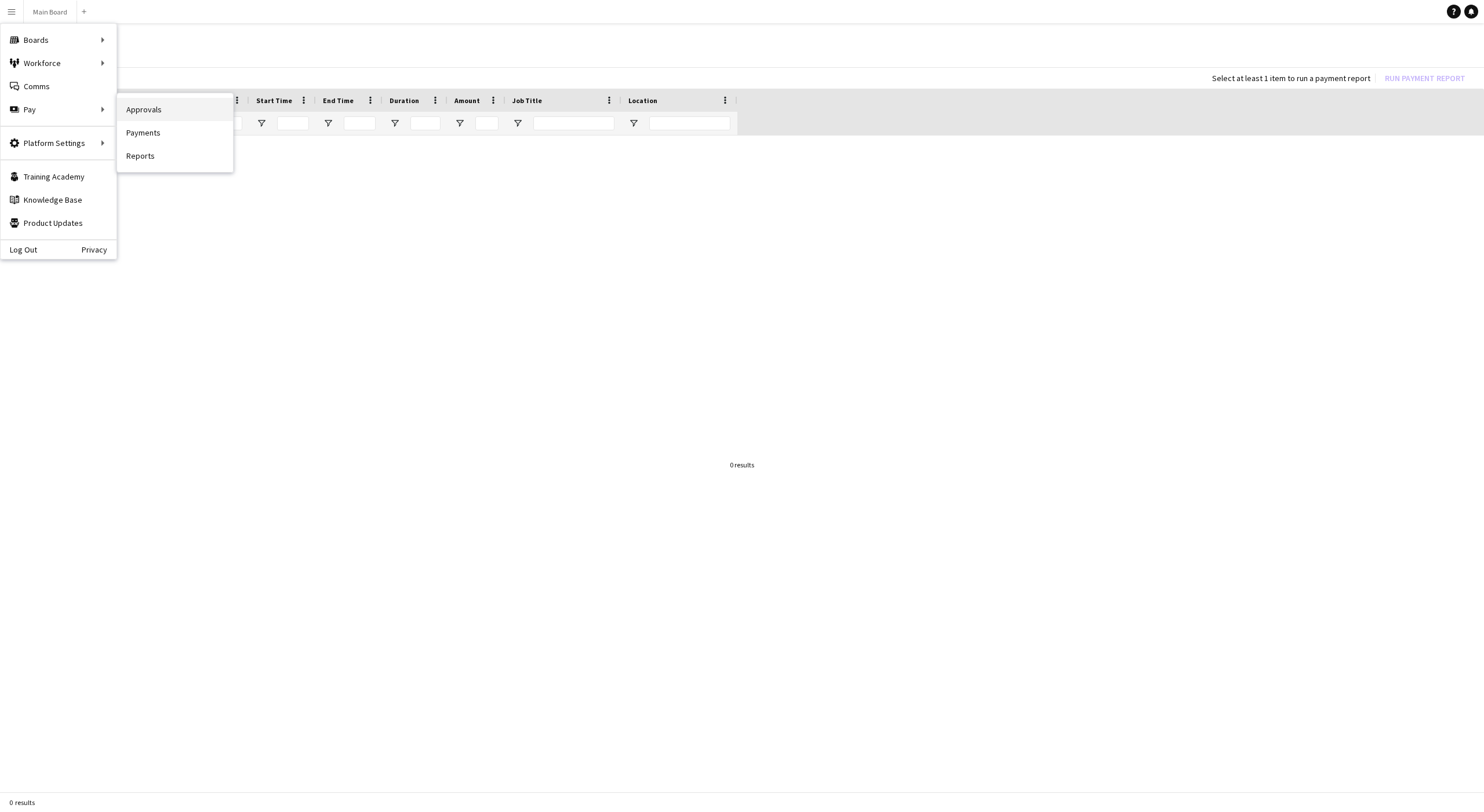
click at [160, 112] on link "Approvals" at bounding box center [175, 110] width 116 height 23
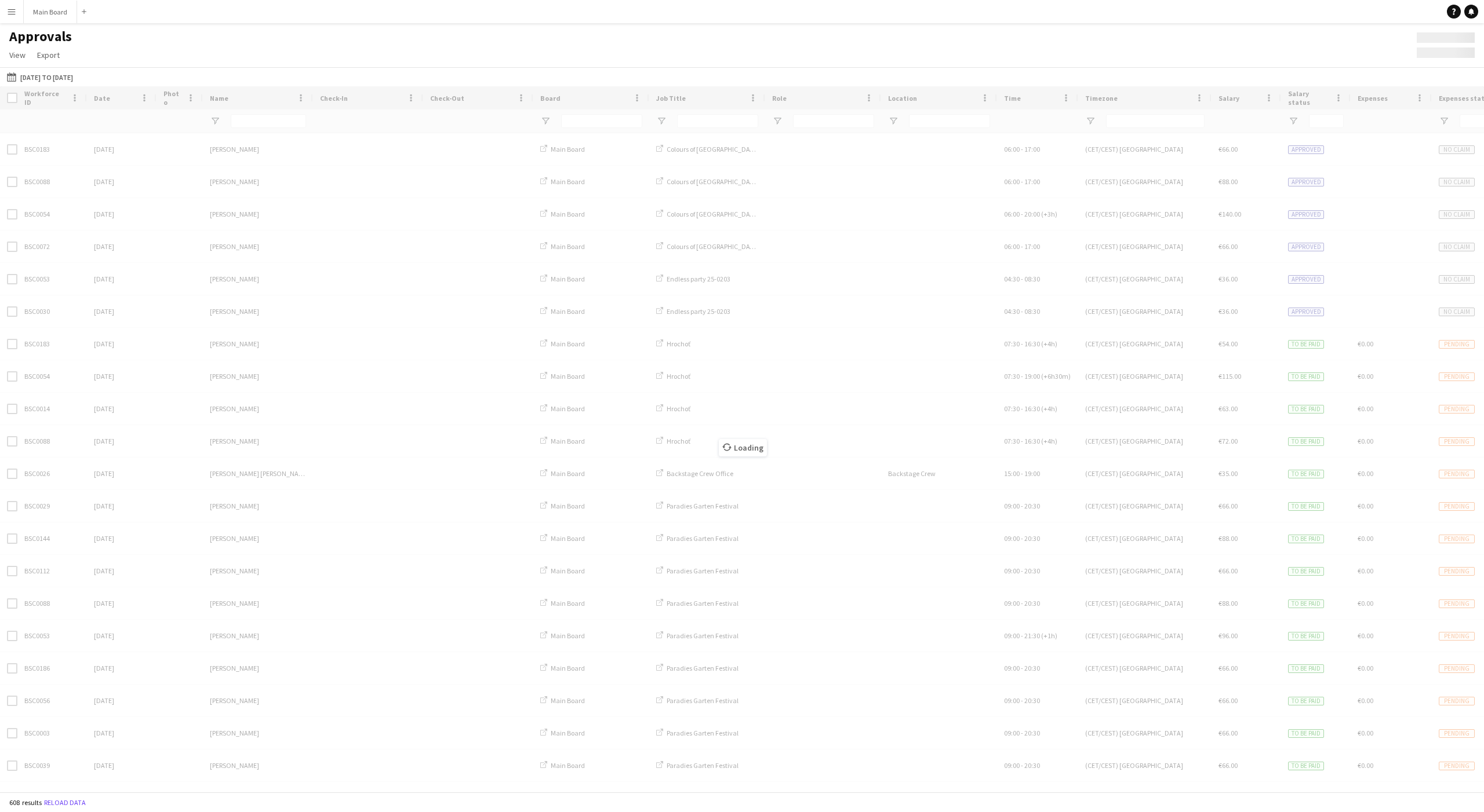
type input "***"
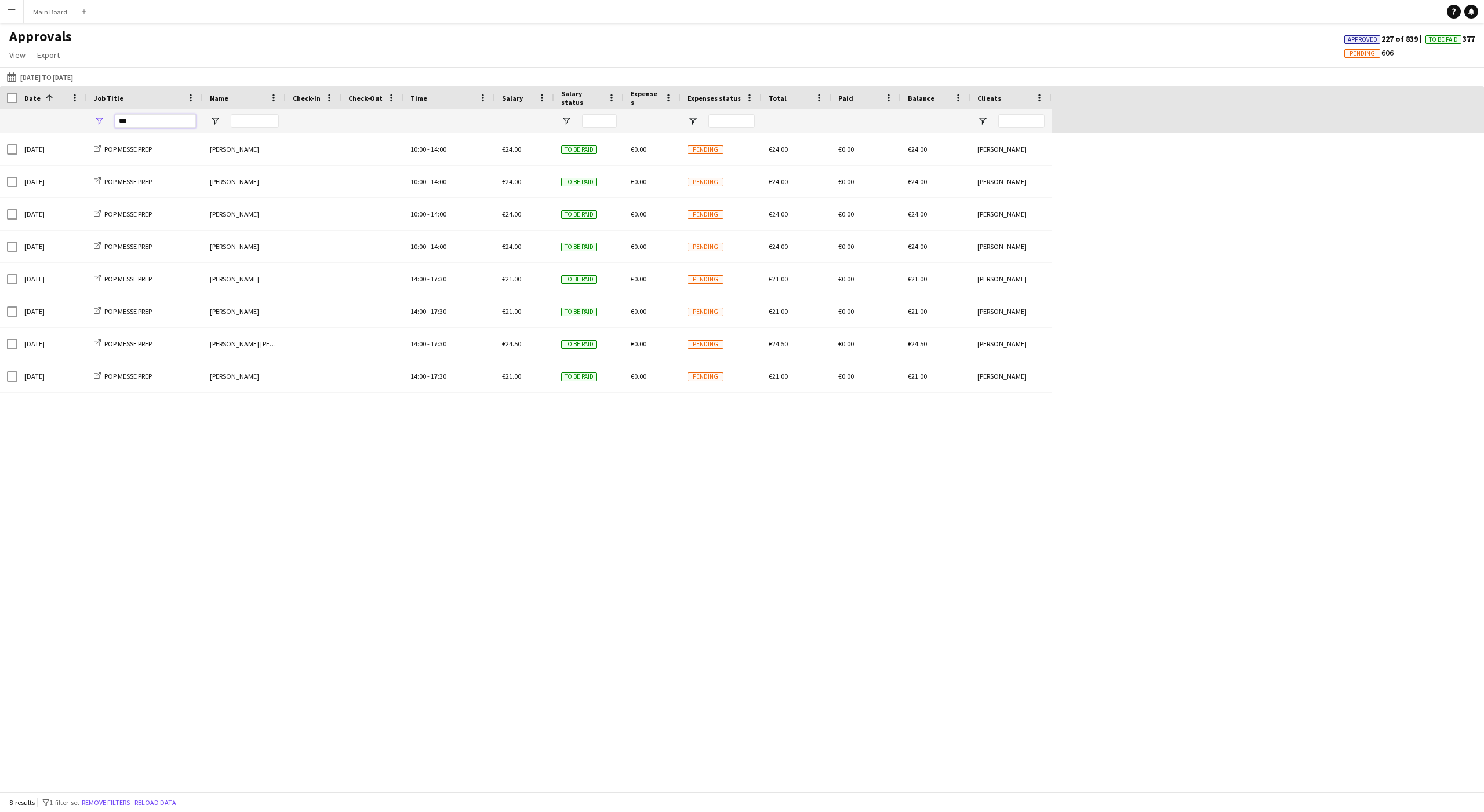
click at [133, 122] on input "***" at bounding box center [155, 121] width 81 height 14
click at [378, 533] on div "Mon, 21 Jul 2025 Marco Daniš POP MESSE PREP 10:00 - 14:00 €24.00 To be paid €0.…" at bounding box center [742, 462] width 1484 height 659
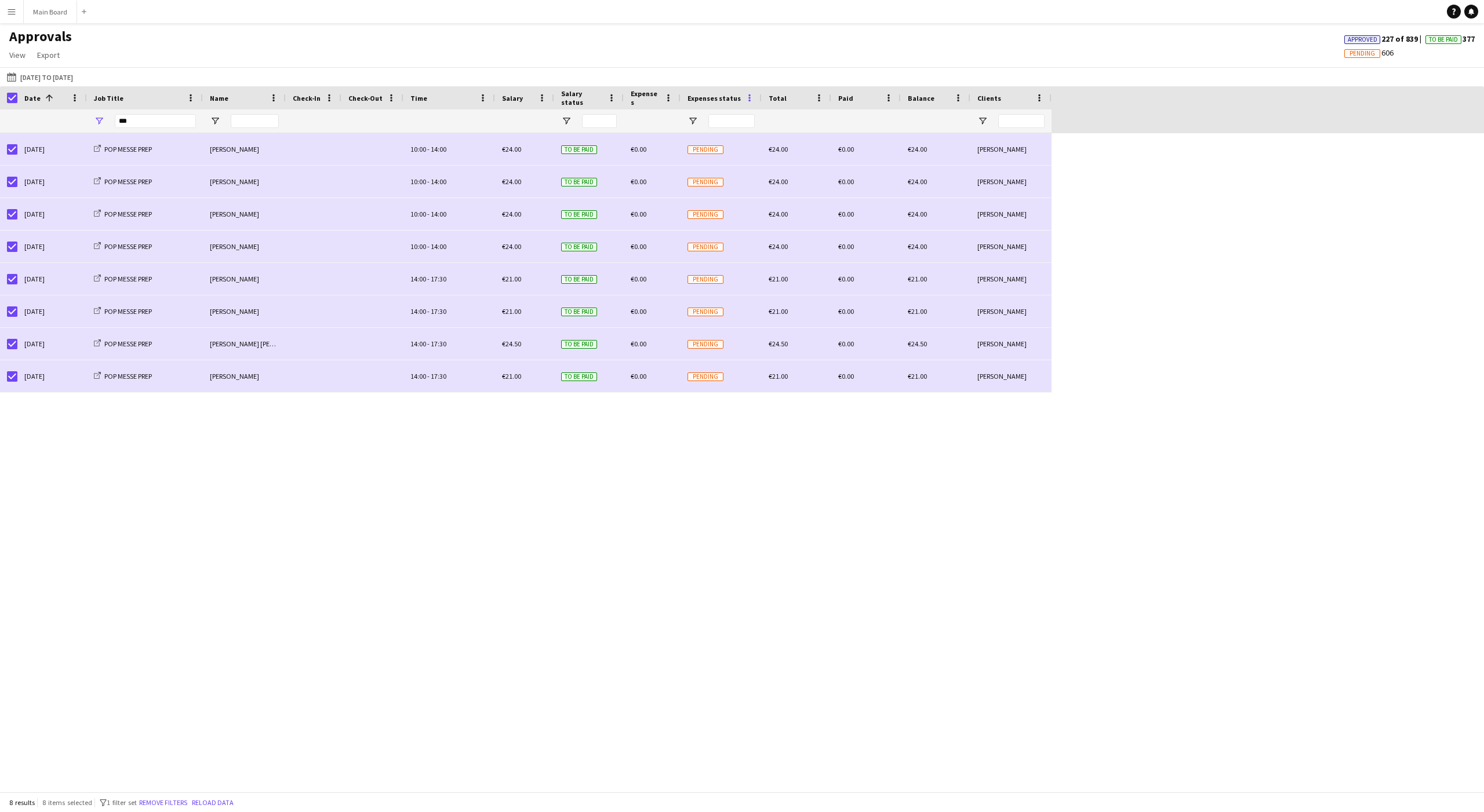
click at [598, 99] on span at bounding box center [749, 98] width 10 height 10
click at [567, 485] on div "Mon, 21 Jul 2025 Marco Daniš POP MESSE PREP 10:00 - 14:00 €24.00 To be paid €0.…" at bounding box center [742, 462] width 1484 height 659
click at [20, 54] on span "View" at bounding box center [18, 55] width 16 height 10
click at [56, 55] on span "Export" at bounding box center [49, 55] width 23 height 10
click at [91, 85] on span "Export as XLSX" at bounding box center [68, 80] width 51 height 10
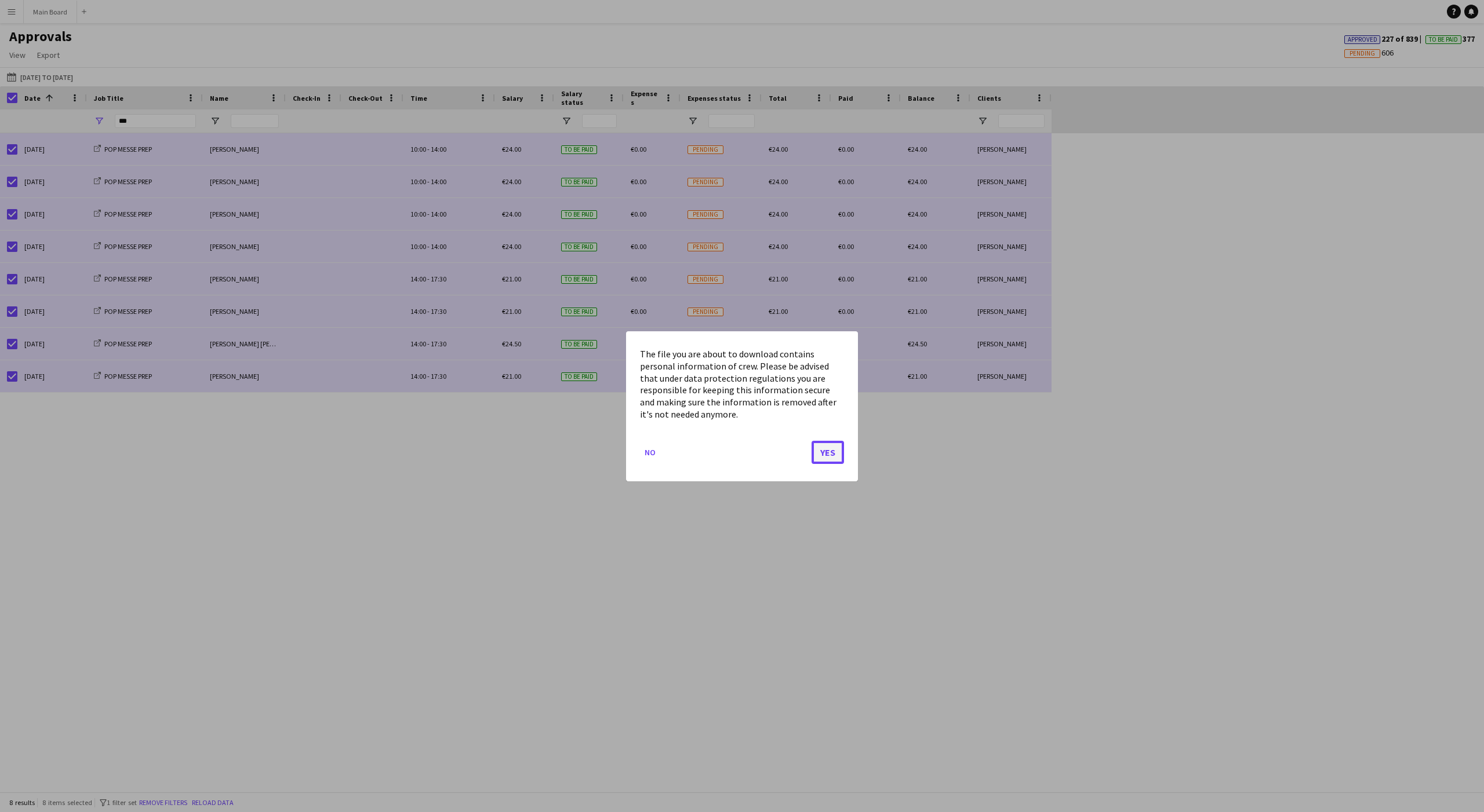
click at [598, 446] on button "Yes" at bounding box center [828, 452] width 32 height 23
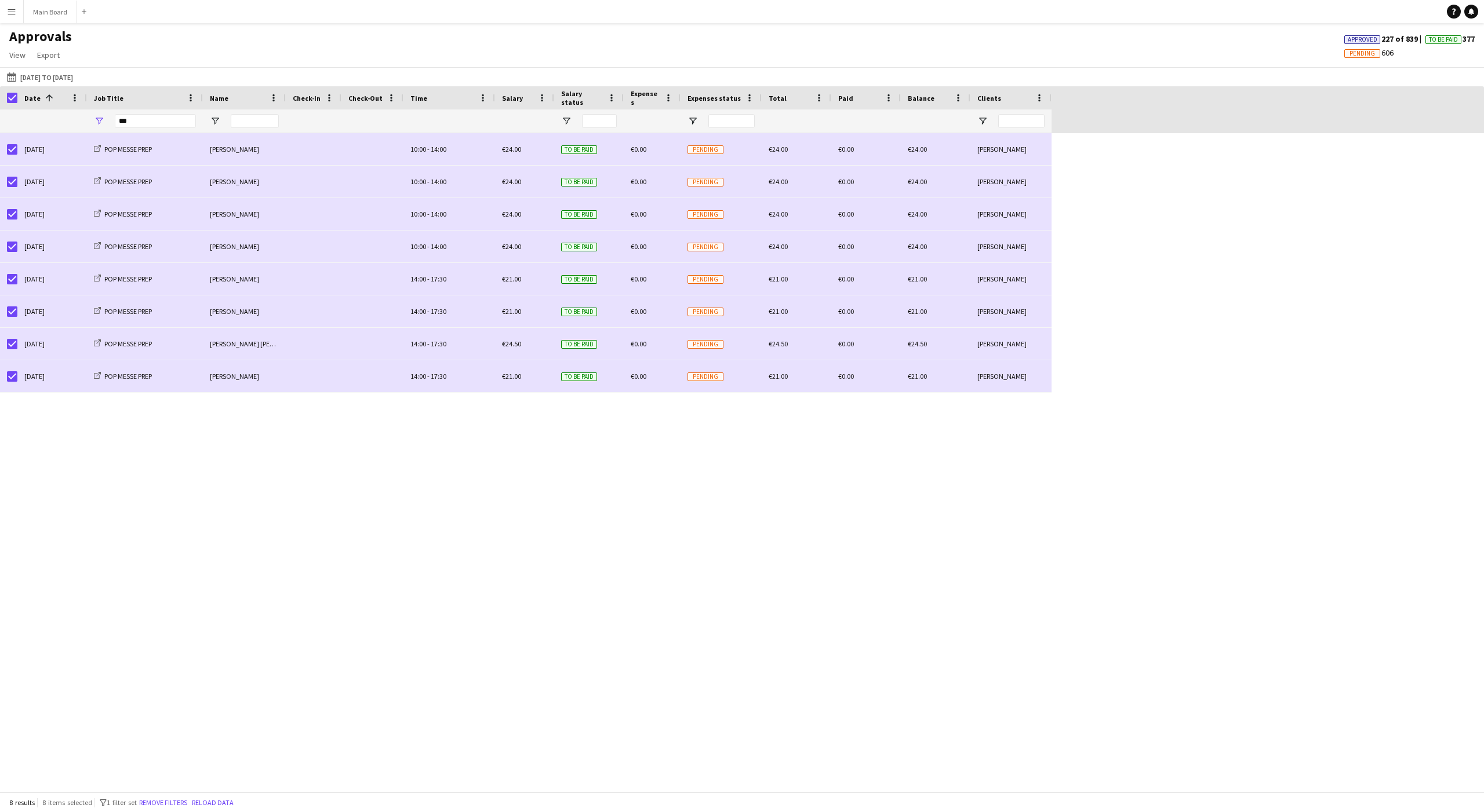
click at [16, 96] on div "Date 1 Name Check-In" at bounding box center [525, 98] width 1051 height 23
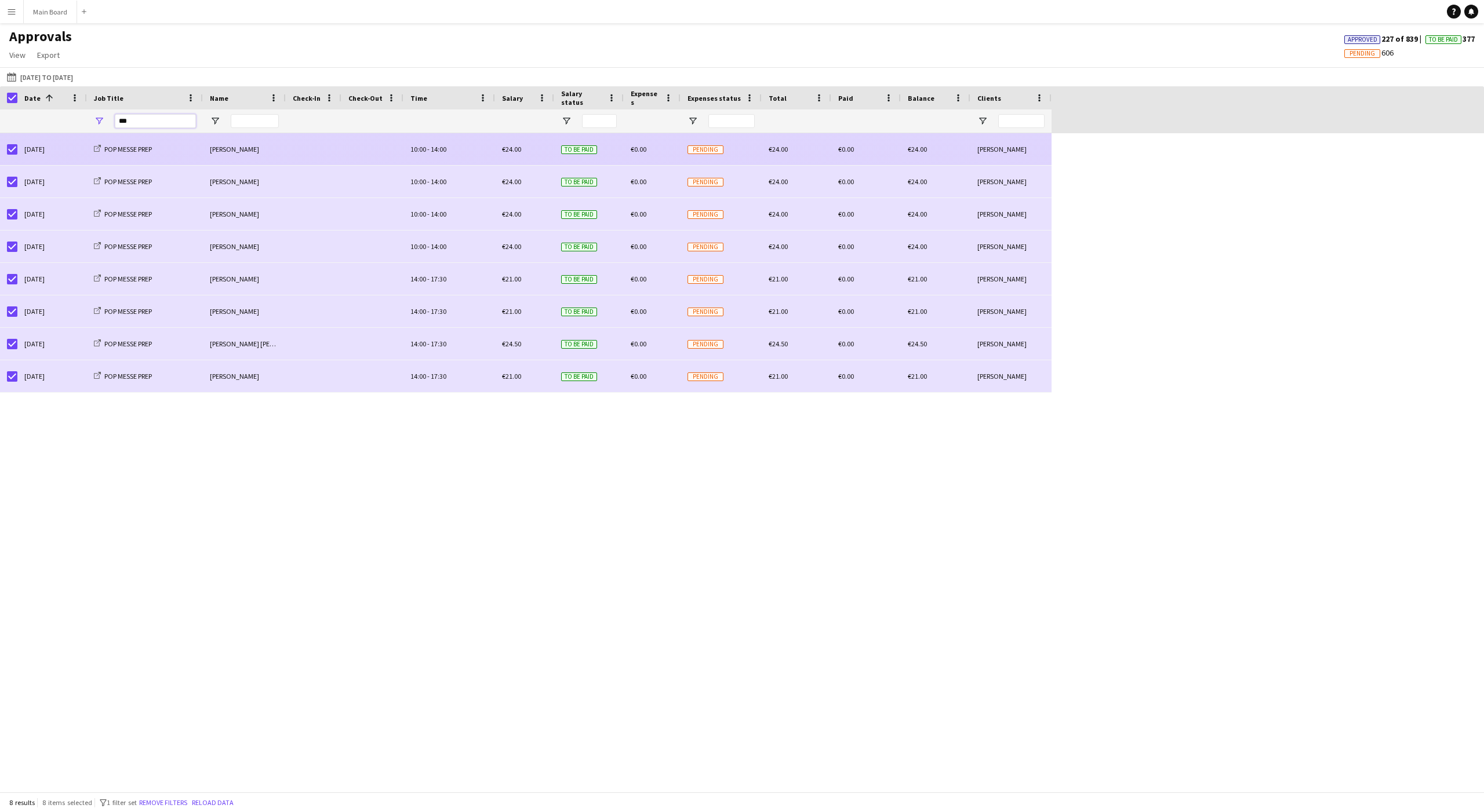
click at [131, 123] on input "***" at bounding box center [155, 121] width 81 height 14
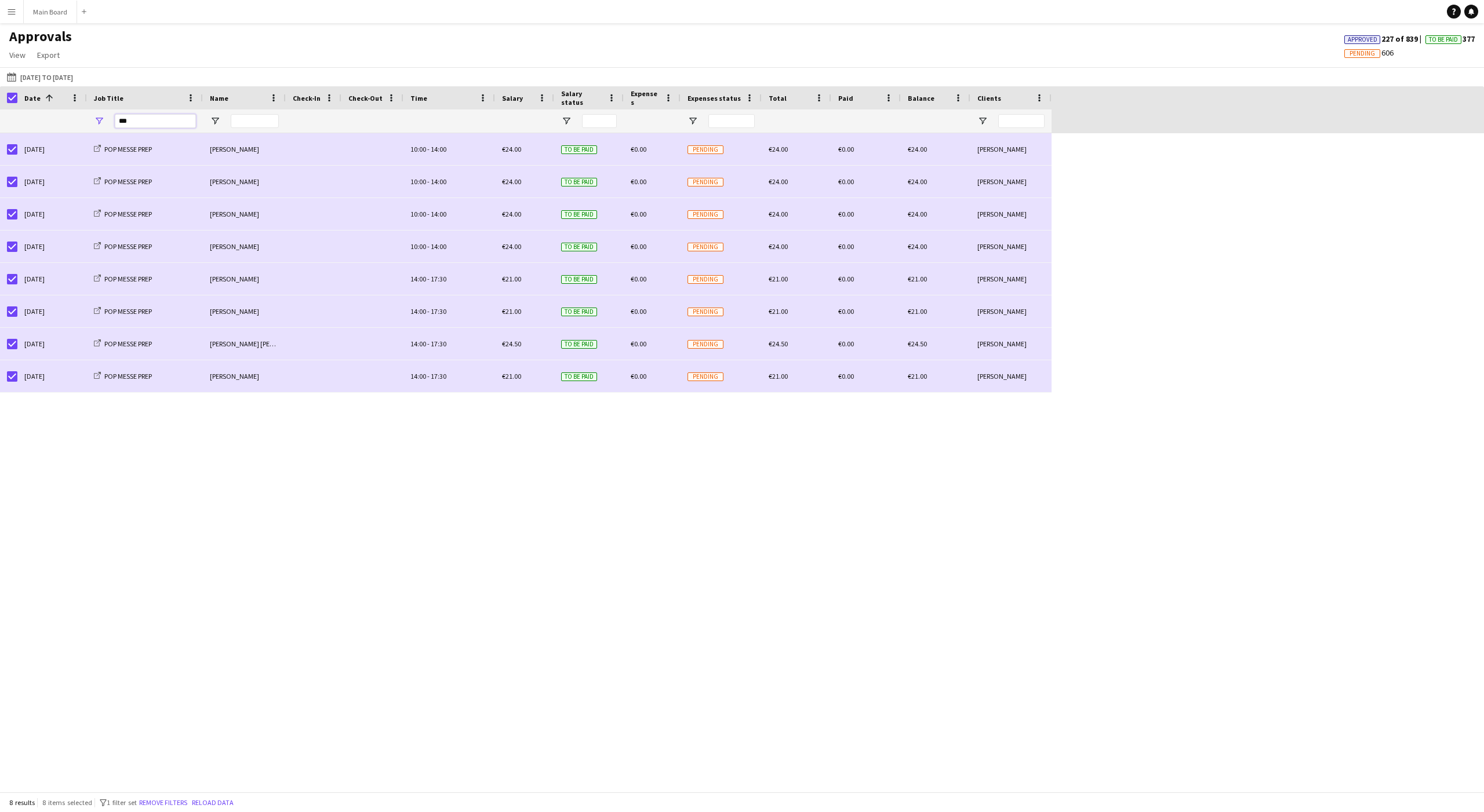
click at [131, 123] on input "***" at bounding box center [155, 121] width 81 height 14
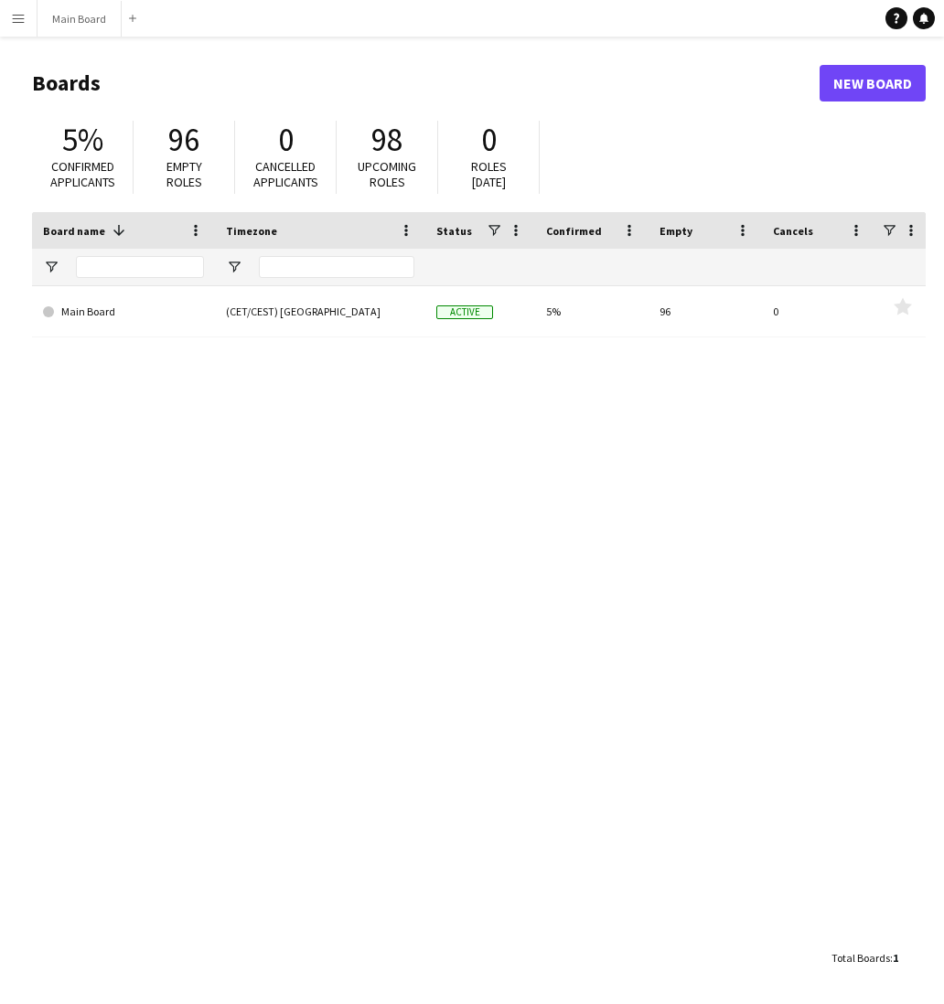
click at [23, 29] on button "Menu" at bounding box center [18, 18] width 37 height 37
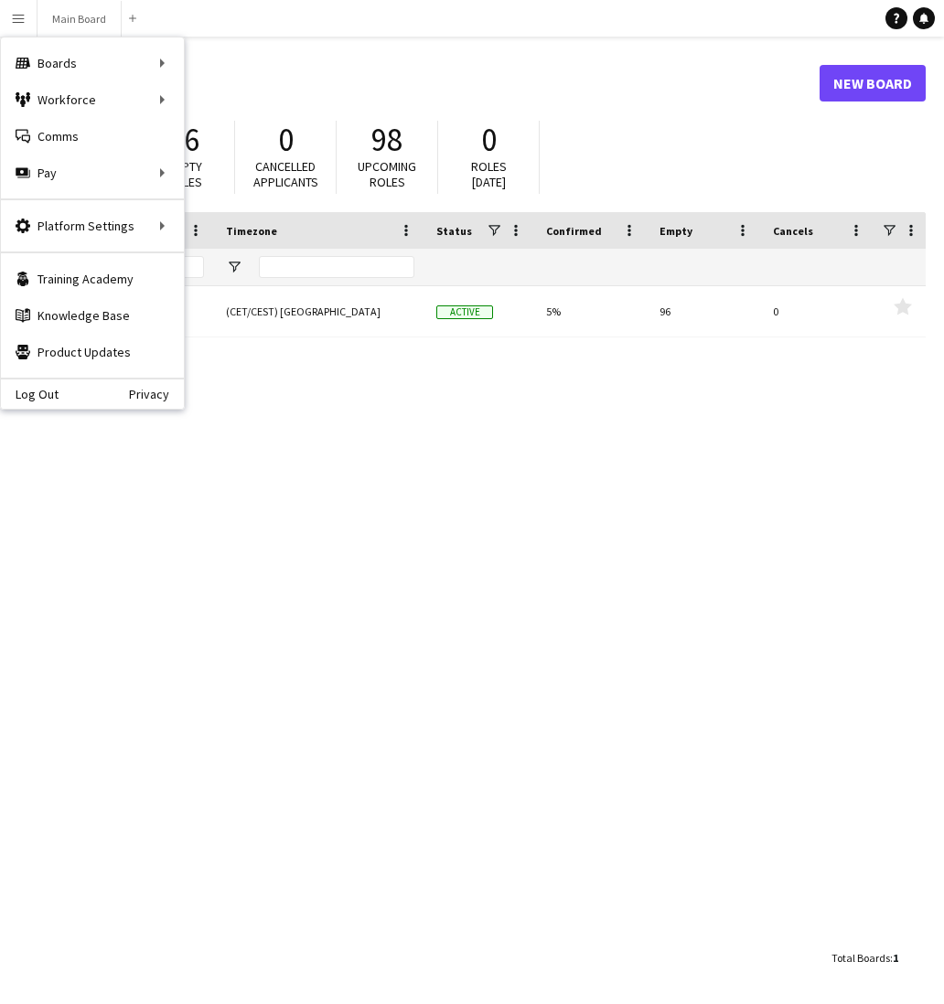
click at [428, 436] on div "Main Board (CET/CEST) [GEOGRAPHIC_DATA] Active 5% 96 0 Favourites" at bounding box center [479, 613] width 894 height 654
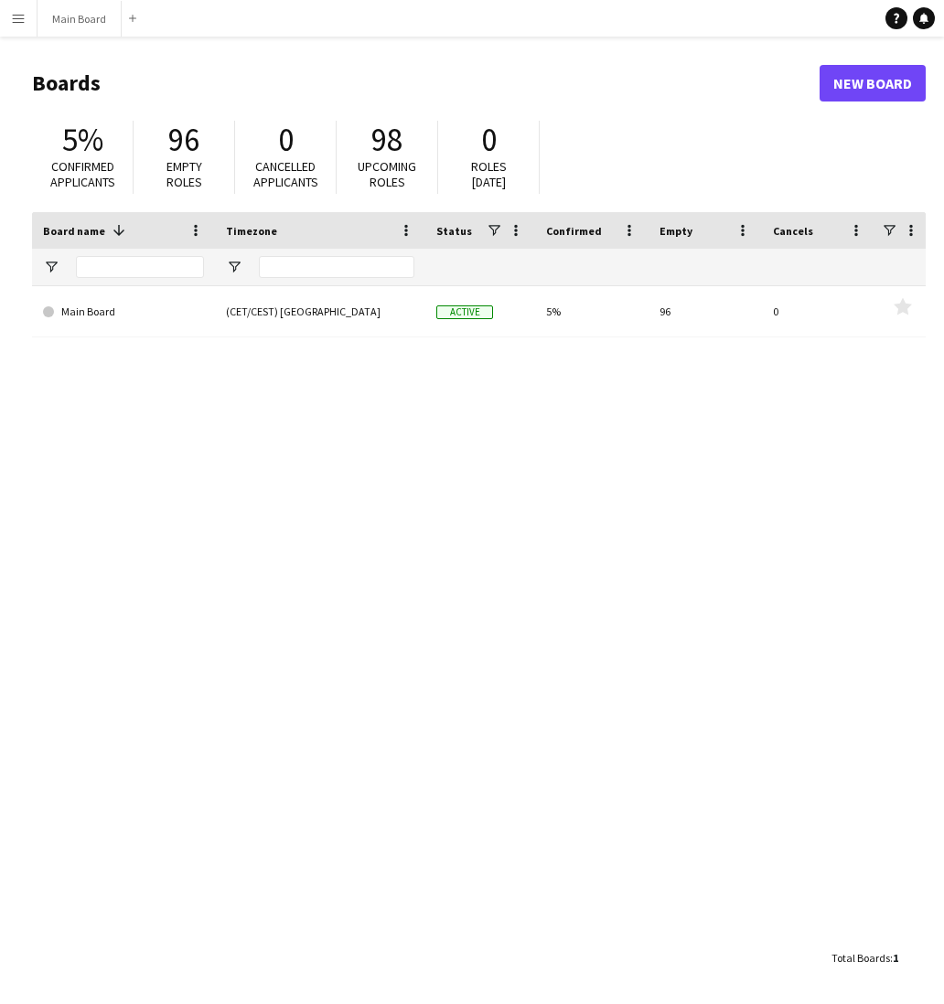
click at [22, 27] on button "Menu" at bounding box center [18, 18] width 37 height 37
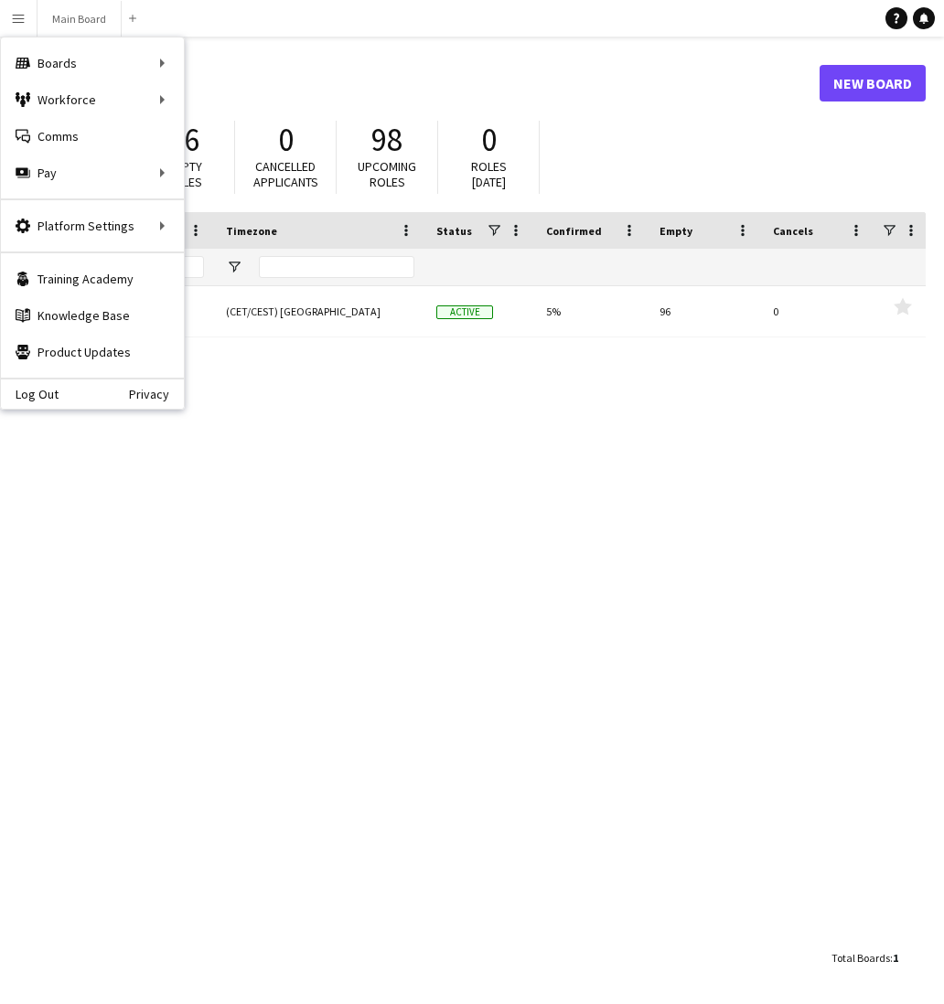
click at [359, 441] on div "Main Board (CET/CEST) [GEOGRAPHIC_DATA] Active 5% 96 0 Favourites" at bounding box center [479, 613] width 894 height 654
